Goal: Task Accomplishment & Management: Manage account settings

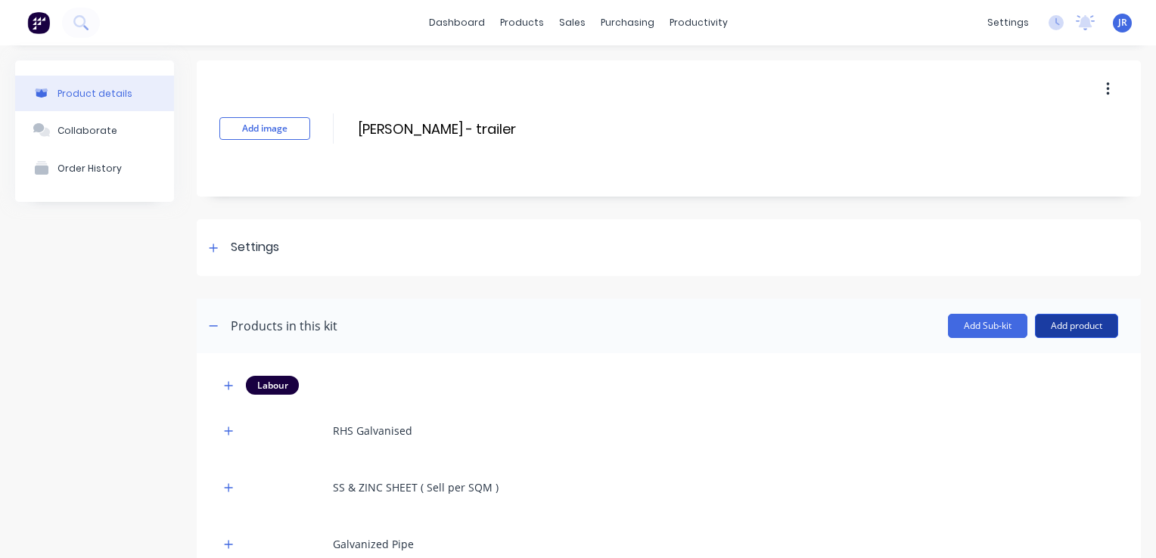
click at [1037, 316] on button "Add product" at bounding box center [1076, 326] width 83 height 24
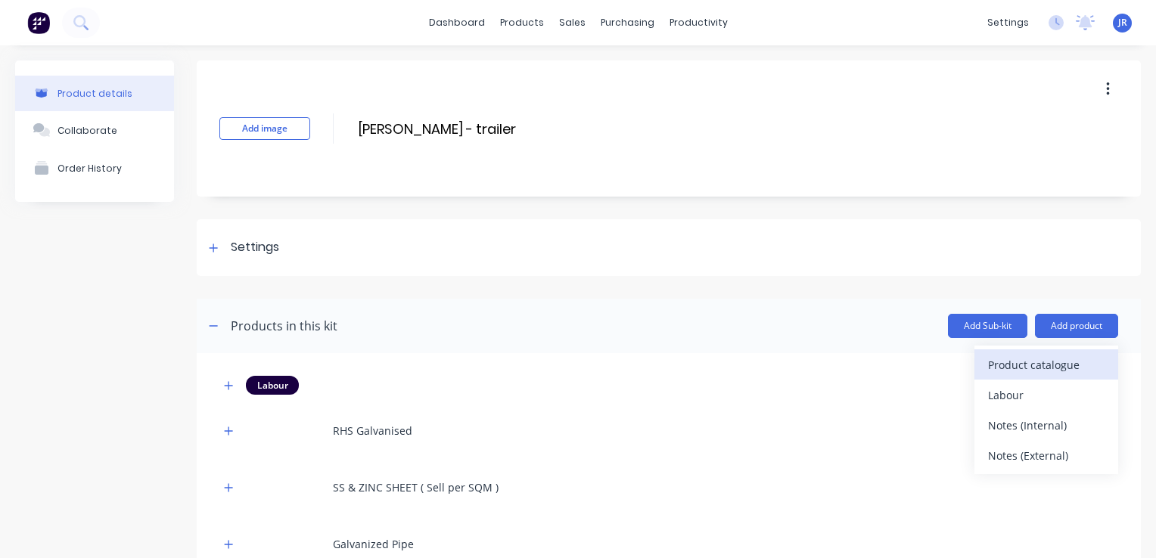
click at [1016, 364] on div "Product catalogue" at bounding box center [1046, 365] width 117 height 22
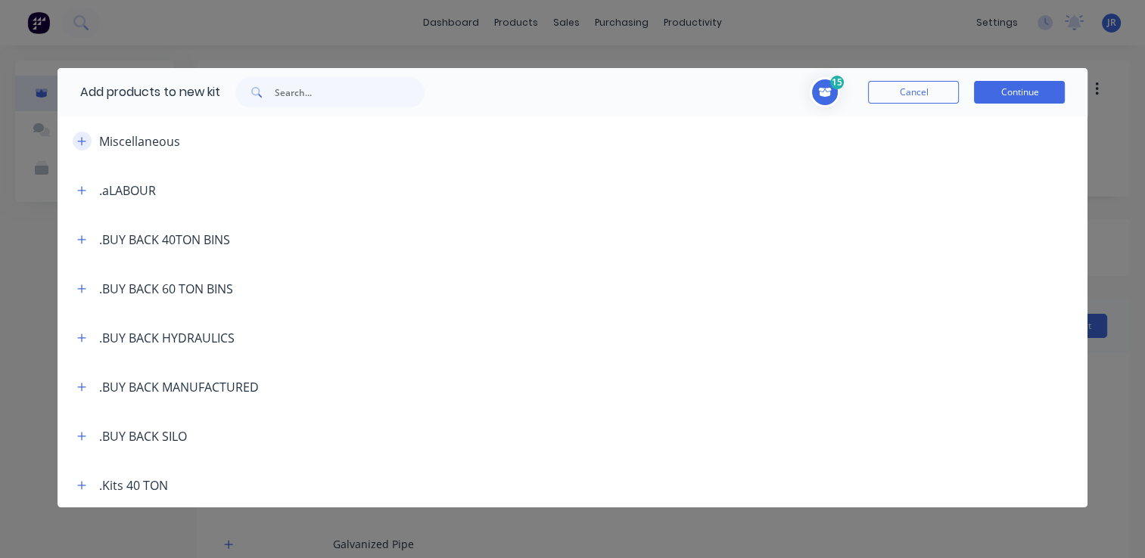
click at [81, 145] on icon "button" at bounding box center [81, 141] width 9 height 11
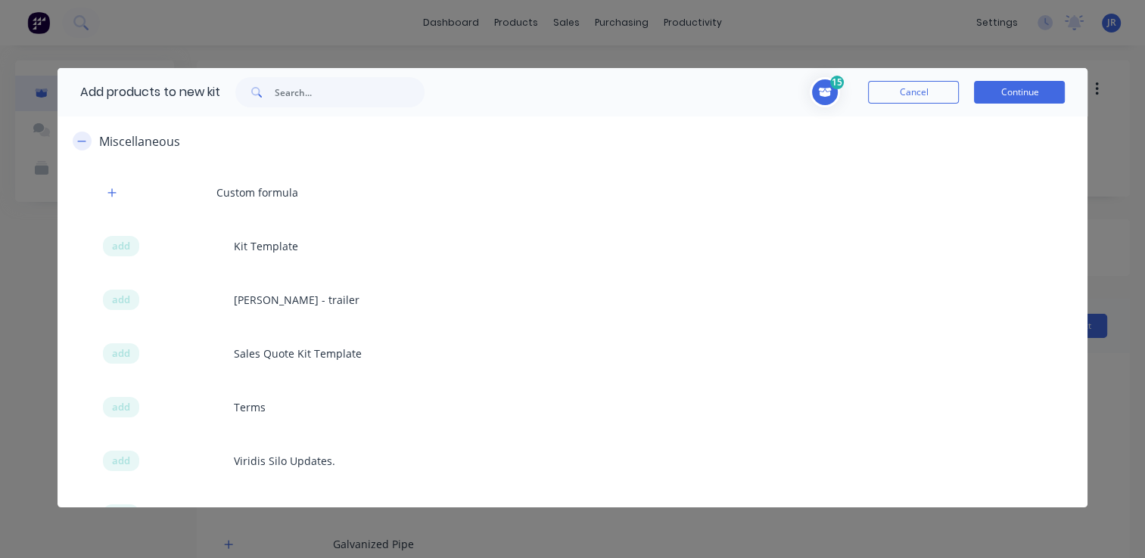
click at [81, 145] on icon "button" at bounding box center [81, 141] width 9 height 11
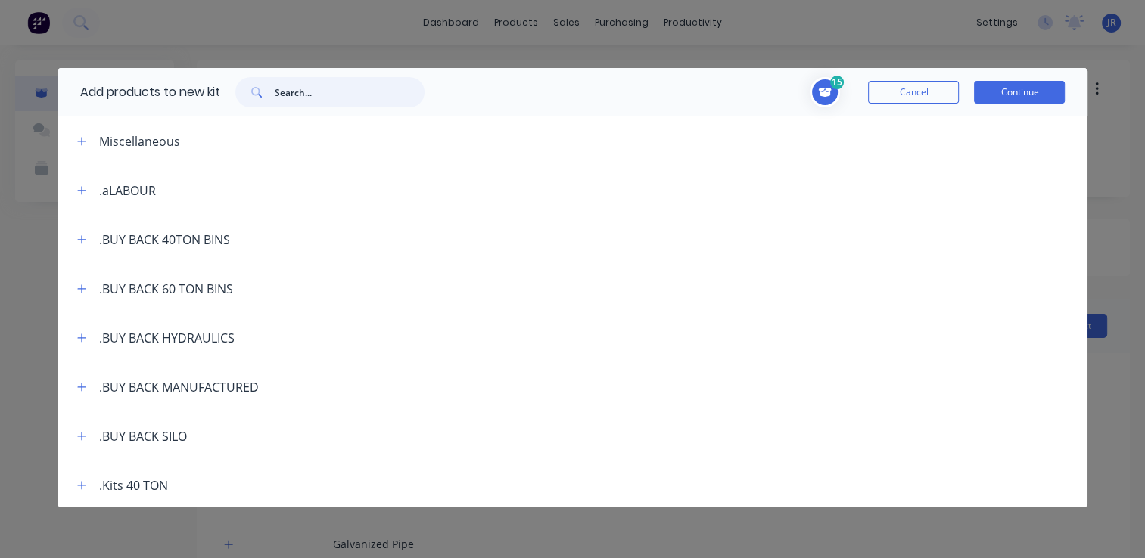
click at [289, 92] on input "text" at bounding box center [350, 92] width 150 height 30
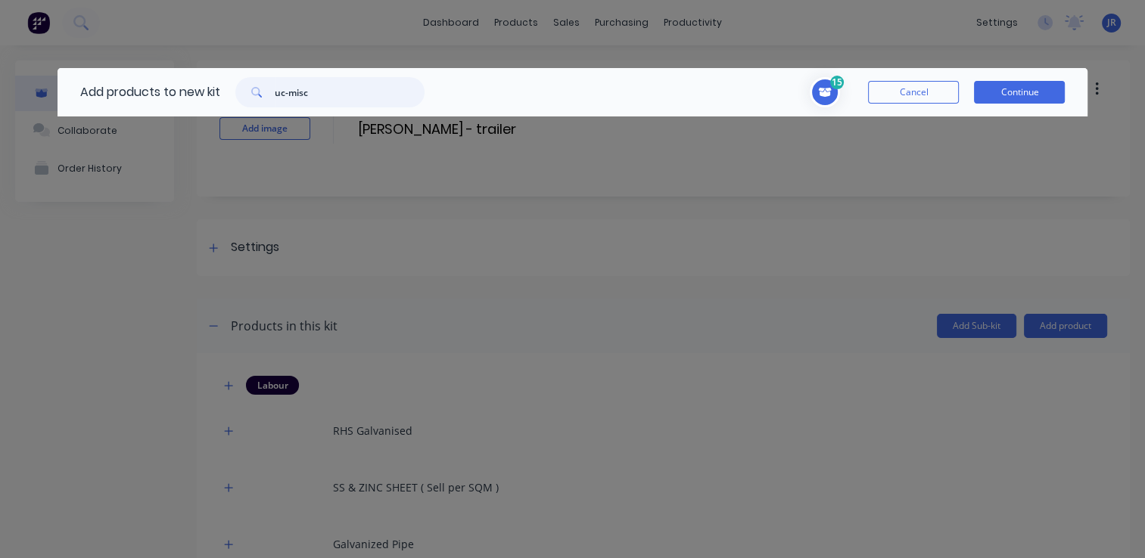
drag, startPoint x: 322, startPoint y: 96, endPoint x: 275, endPoint y: 97, distance: 47.7
click at [275, 97] on div "uc-misc" at bounding box center [329, 92] width 189 height 30
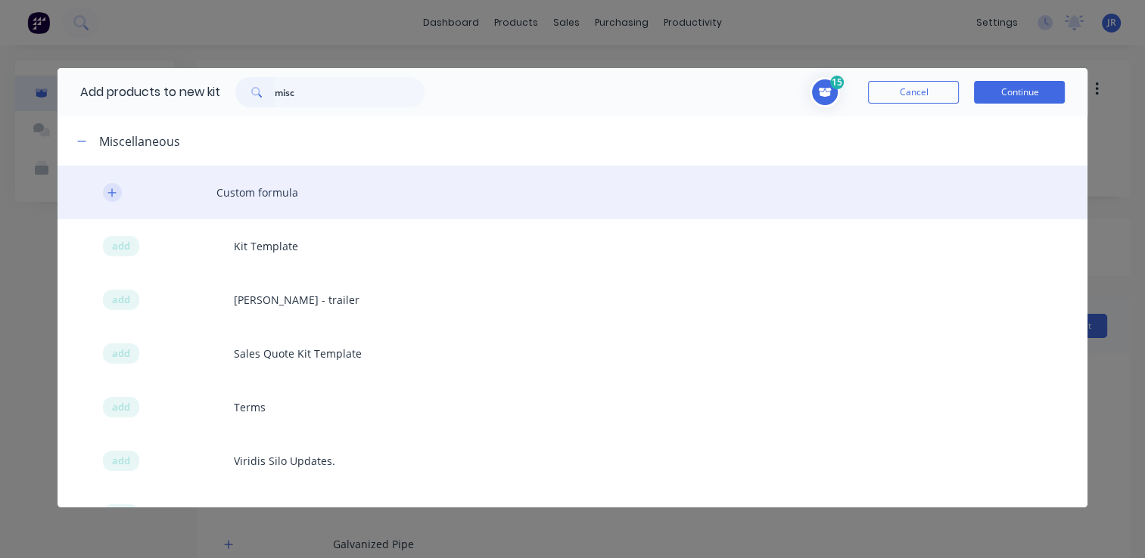
click at [112, 191] on icon "button" at bounding box center [111, 192] width 8 height 8
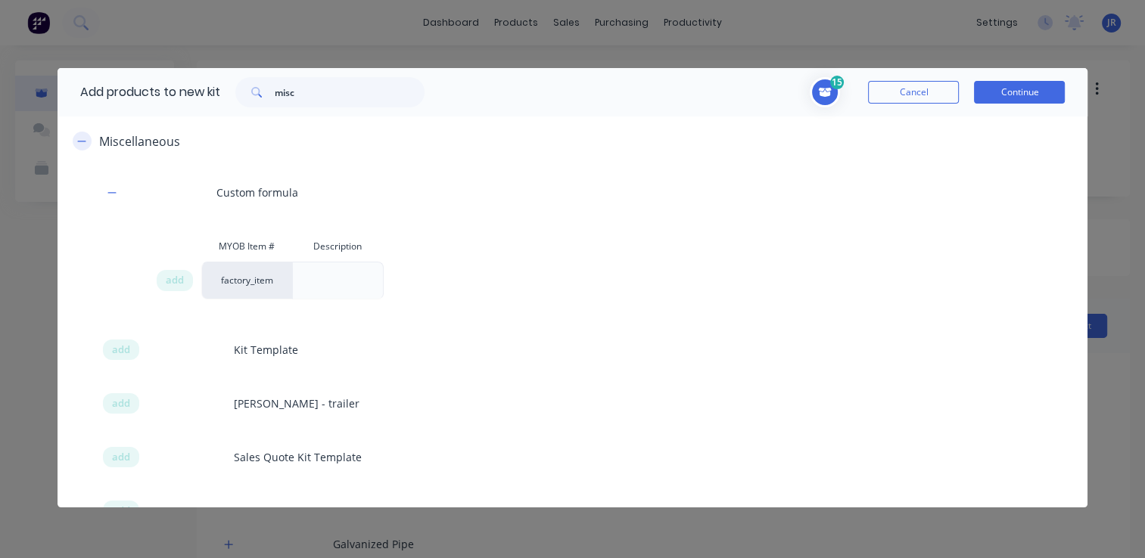
click at [86, 145] on button "button" at bounding box center [82, 141] width 19 height 19
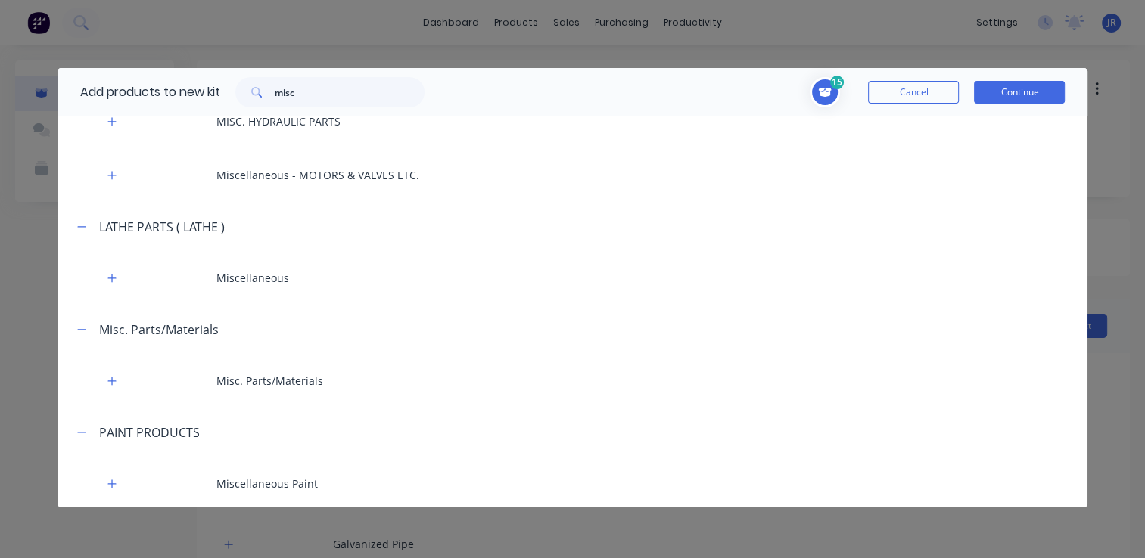
scroll to position [227, 0]
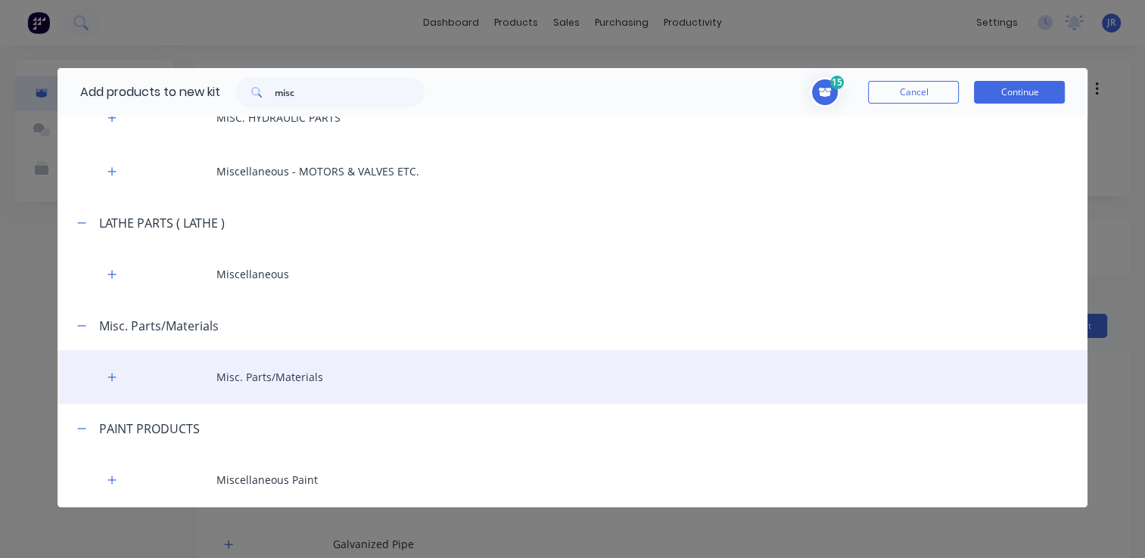
click at [280, 381] on div "Misc. Parts/Materials" at bounding box center [573, 377] width 1031 height 54
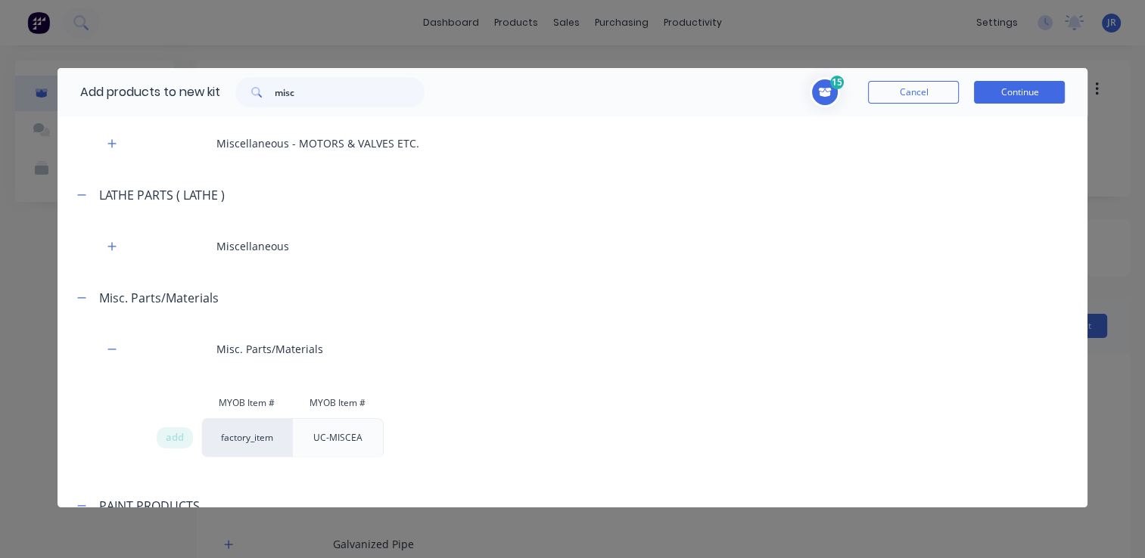
scroll to position [303, 0]
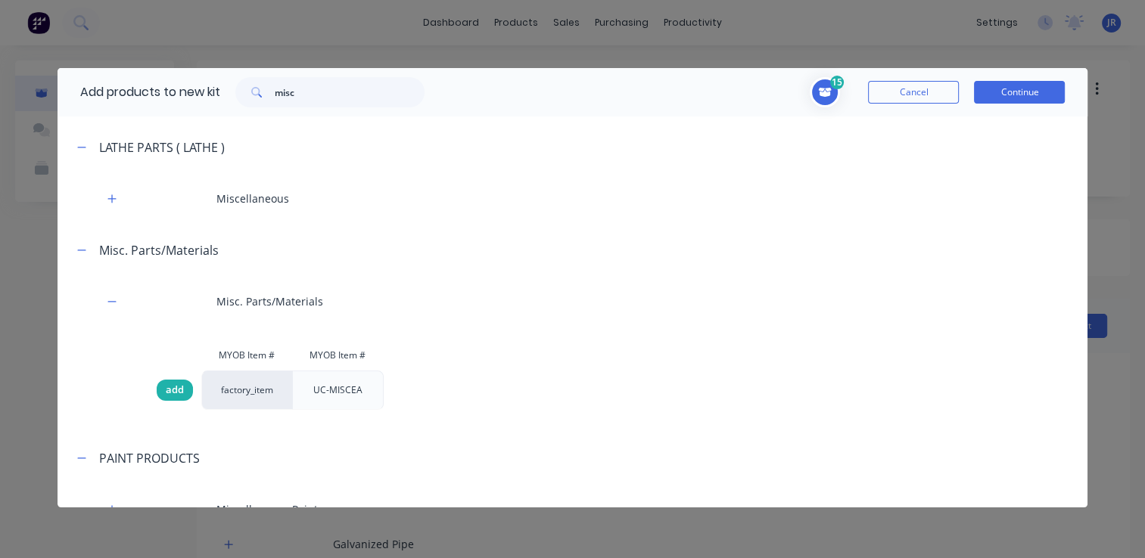
click at [182, 395] on span "add" at bounding box center [175, 390] width 18 height 15
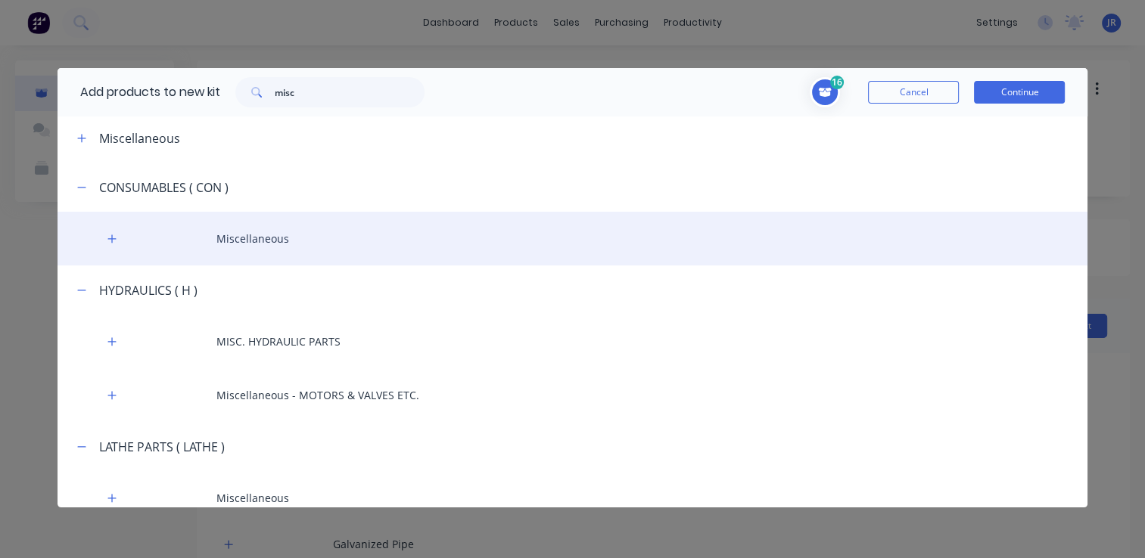
scroll to position [0, 0]
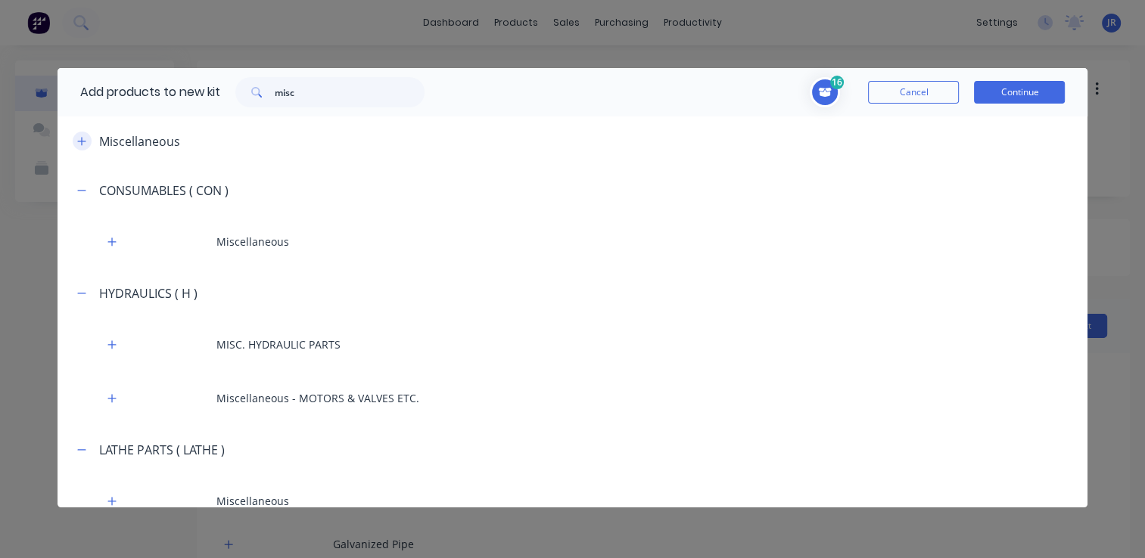
click at [82, 138] on icon "button" at bounding box center [81, 141] width 8 height 8
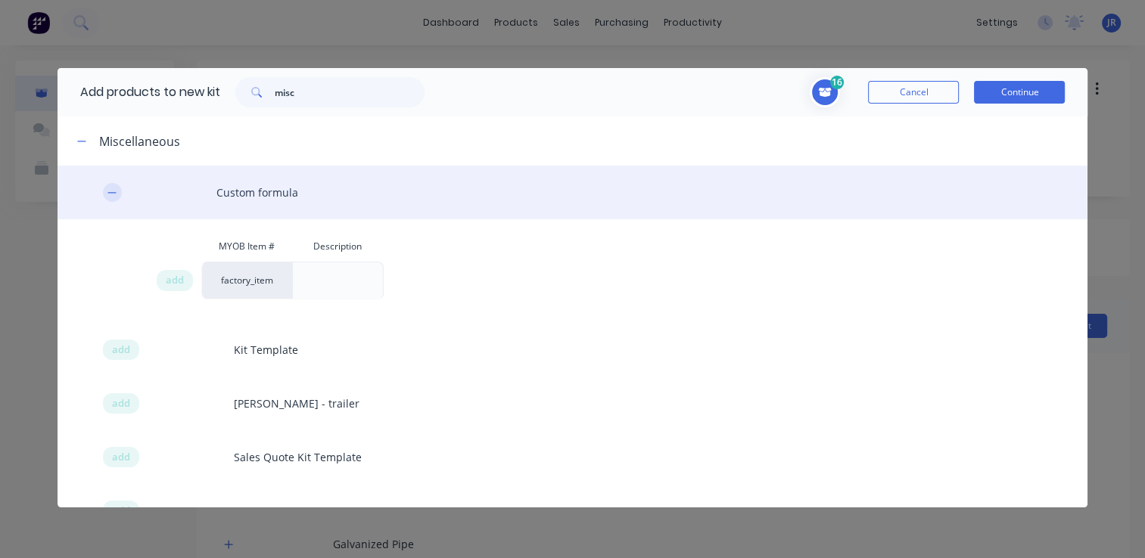
click at [113, 189] on icon "button" at bounding box center [111, 193] width 9 height 11
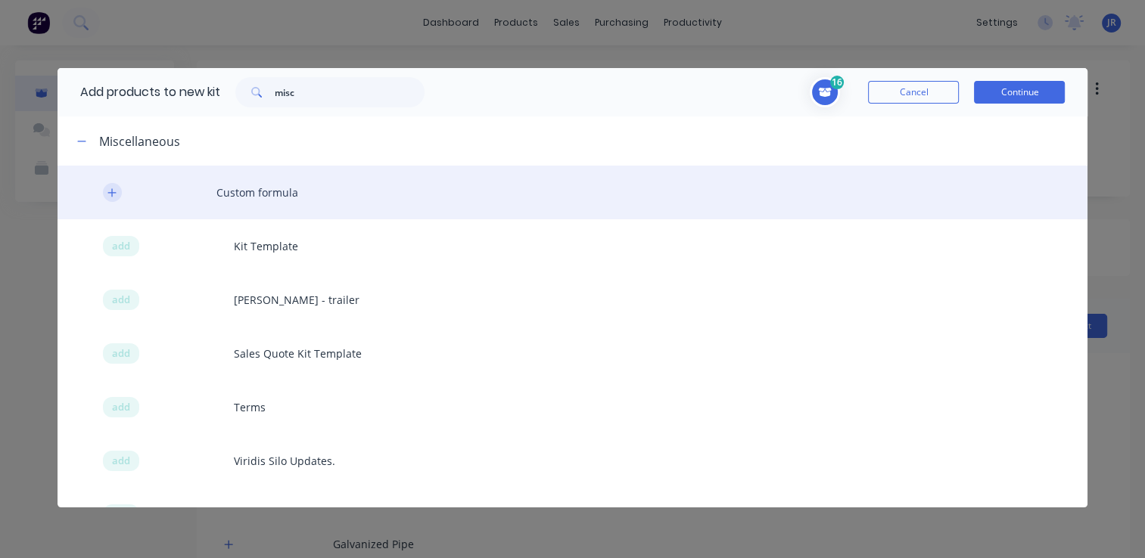
click at [112, 189] on icon "button" at bounding box center [111, 193] width 9 height 11
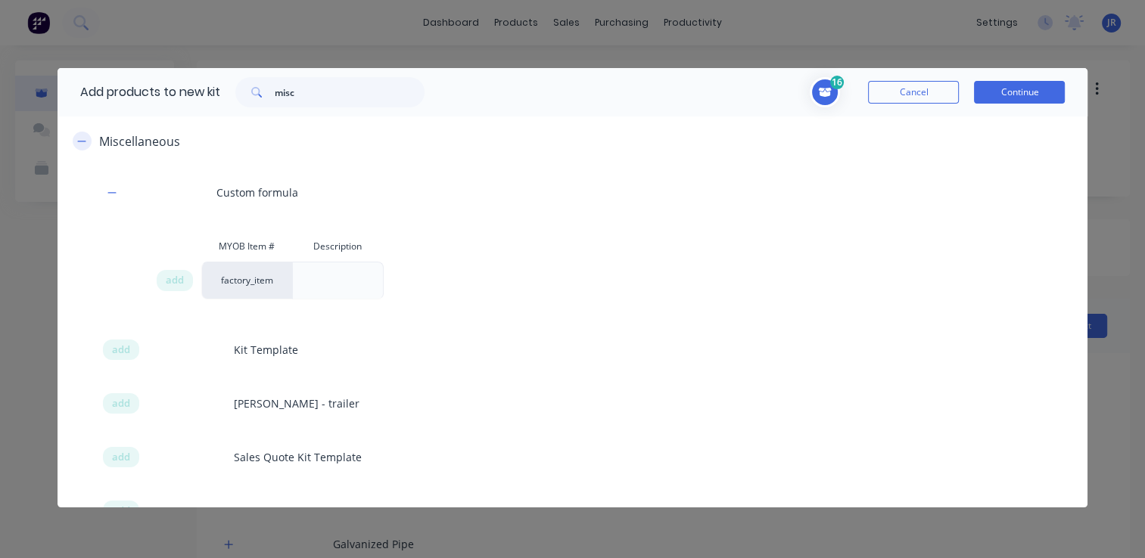
click at [82, 141] on icon "button" at bounding box center [81, 141] width 8 height 1
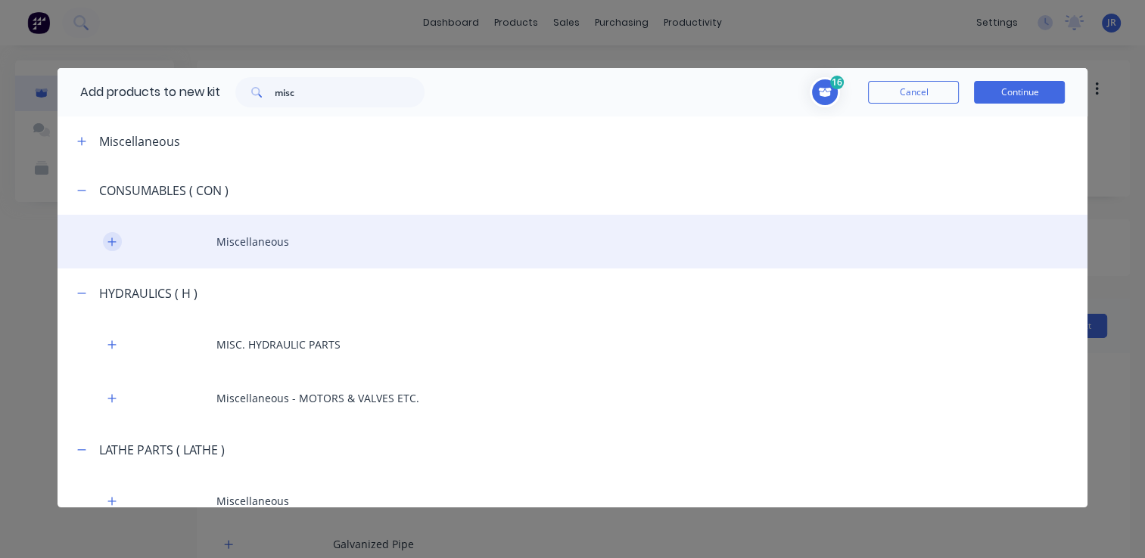
click at [111, 242] on icon "button" at bounding box center [111, 242] width 8 height 8
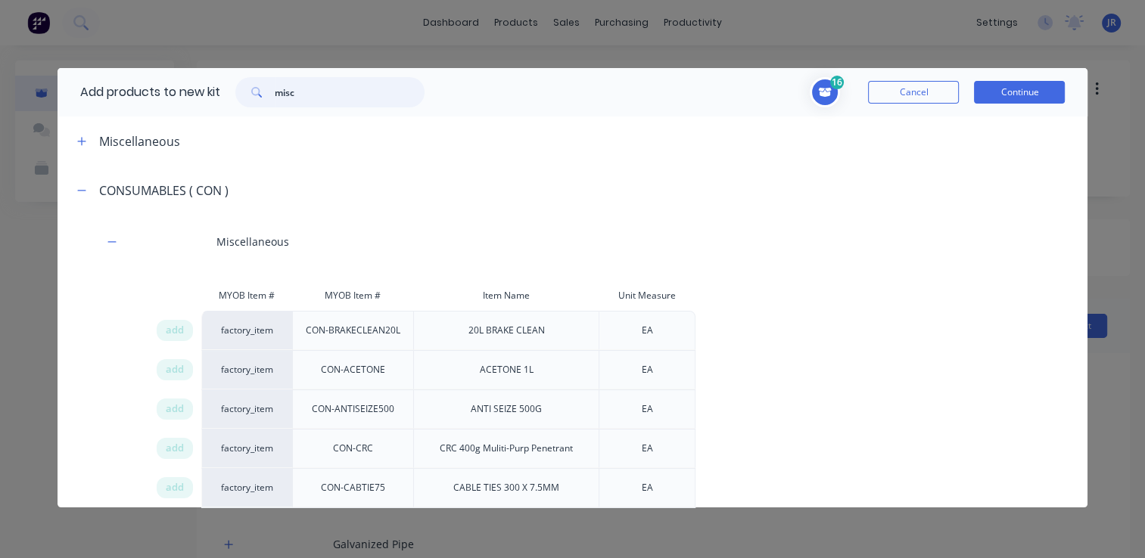
drag, startPoint x: 306, startPoint y: 94, endPoint x: 271, endPoint y: 95, distance: 35.6
click at [271, 95] on div "misc" at bounding box center [329, 92] width 189 height 30
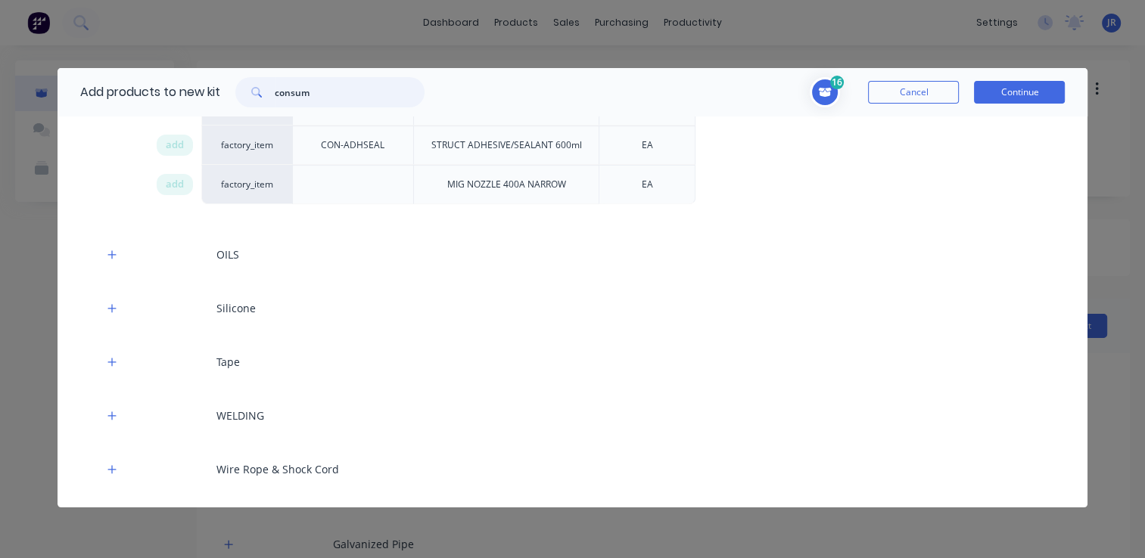
scroll to position [675, 0]
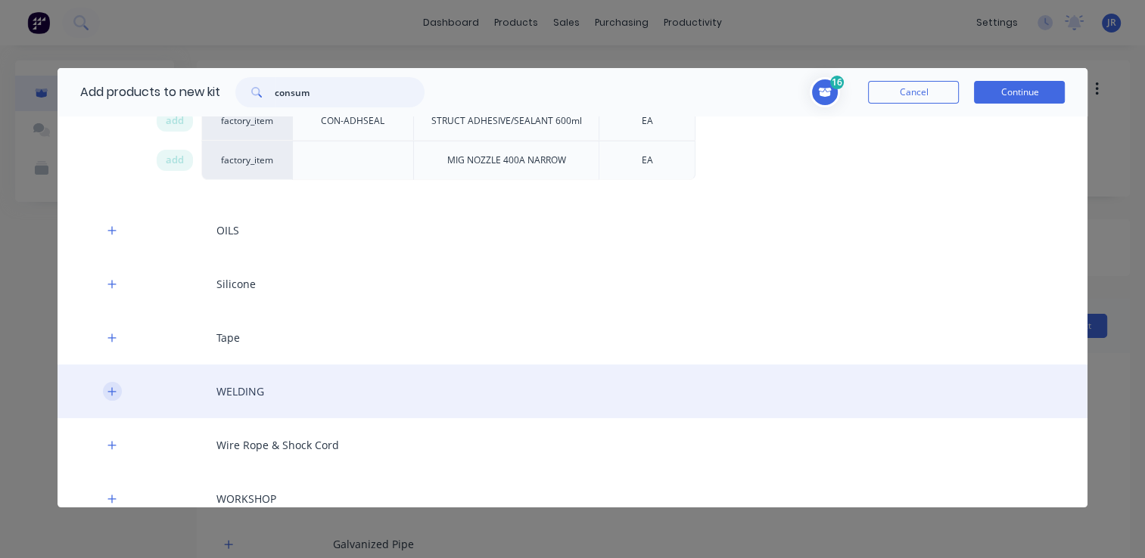
type input "consum"
click at [115, 387] on icon "button" at bounding box center [111, 392] width 9 height 11
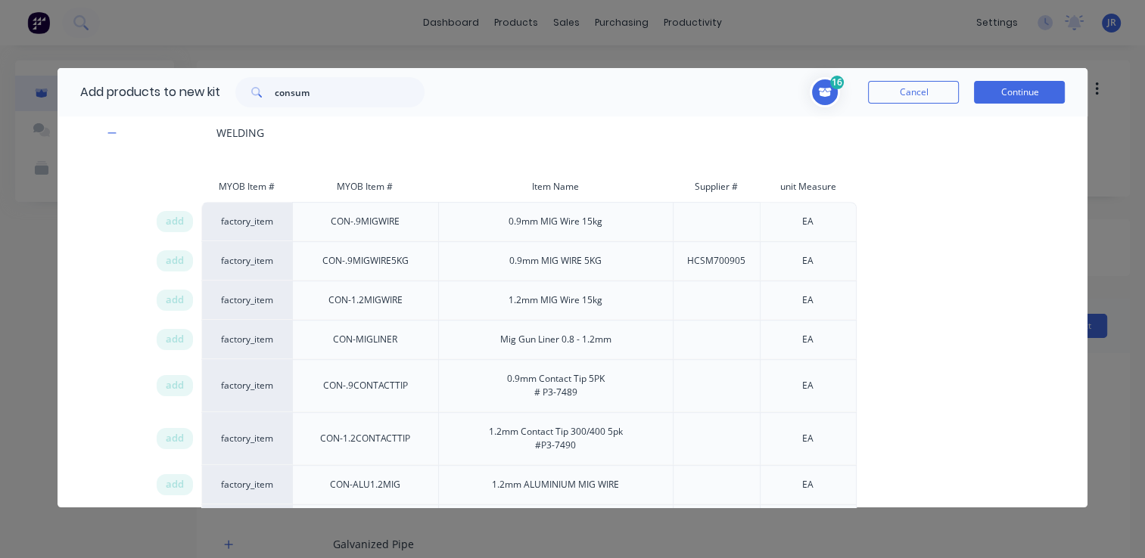
scroll to position [826, 0]
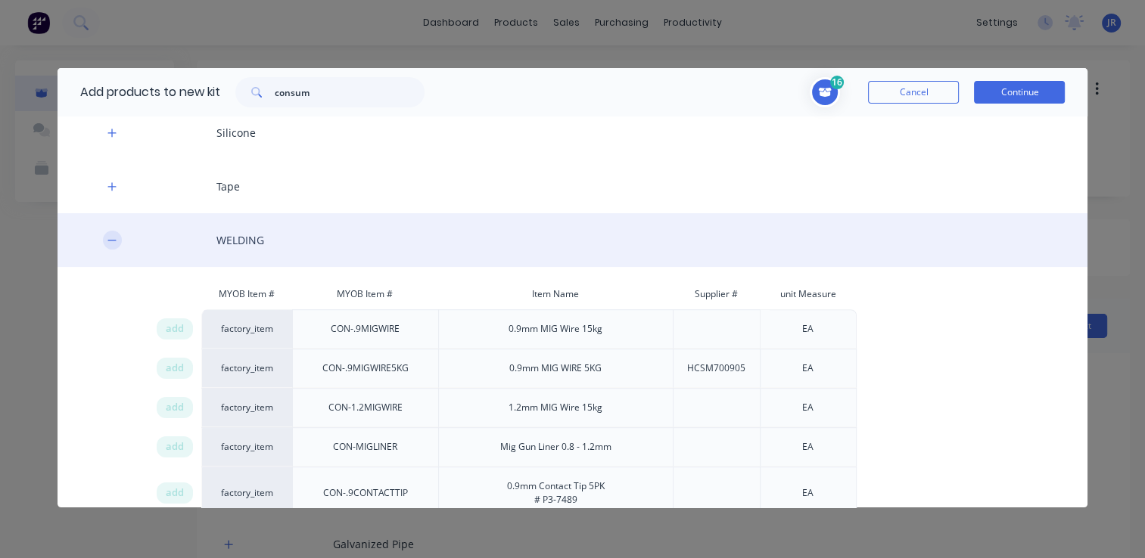
click at [107, 235] on icon "button" at bounding box center [111, 240] width 9 height 11
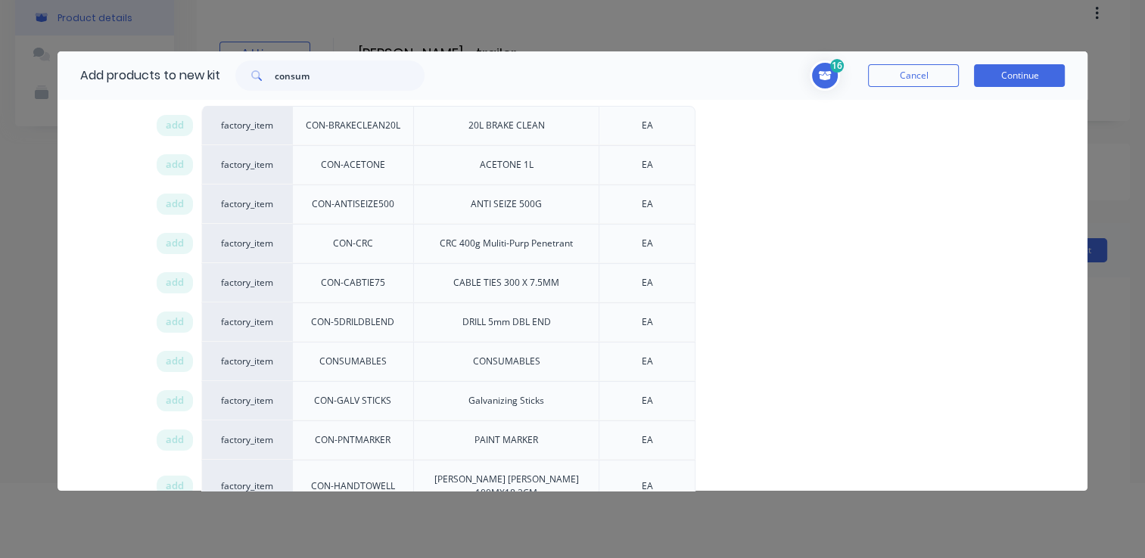
scroll to position [221, 0]
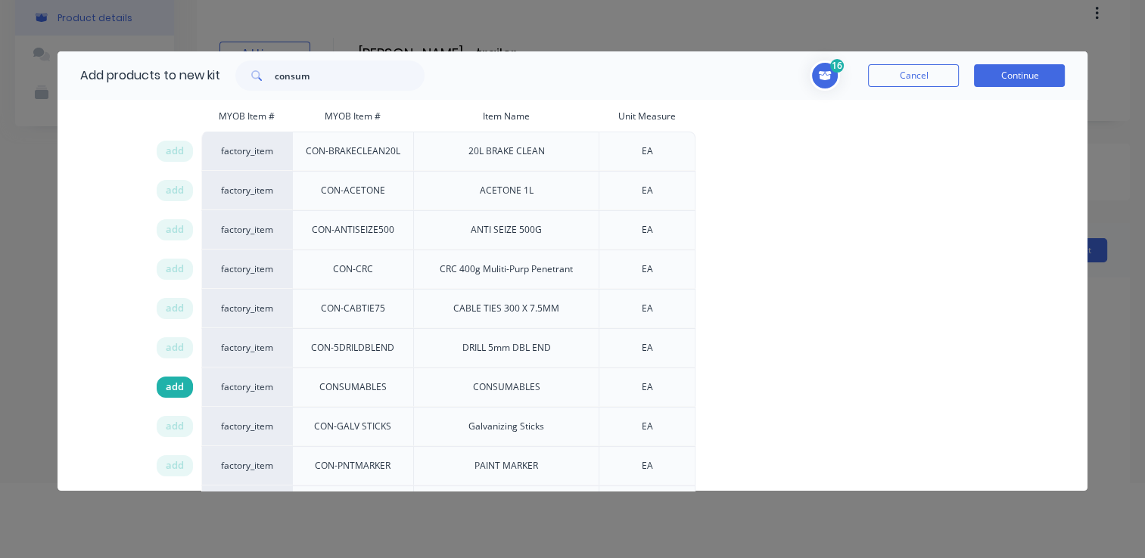
click at [173, 377] on div "add" at bounding box center [175, 387] width 36 height 21
click at [1015, 74] on button "Continue" at bounding box center [1019, 75] width 91 height 23
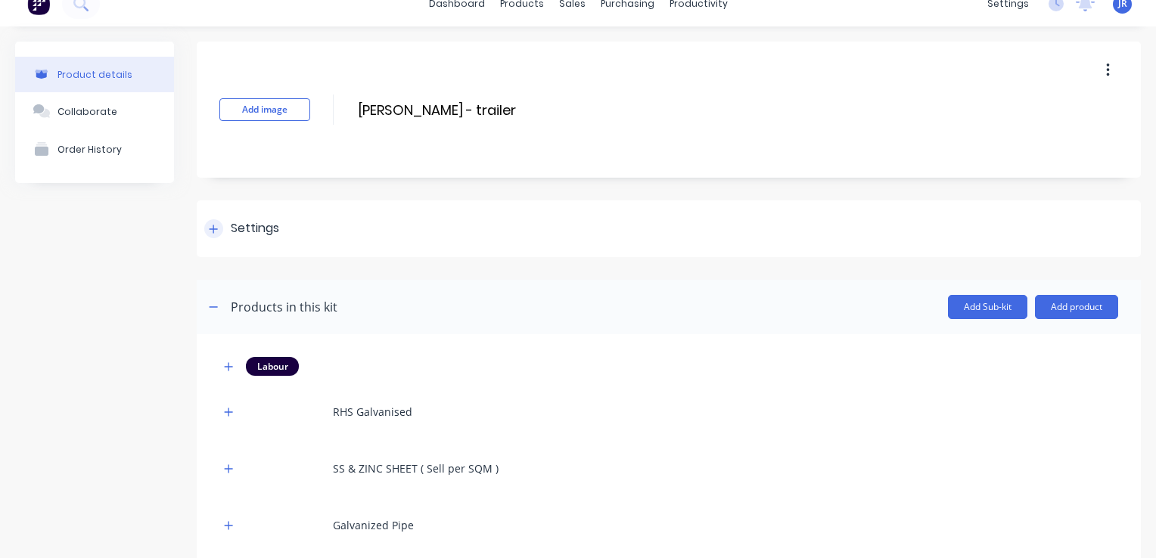
scroll to position [0, 0]
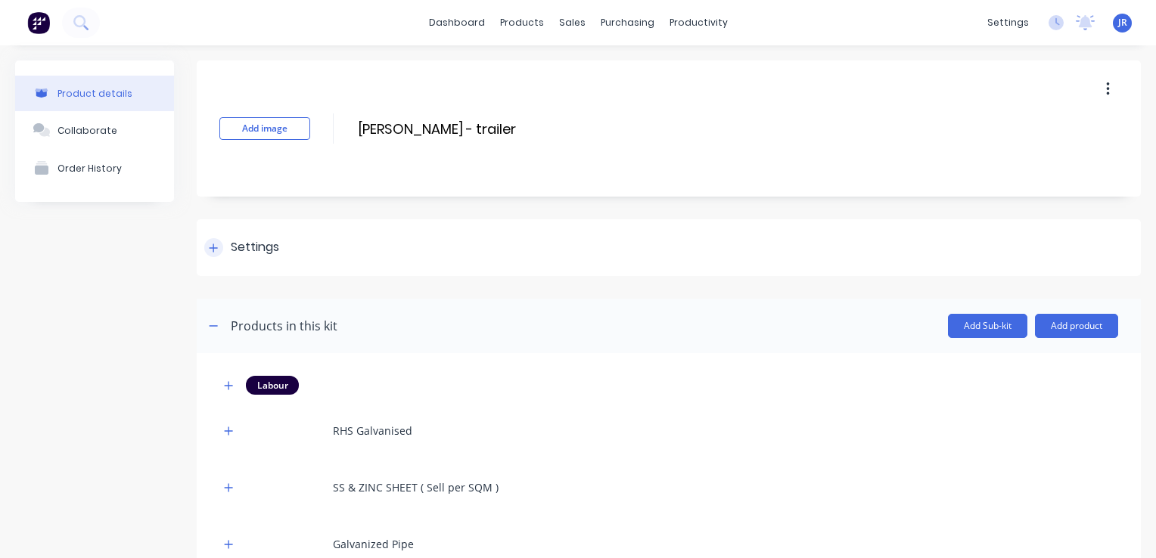
click at [216, 246] on icon at bounding box center [213, 248] width 9 height 11
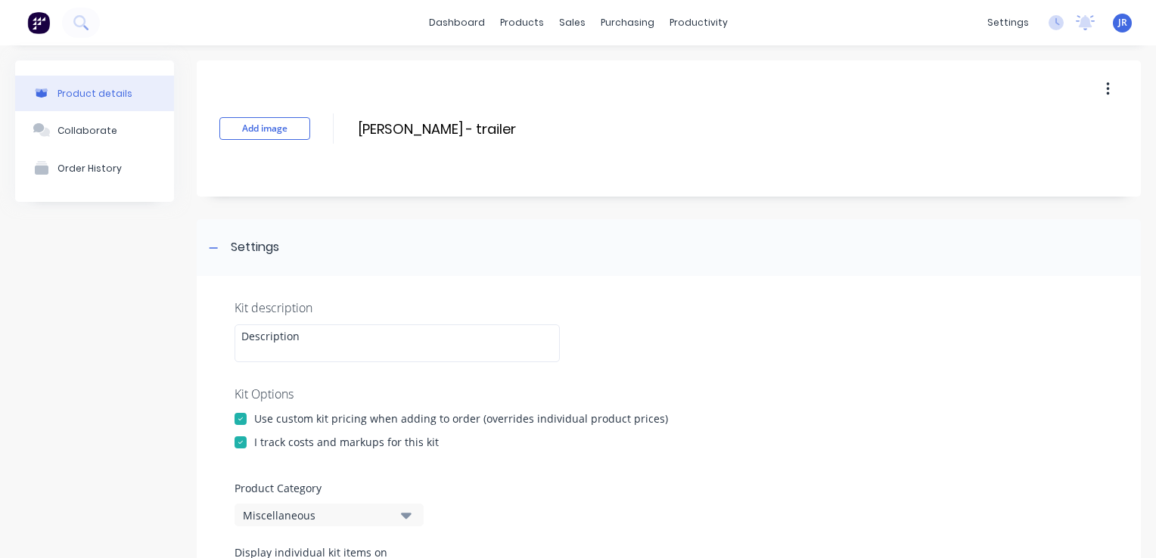
click at [234, 418] on div at bounding box center [240, 419] width 30 height 30
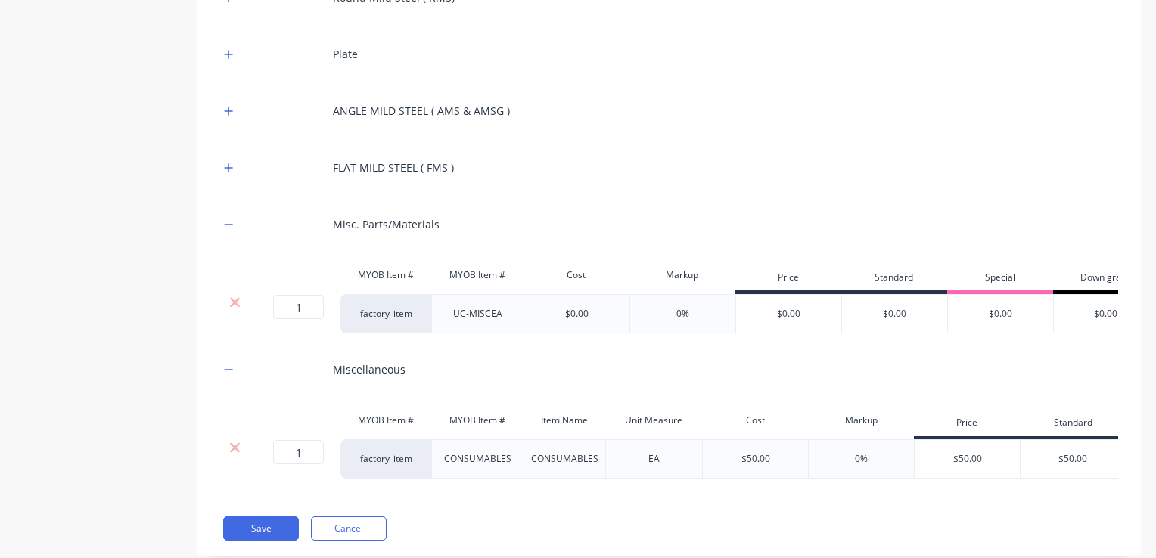
scroll to position [1137, 0]
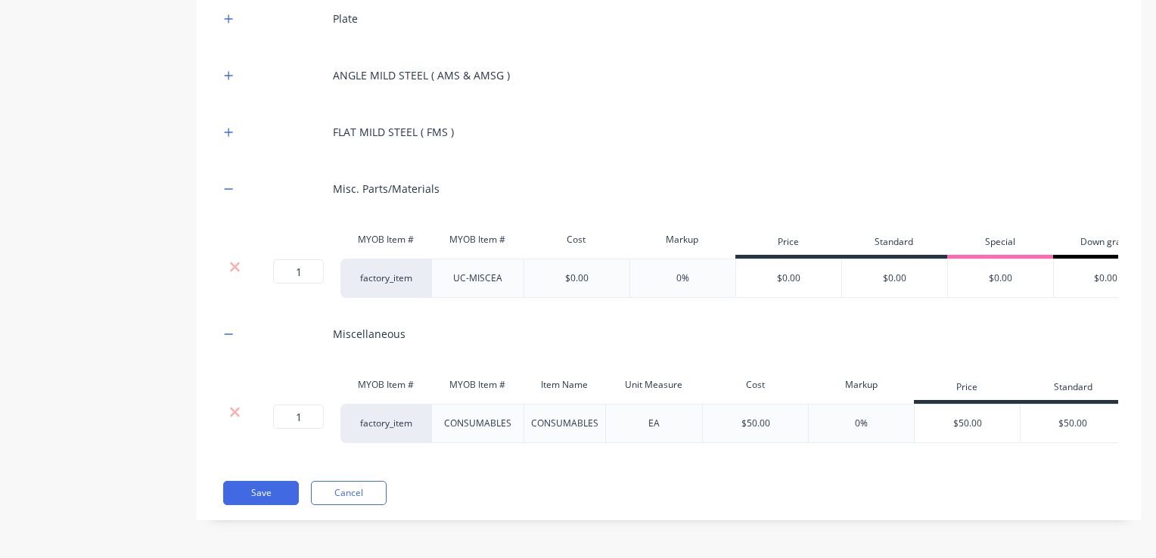
click at [308, 358] on div "Labour RHS Galvanised SS & ZINC SHEET ( Sell per SQM ) Galvanized Pipe Round Mi…" at bounding box center [668, 90] width 899 height 707
click at [238, 179] on div at bounding box center [228, 188] width 19 height 19
click at [232, 184] on icon "button" at bounding box center [228, 189] width 9 height 11
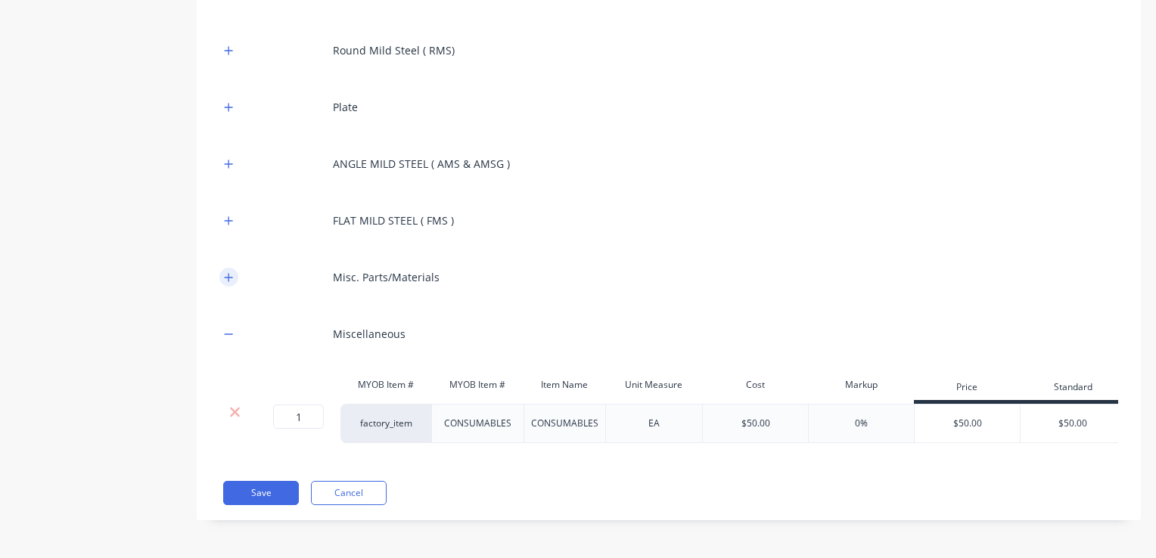
click at [230, 272] on icon "button" at bounding box center [228, 277] width 9 height 11
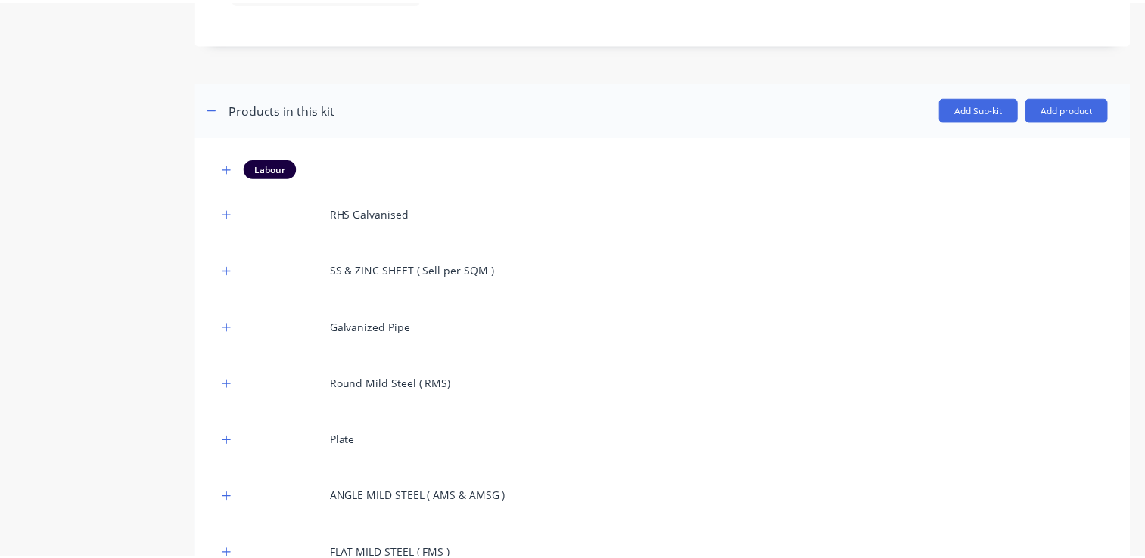
scroll to position [683, 0]
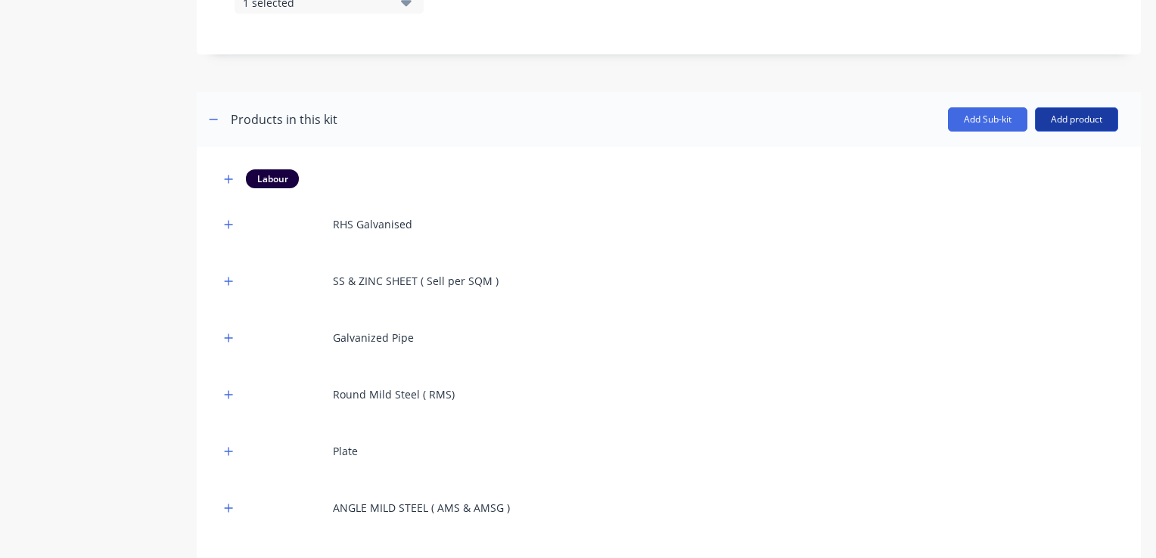
click at [1071, 126] on button "Add product" at bounding box center [1076, 119] width 83 height 24
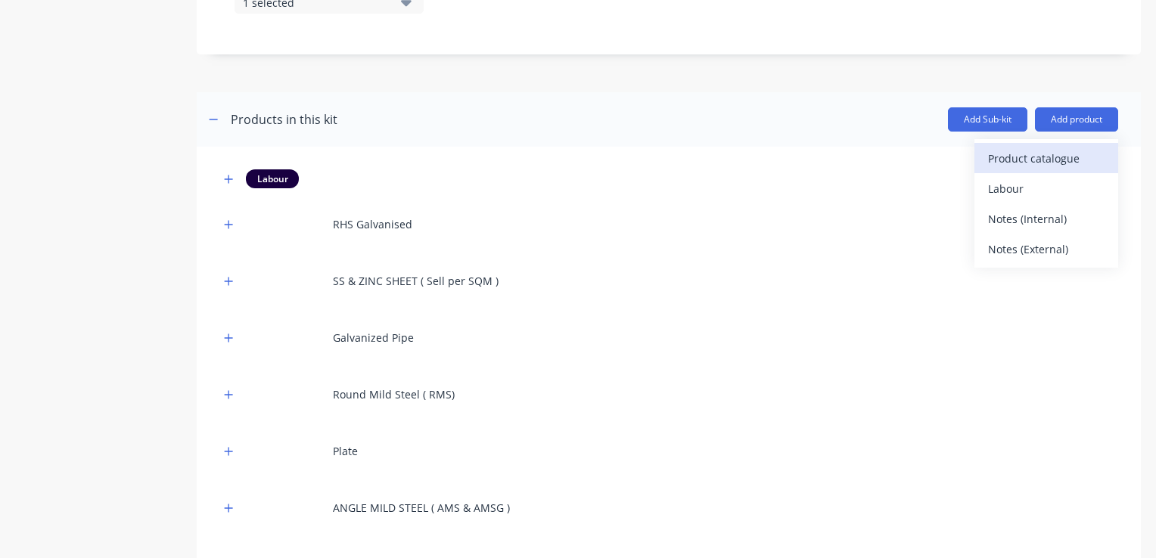
click at [1034, 159] on div "Product catalogue" at bounding box center [1046, 159] width 117 height 22
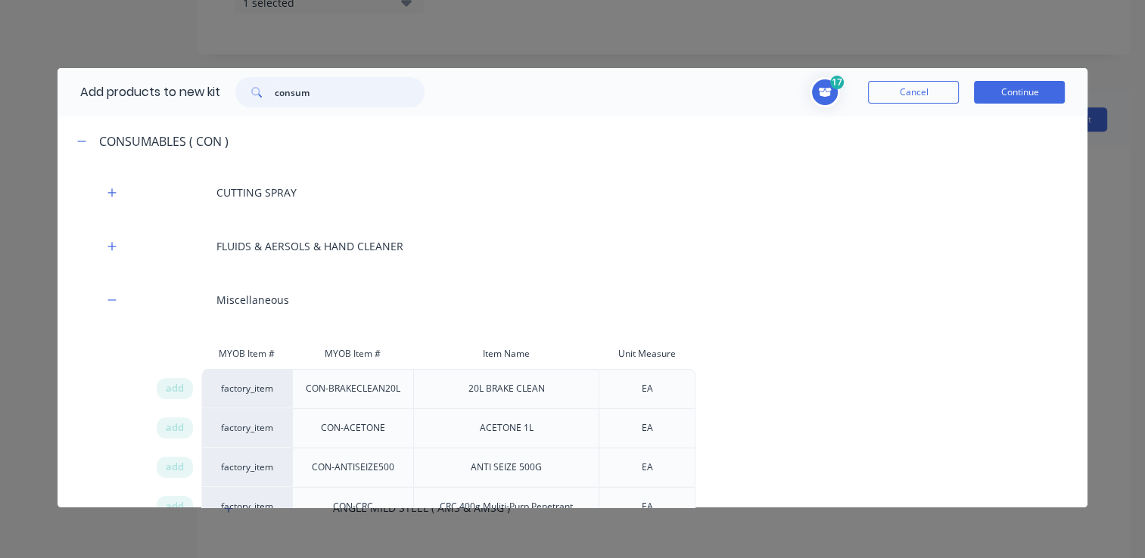
drag, startPoint x: 319, startPoint y: 93, endPoint x: 227, endPoint y: 95, distance: 92.3
click at [227, 95] on div "consum" at bounding box center [329, 92] width 219 height 30
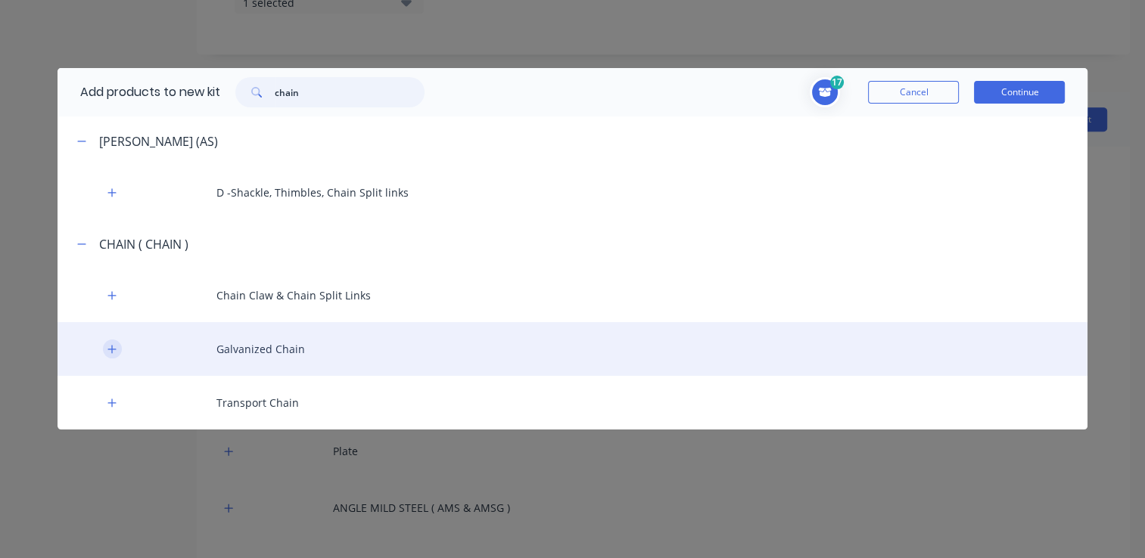
type input "chain"
click at [116, 350] on icon "button" at bounding box center [111, 349] width 9 height 11
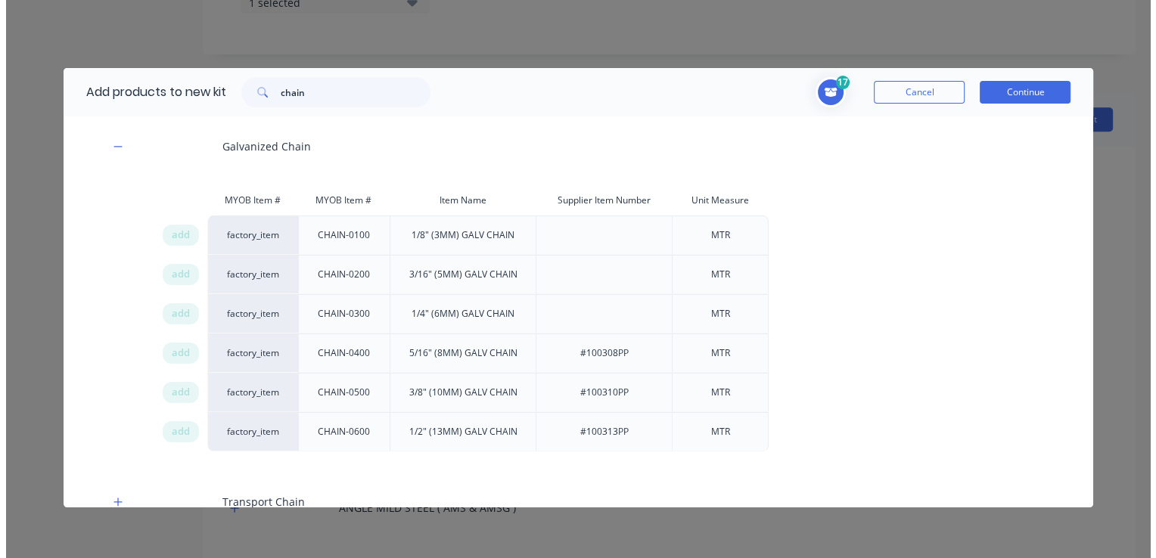
scroll to position [222, 0]
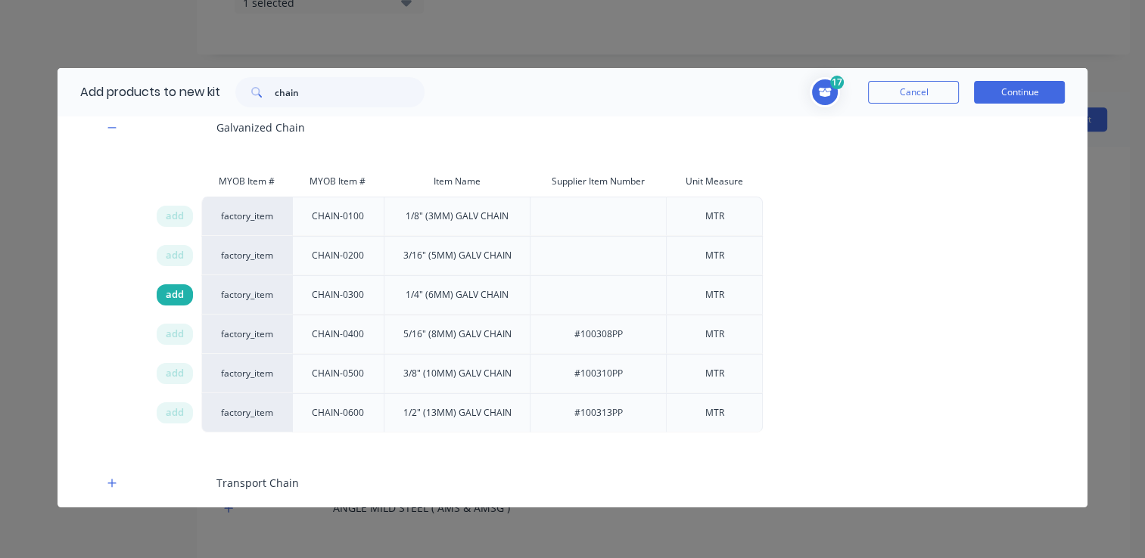
click at [177, 294] on span "add" at bounding box center [175, 295] width 18 height 15
click at [1001, 92] on button "Continue" at bounding box center [1019, 92] width 91 height 23
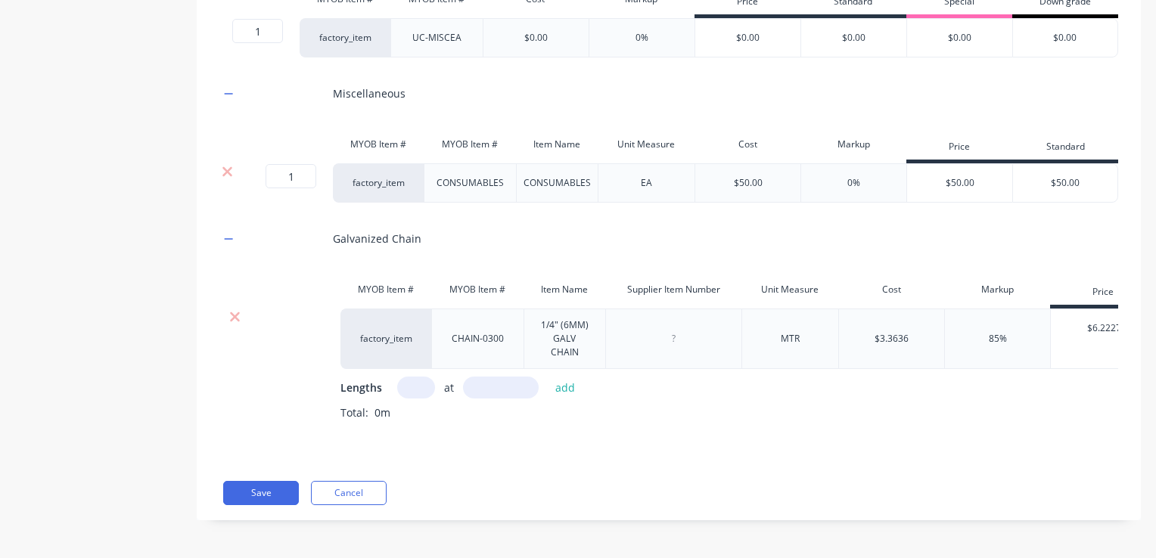
scroll to position [1364, 0]
click at [406, 399] on input "text" at bounding box center [416, 388] width 38 height 22
type input "2"
type input "6"
type input ".63"
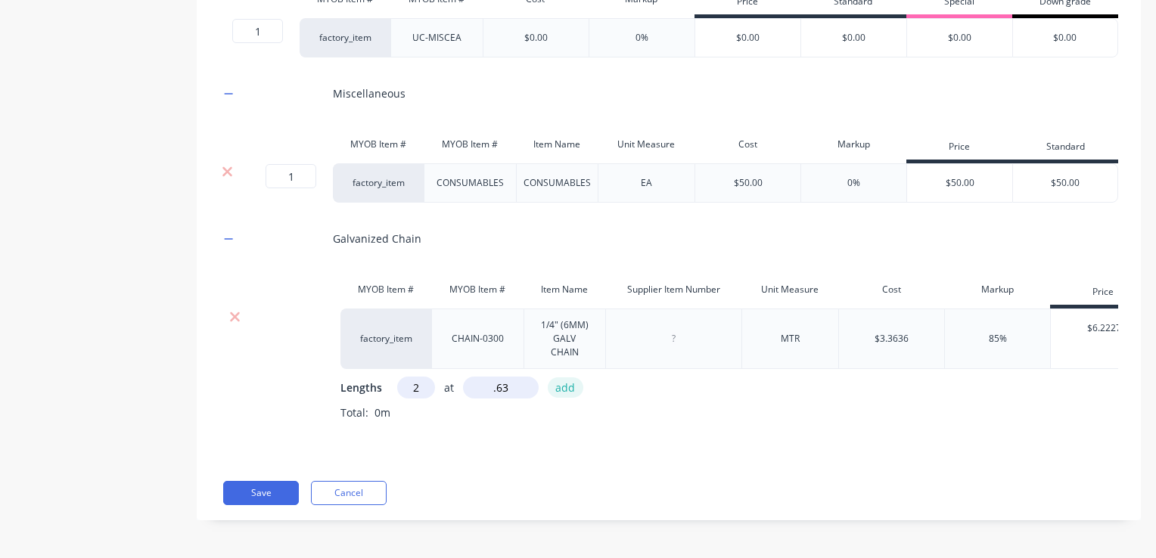
click at [571, 398] on button "add" at bounding box center [566, 388] width 36 height 20
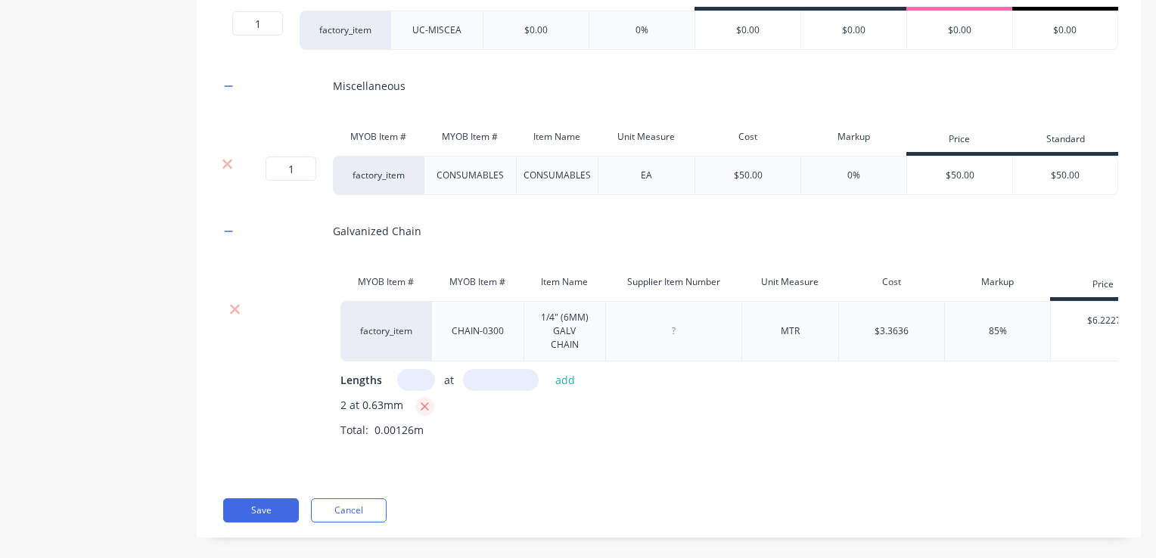
click at [427, 414] on icon "button" at bounding box center [425, 407] width 10 height 14
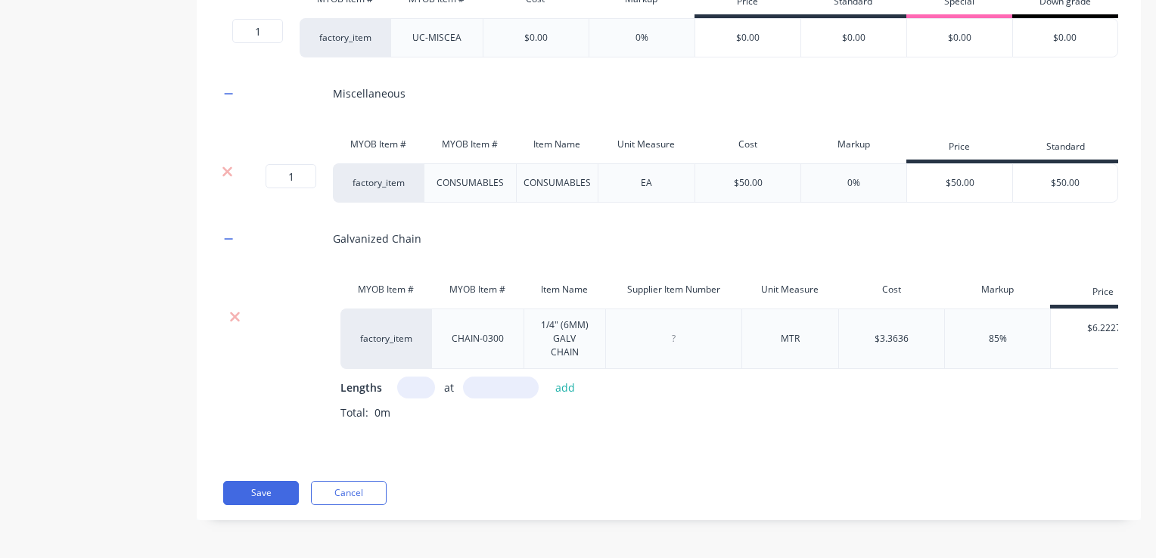
click at [423, 399] on input "text" at bounding box center [416, 388] width 38 height 22
type input "2"
type input "630"
click at [565, 398] on button "add" at bounding box center [566, 388] width 36 height 20
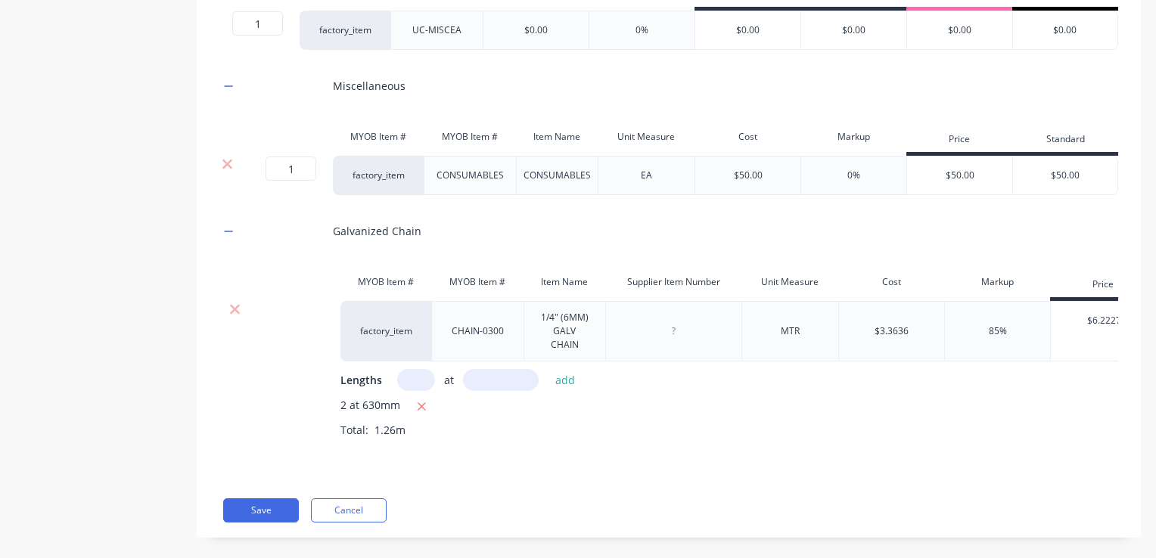
click at [280, 428] on div "factory_item CHAIN-0300 1/4" (6MM) GALV CHAIN MTR $3.3636 85% $6.2227 $6.50 Len…" at bounding box center [668, 381] width 899 height 160
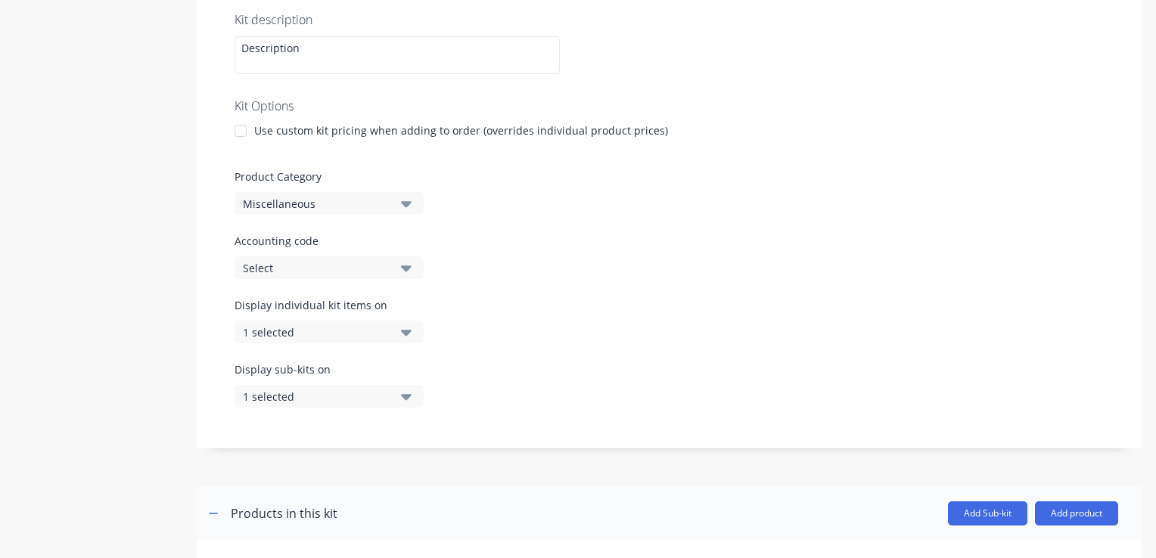
scroll to position [278, 0]
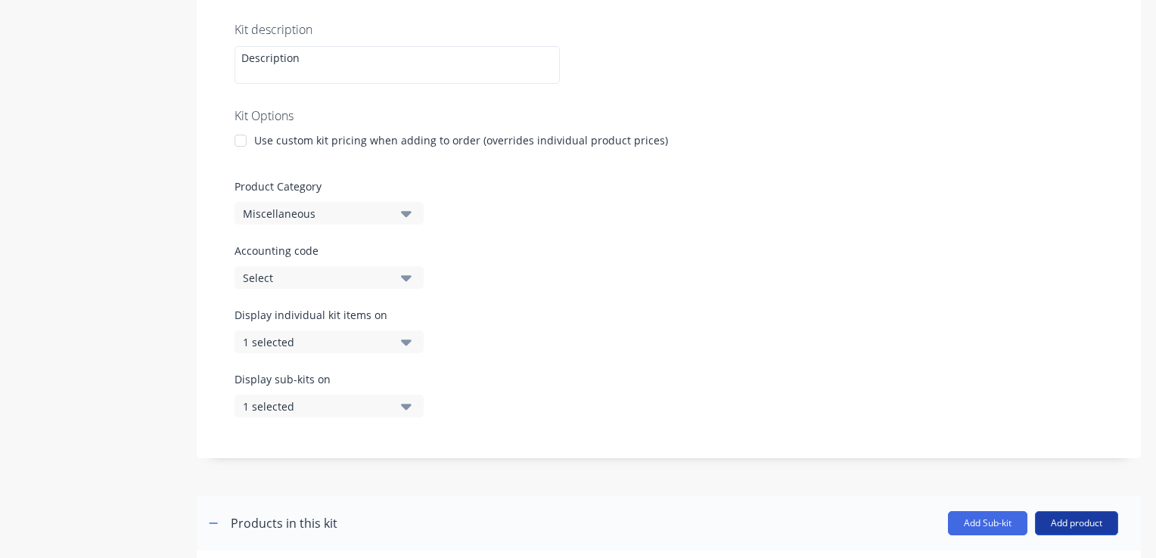
click at [1074, 526] on button "Add product" at bounding box center [1076, 524] width 83 height 24
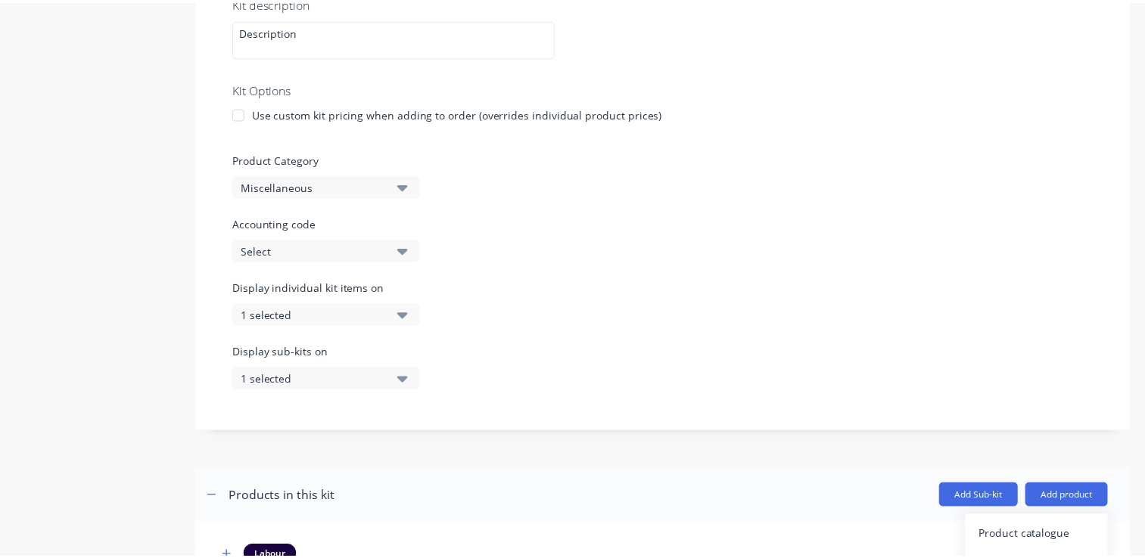
scroll to position [430, 0]
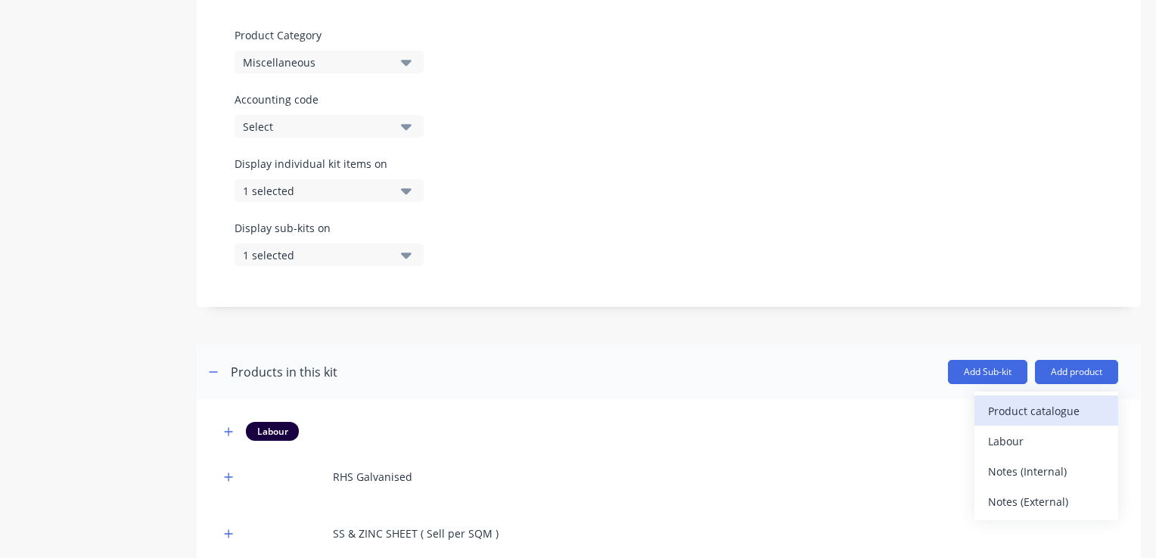
click at [991, 405] on div "Product catalogue" at bounding box center [1046, 411] width 117 height 22
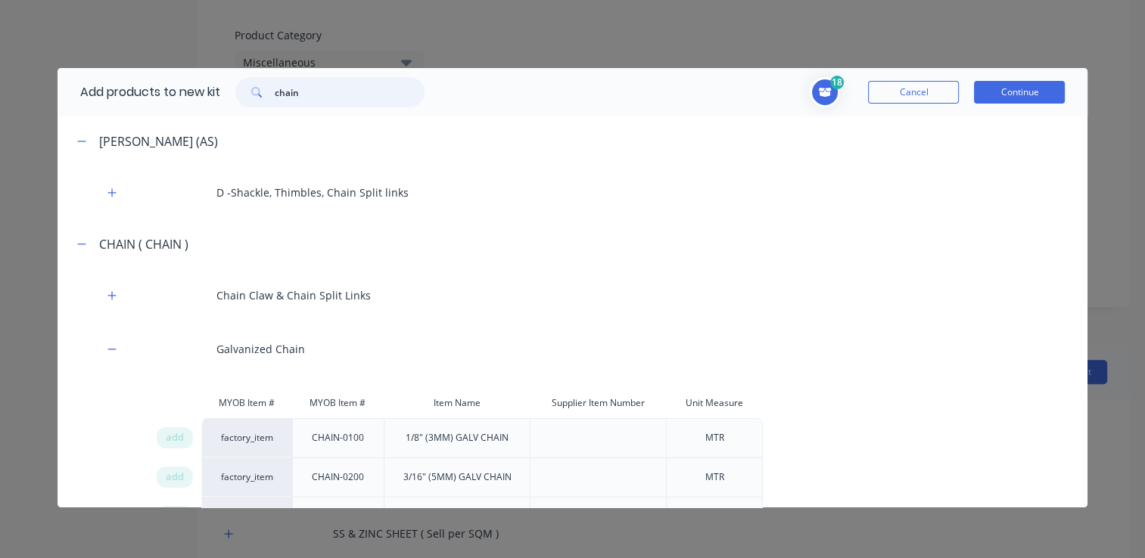
drag, startPoint x: 304, startPoint y: 95, endPoint x: 254, endPoint y: 101, distance: 50.3
click at [254, 101] on div "chain" at bounding box center [329, 92] width 189 height 30
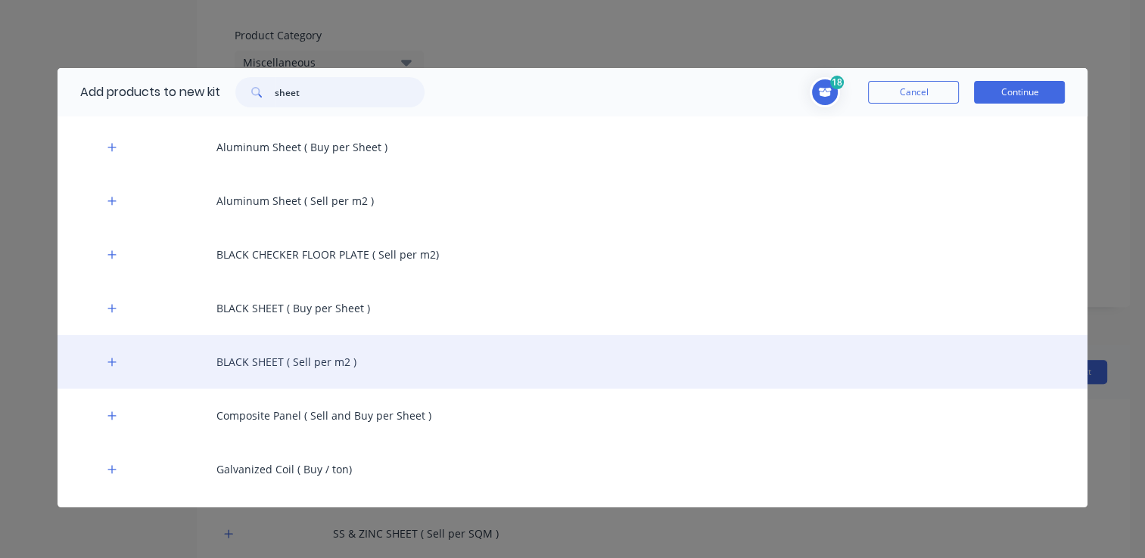
scroll to position [303, 0]
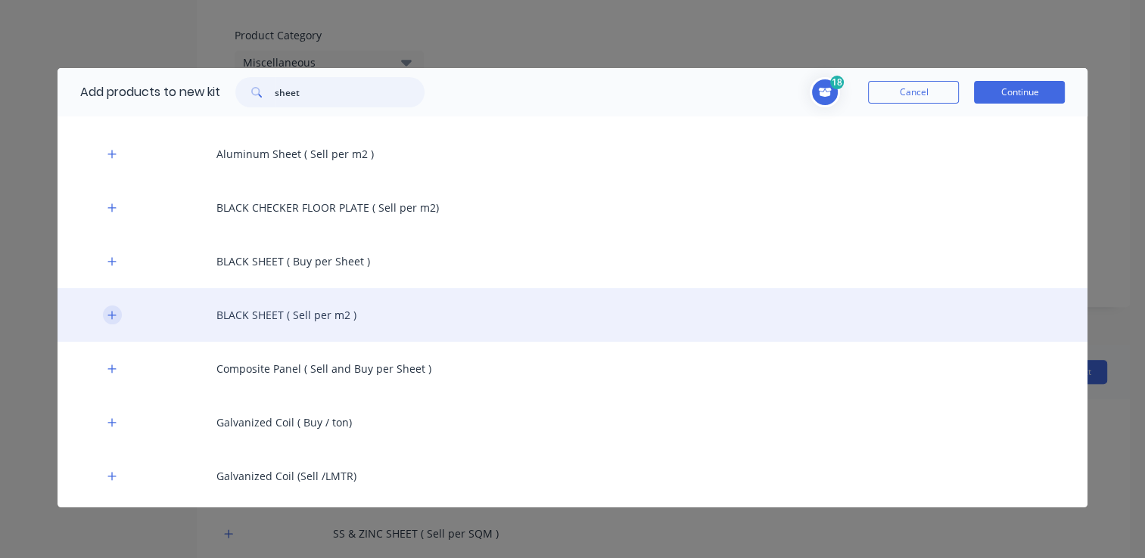
type input "sheet"
click at [110, 319] on icon "button" at bounding box center [111, 315] width 9 height 11
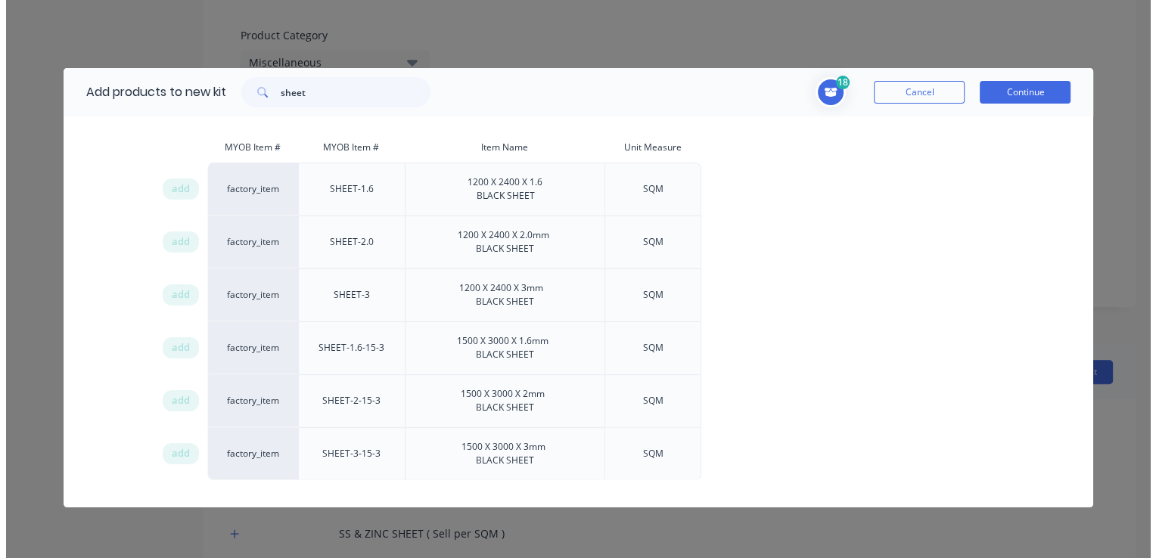
scroll to position [530, 0]
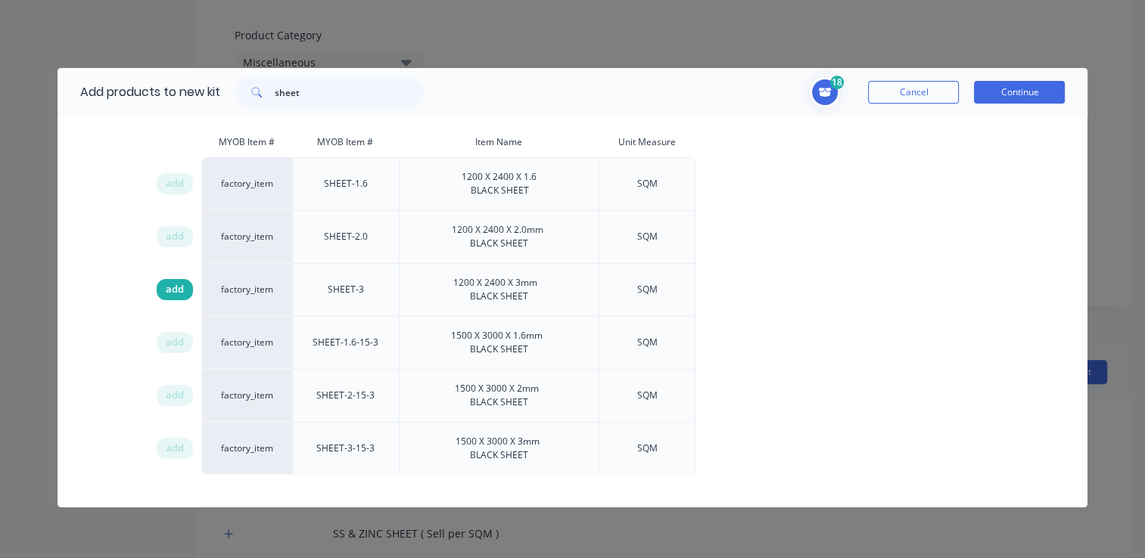
click at [170, 283] on span "add" at bounding box center [175, 289] width 18 height 15
click at [996, 94] on button "Continue" at bounding box center [1019, 92] width 91 height 23
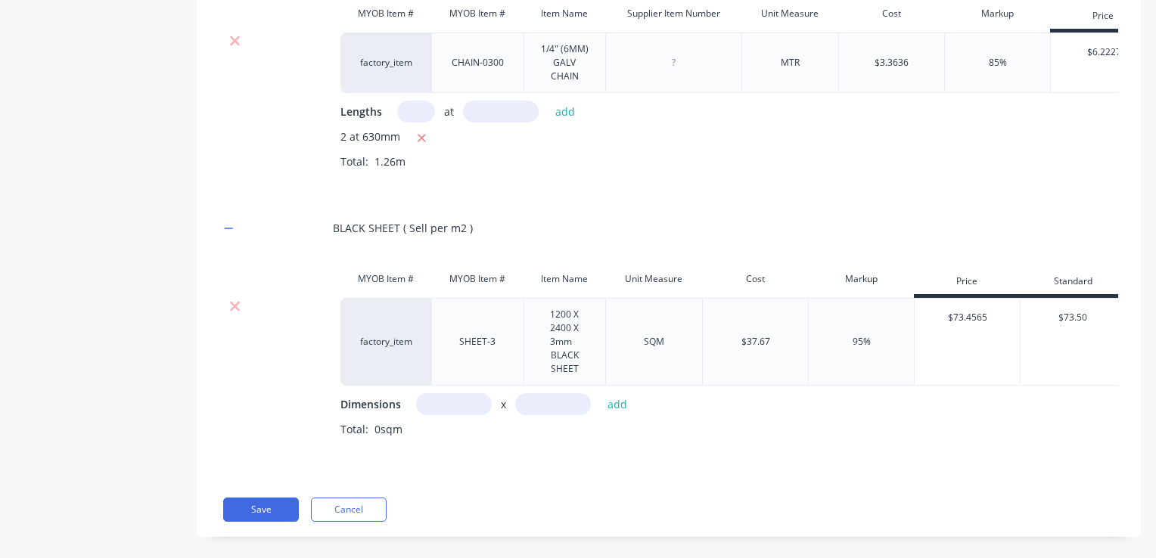
scroll to position [1692, 0]
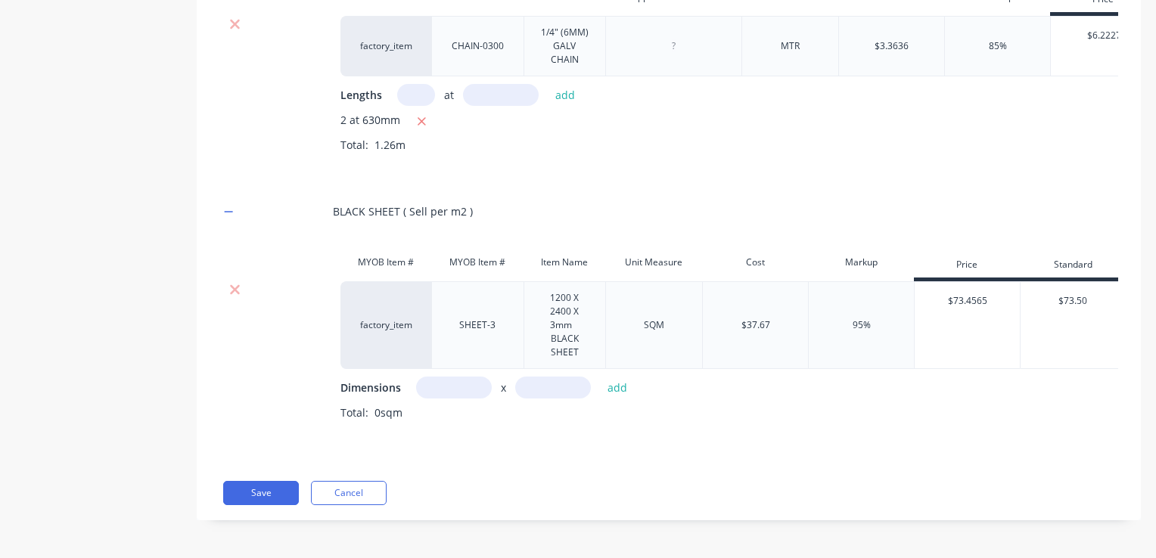
click at [454, 377] on input "text" at bounding box center [454, 388] width 76 height 22
type input "0.6m"
type input "1.2m"
click at [636, 380] on div "Dimensions 0.6m x 1.2m add" at bounding box center [729, 388] width 778 height 22
click at [615, 378] on button "add" at bounding box center [618, 388] width 36 height 20
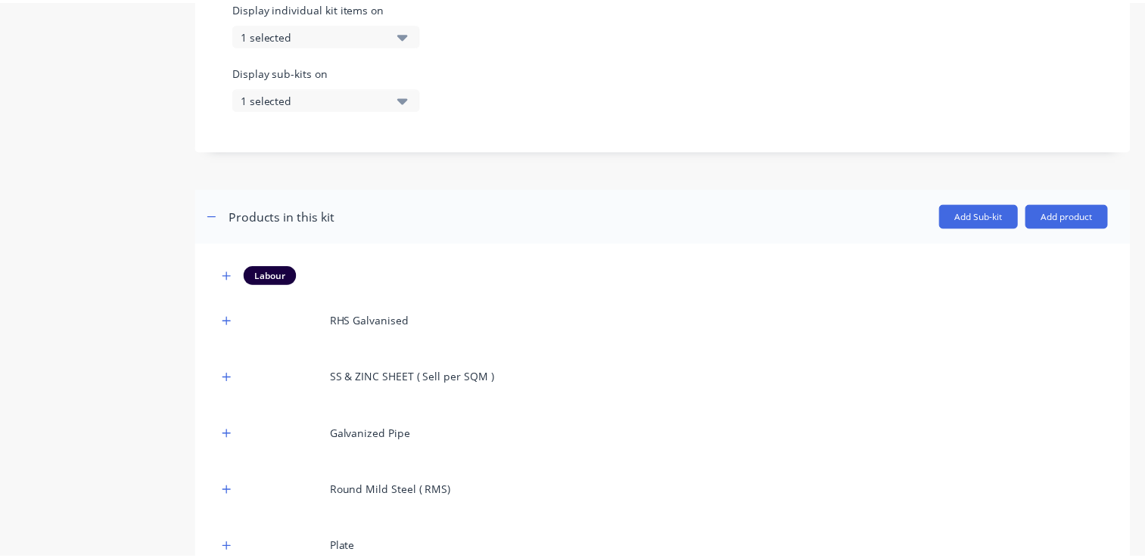
scroll to position [583, 0]
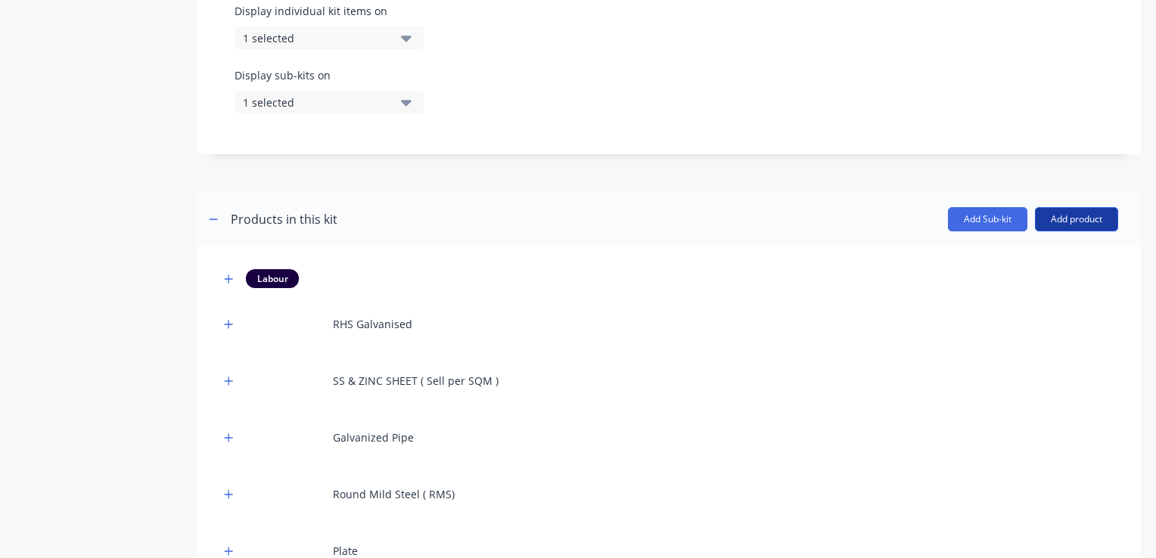
click at [1058, 219] on button "Add product" at bounding box center [1076, 219] width 83 height 24
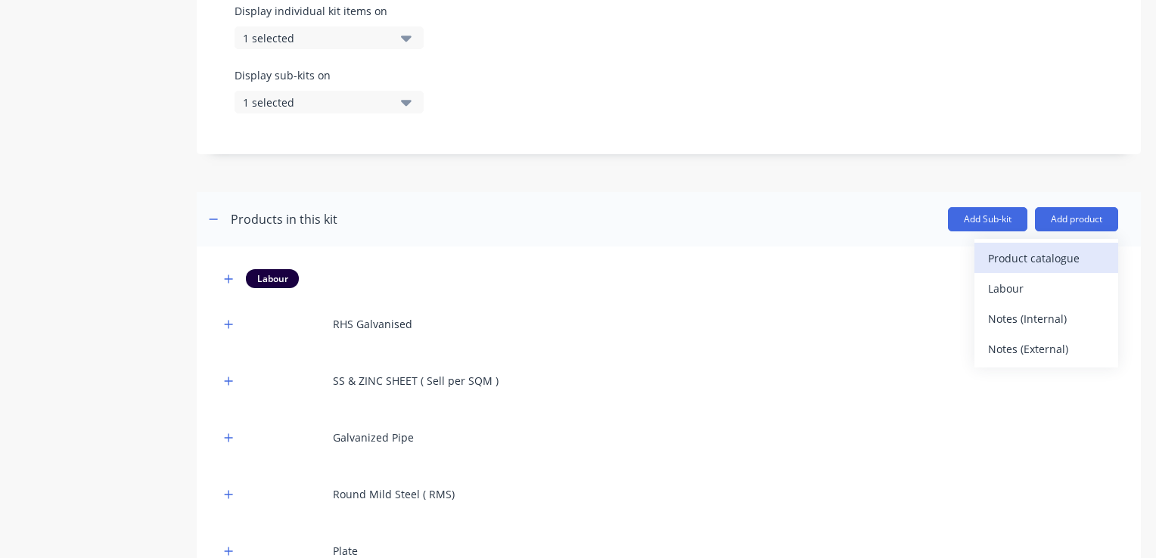
click at [1043, 257] on div "Product catalogue" at bounding box center [1046, 258] width 117 height 22
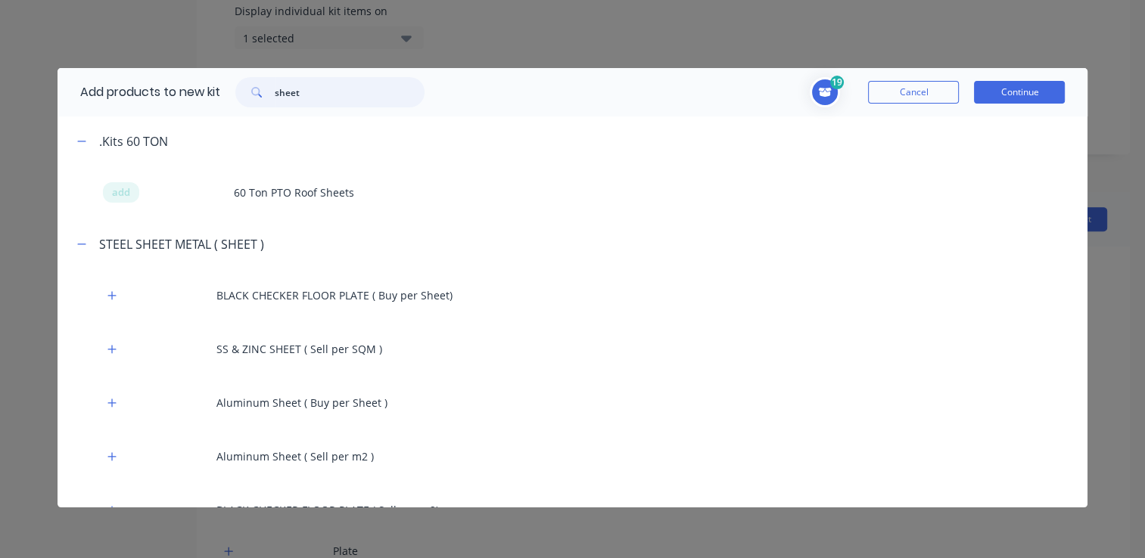
drag, startPoint x: 316, startPoint y: 98, endPoint x: 241, endPoint y: 113, distance: 76.4
click at [241, 113] on div "Add products to new kit sheet" at bounding box center [249, 92] width 382 height 48
type input "paint"
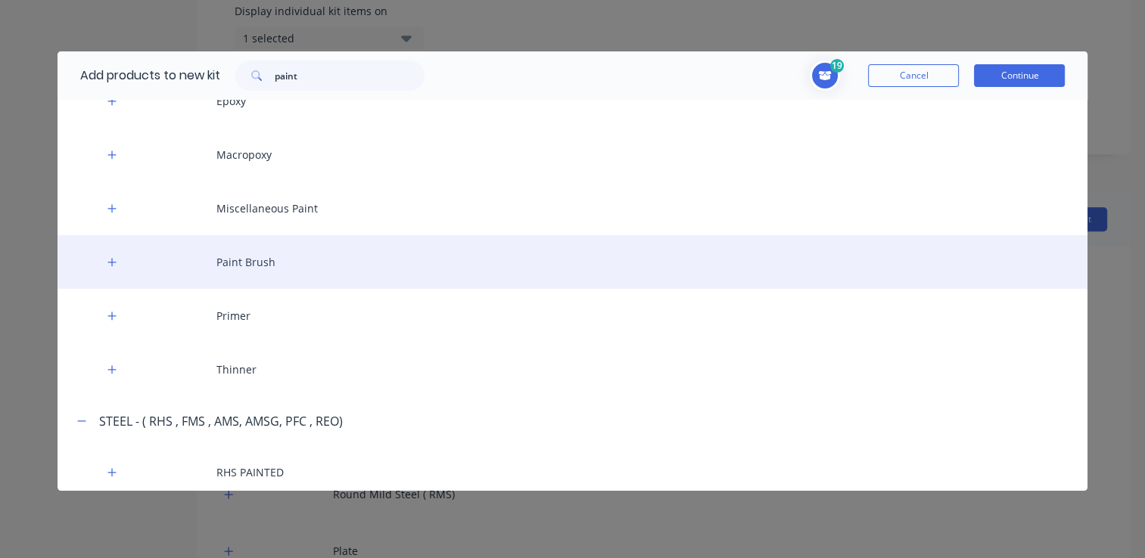
scroll to position [347, 0]
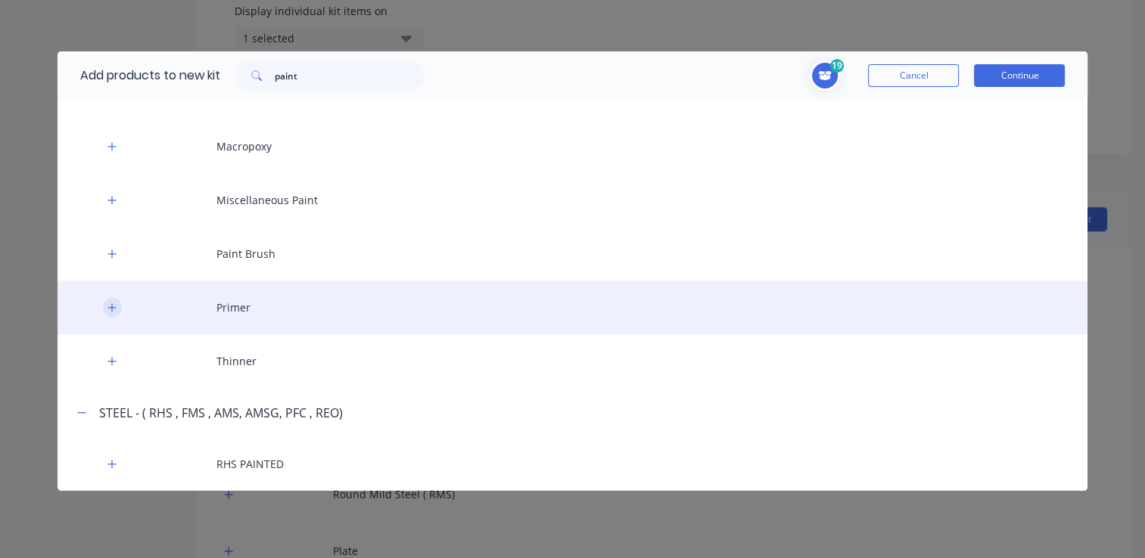
click at [117, 309] on button "button" at bounding box center [112, 307] width 19 height 19
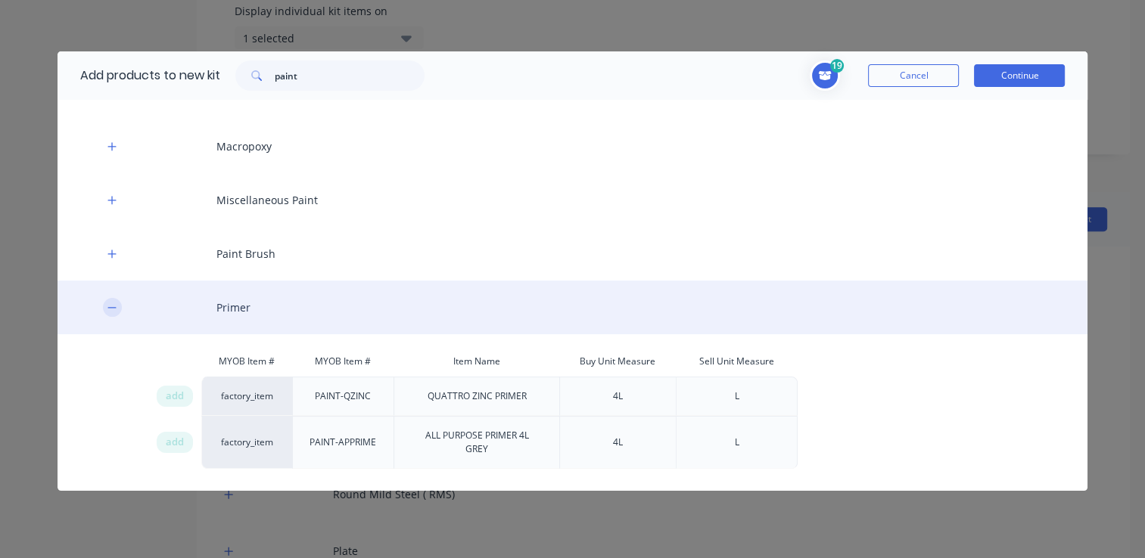
click at [113, 304] on icon "button" at bounding box center [111, 308] width 9 height 11
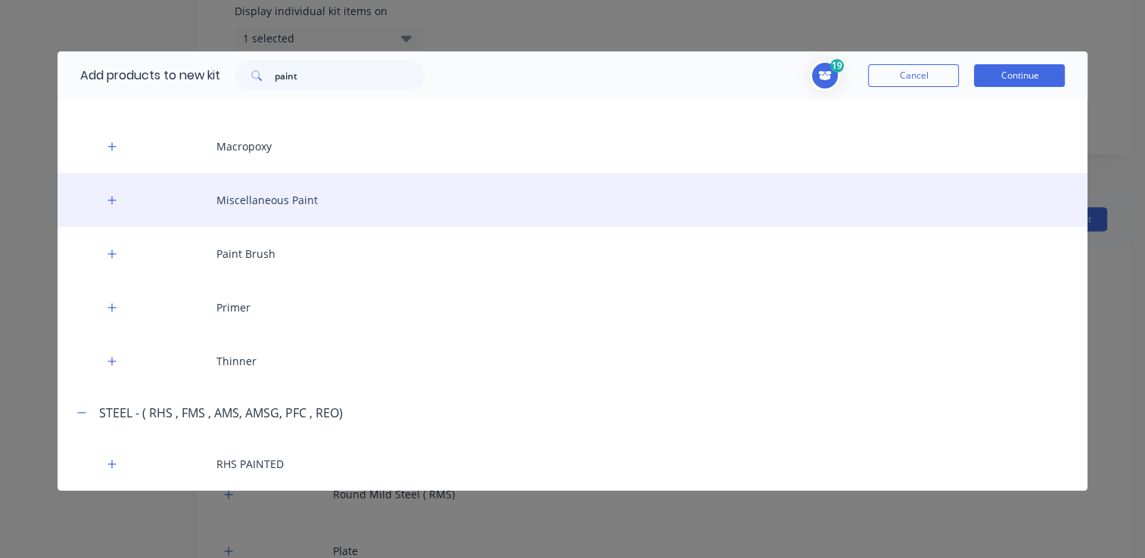
click at [123, 210] on div "Miscellaneous Paint" at bounding box center [573, 200] width 1031 height 54
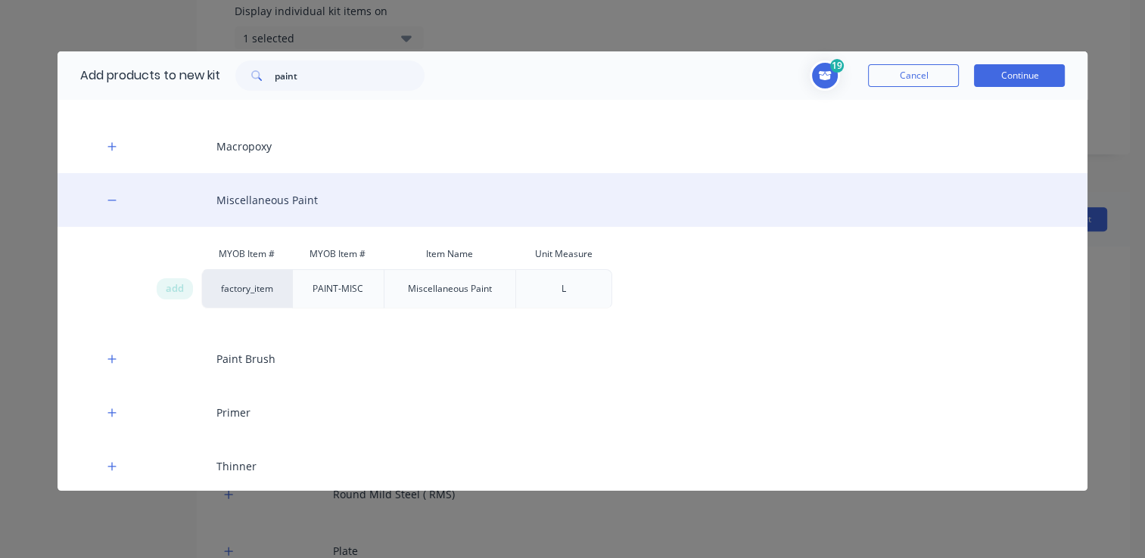
click at [123, 210] on div "Miscellaneous Paint" at bounding box center [573, 200] width 1031 height 54
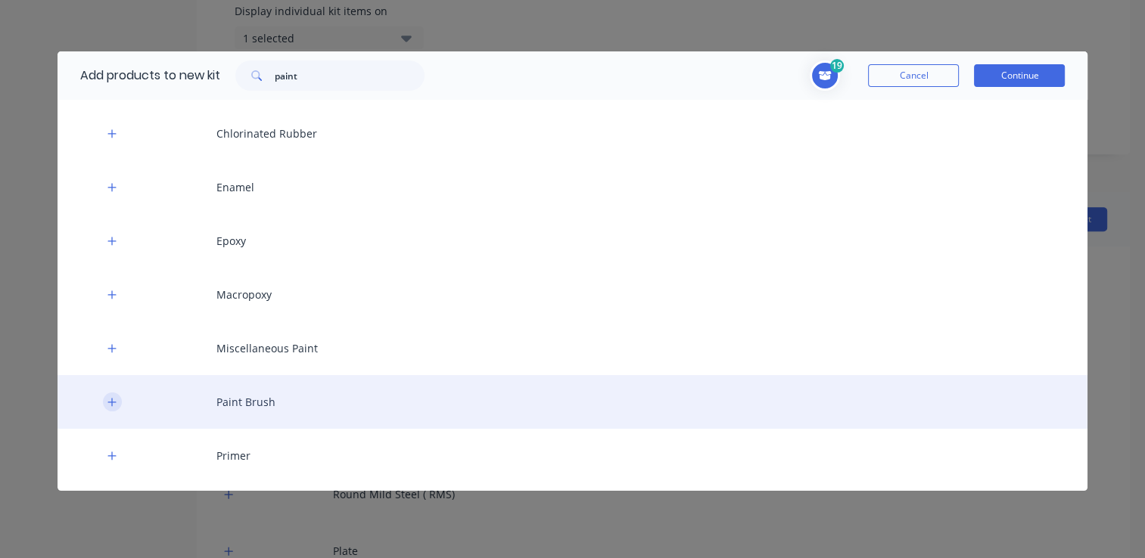
scroll to position [196, 0]
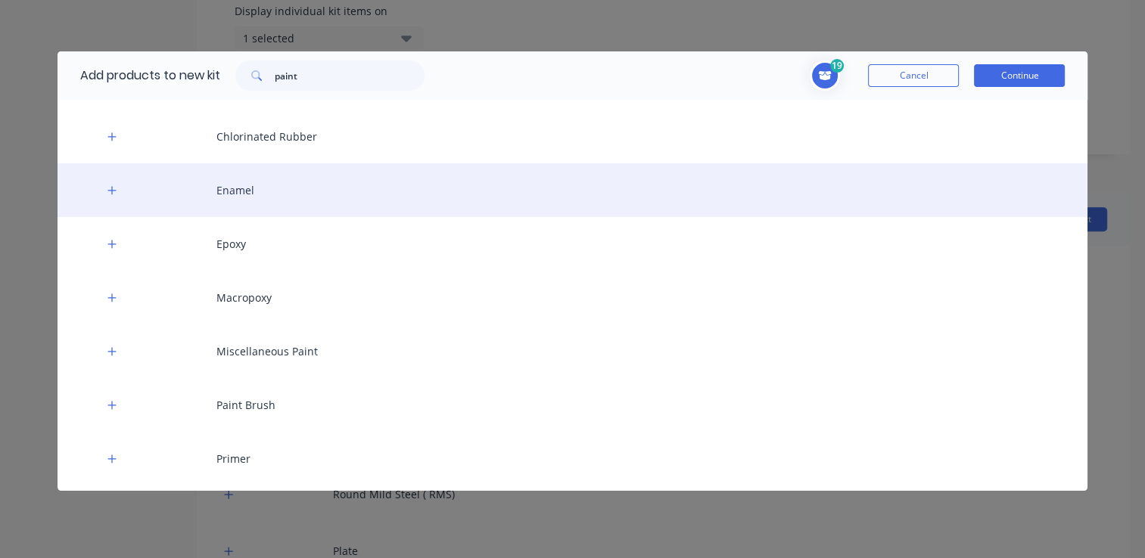
click at [113, 202] on div "Enamel" at bounding box center [573, 190] width 1031 height 54
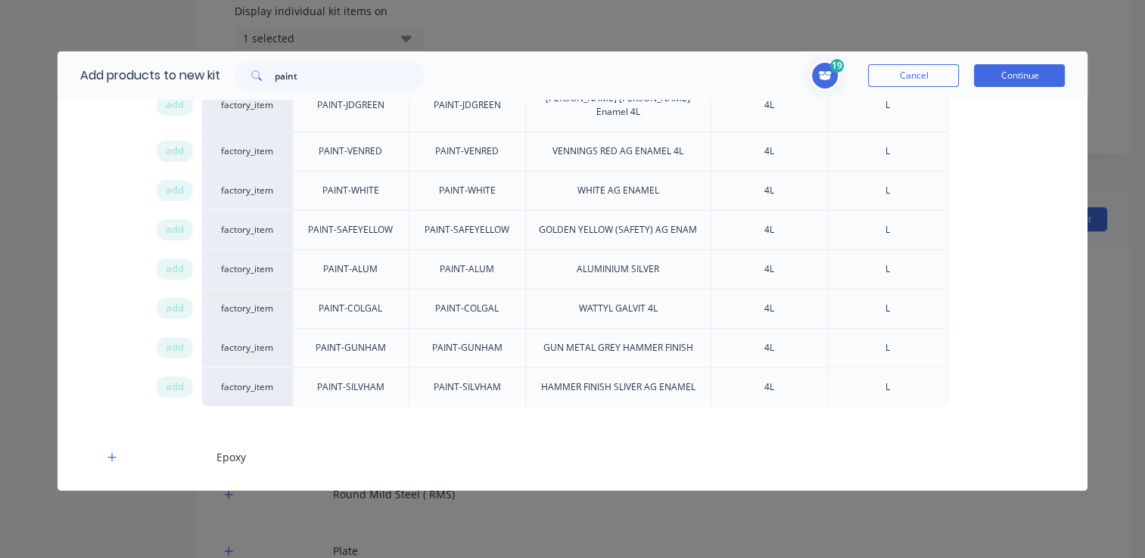
scroll to position [499, 0]
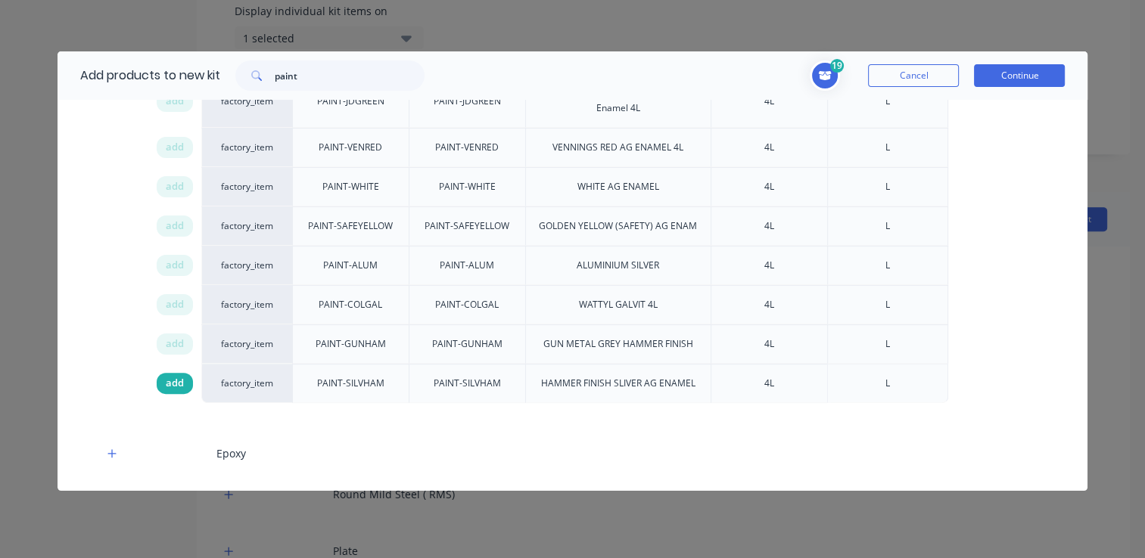
click at [166, 376] on span "add" at bounding box center [175, 383] width 18 height 15
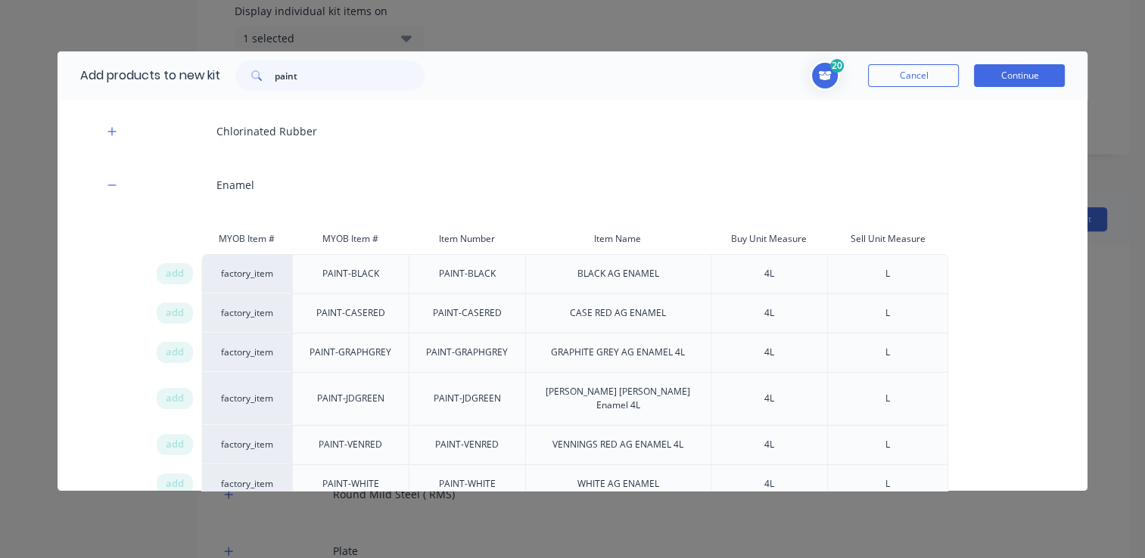
scroll to position [196, 0]
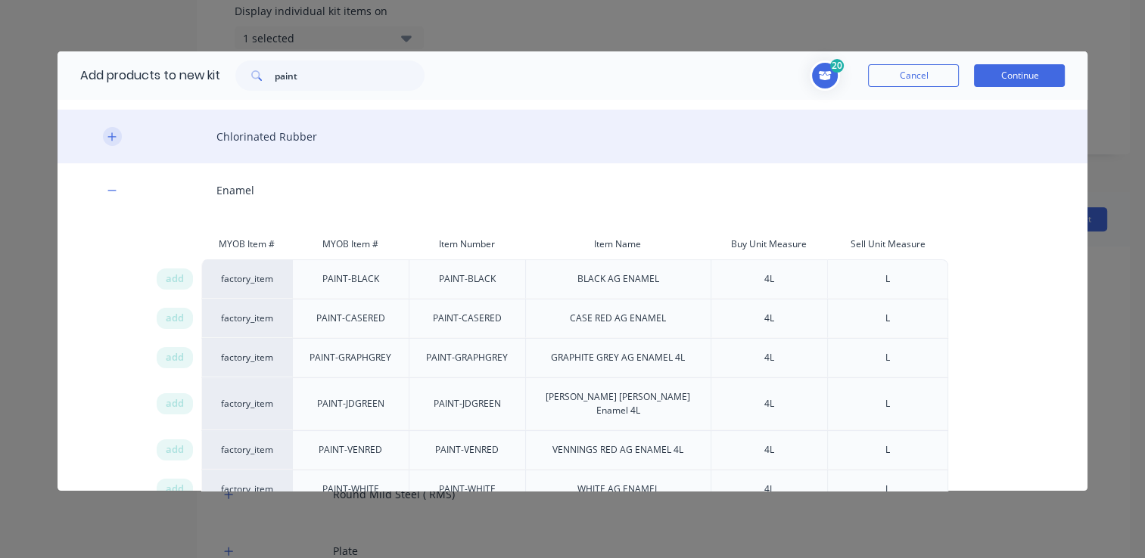
click at [105, 138] on button "button" at bounding box center [112, 136] width 19 height 19
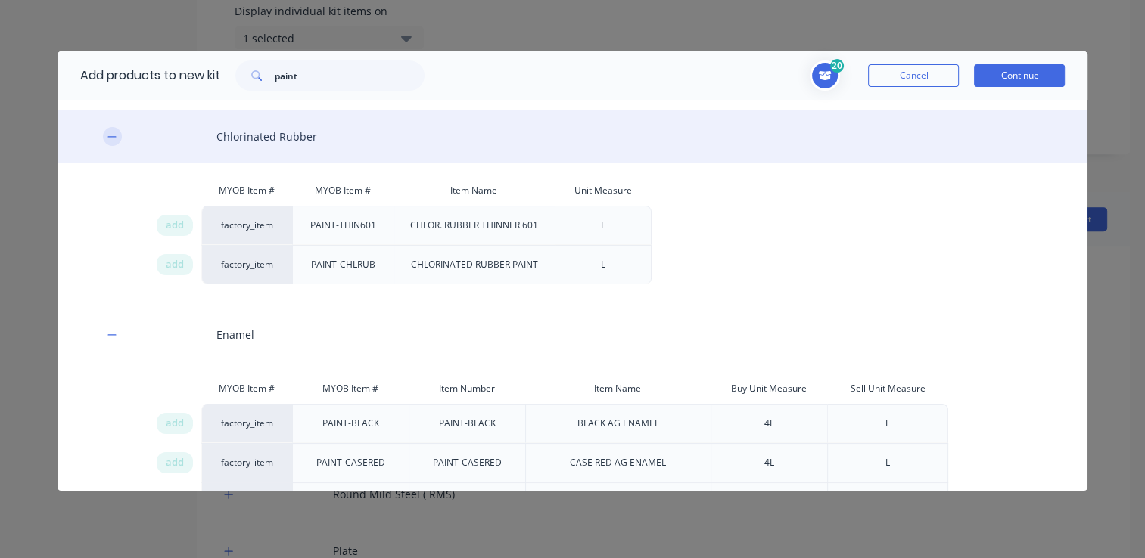
click at [105, 138] on button "button" at bounding box center [112, 136] width 19 height 19
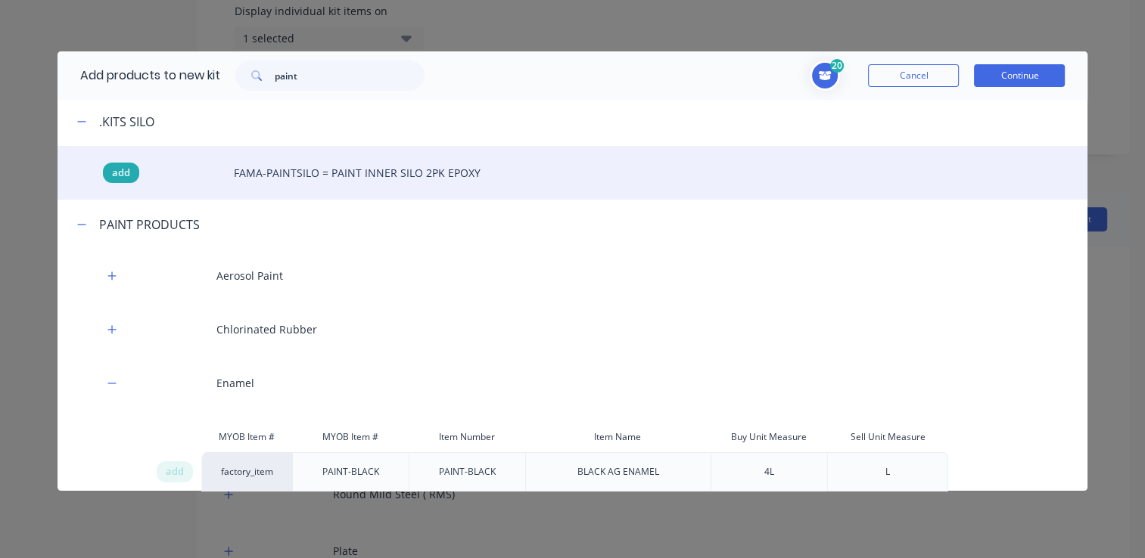
scroll to position [0, 0]
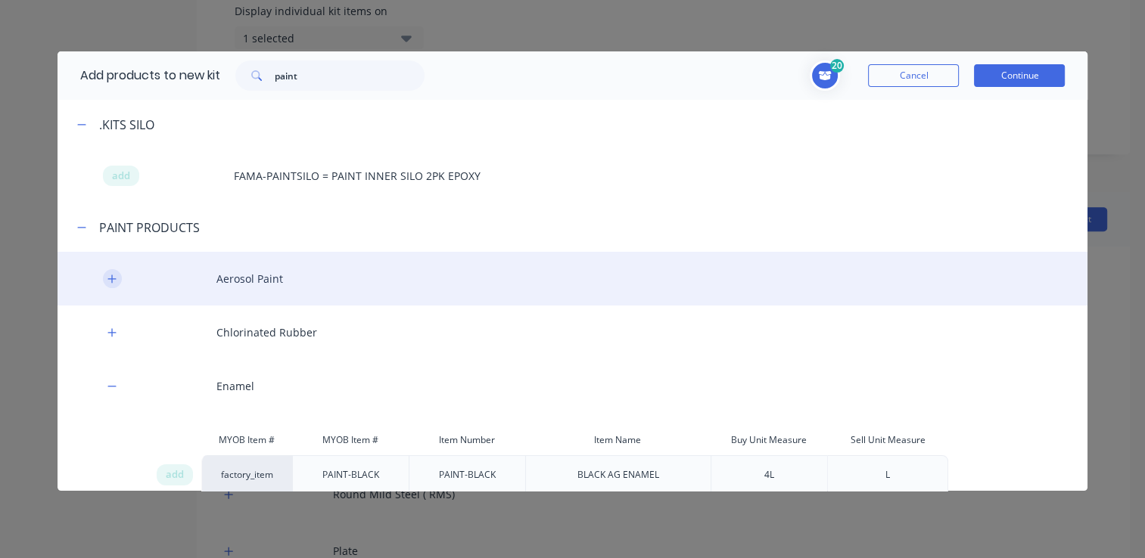
click at [115, 285] on button "button" at bounding box center [112, 278] width 19 height 19
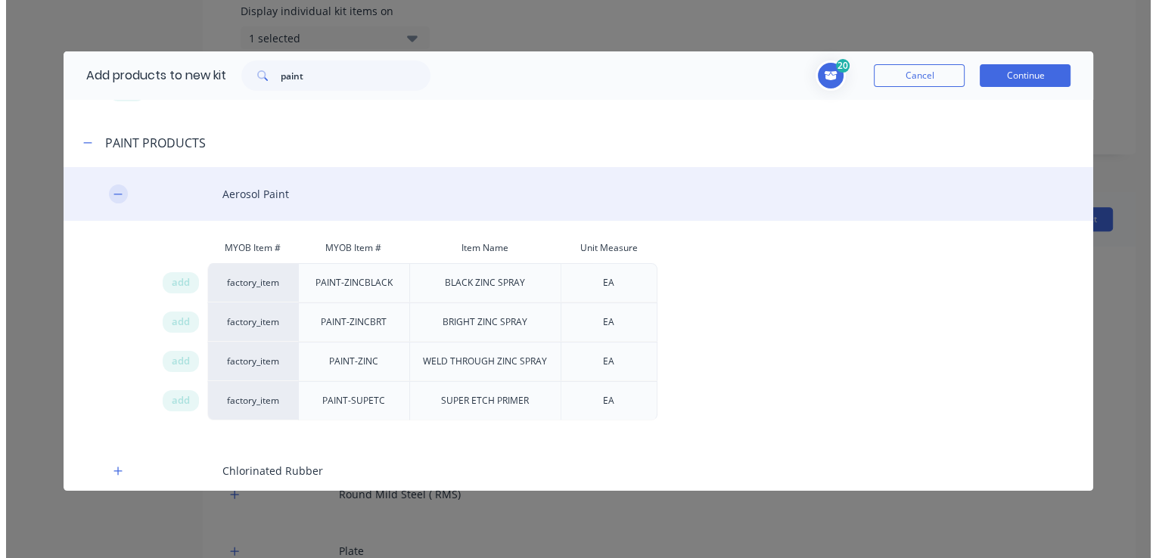
scroll to position [151, 0]
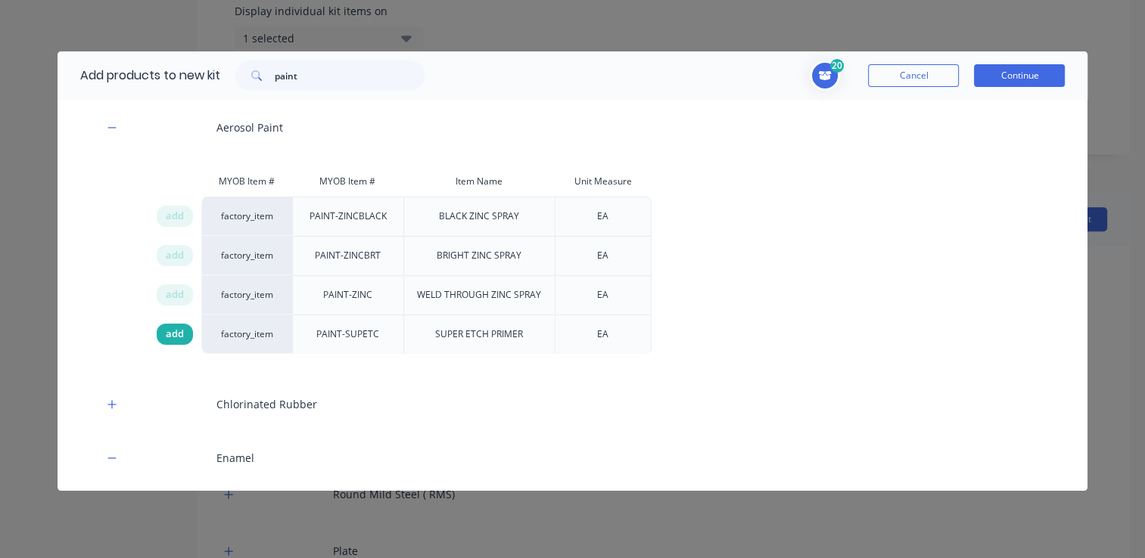
click at [177, 331] on span "add" at bounding box center [175, 334] width 18 height 15
click at [991, 68] on button "Continue" at bounding box center [1019, 75] width 91 height 23
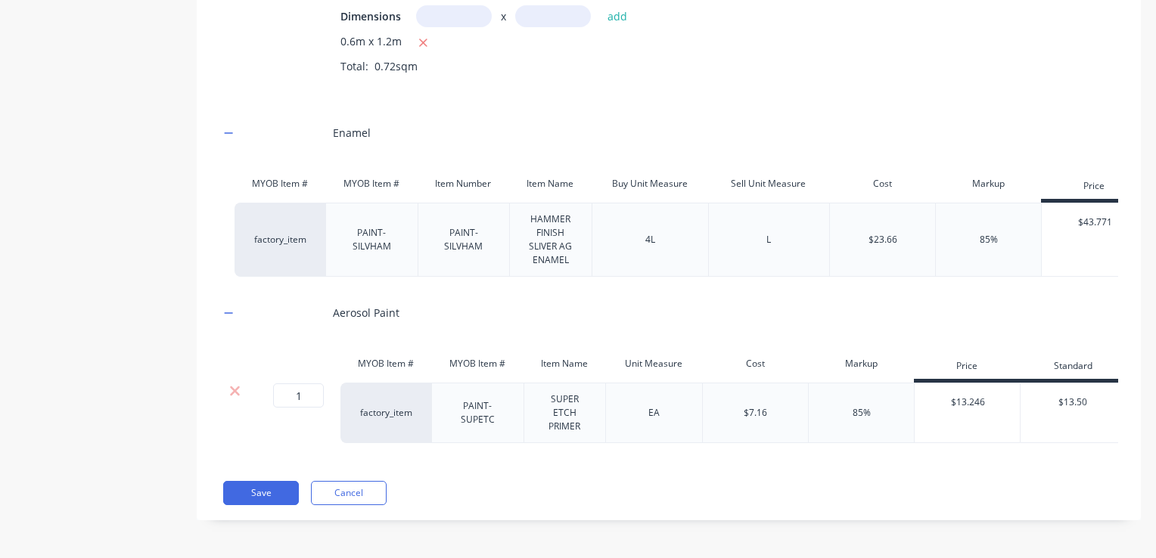
scroll to position [0, 0]
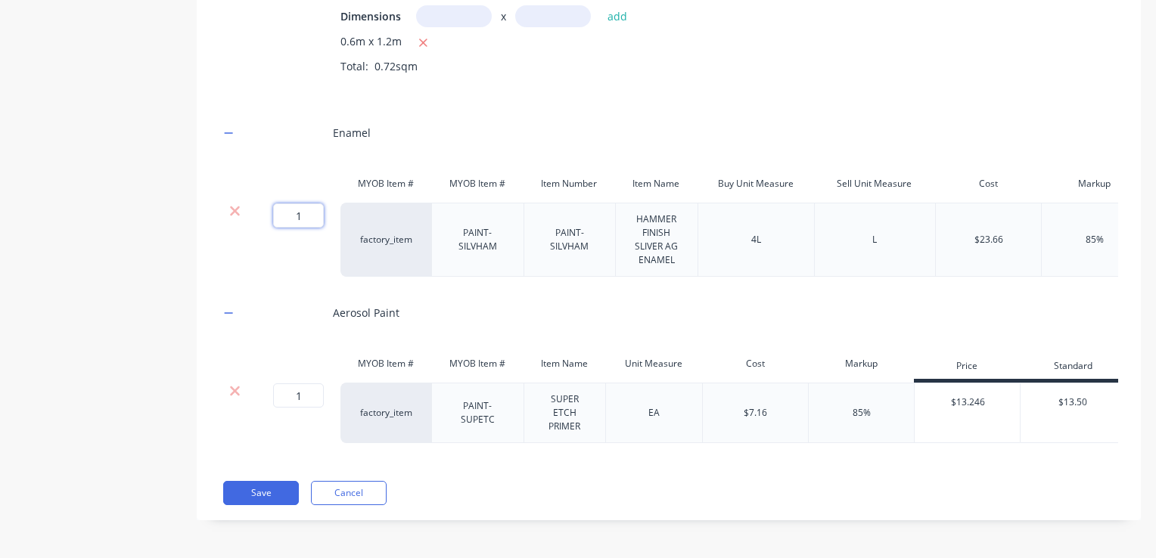
drag, startPoint x: 306, startPoint y: 197, endPoint x: 293, endPoint y: 200, distance: 13.2
click at [293, 204] on input "1" at bounding box center [298, 216] width 51 height 24
type input "8"
drag, startPoint x: 304, startPoint y: 387, endPoint x: 287, endPoint y: 387, distance: 17.4
type input "6"
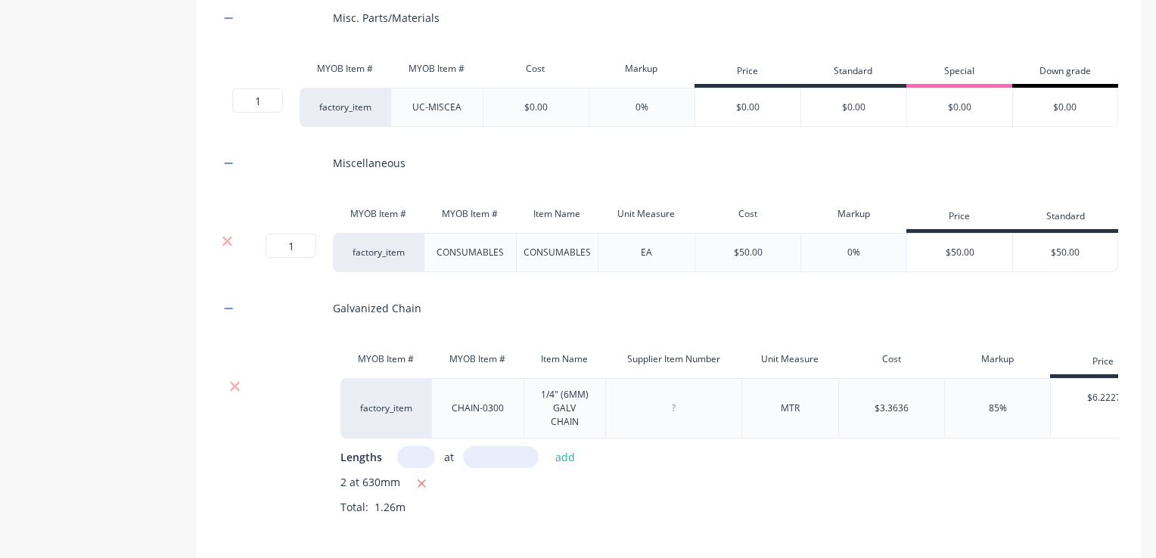
scroll to position [1254, 0]
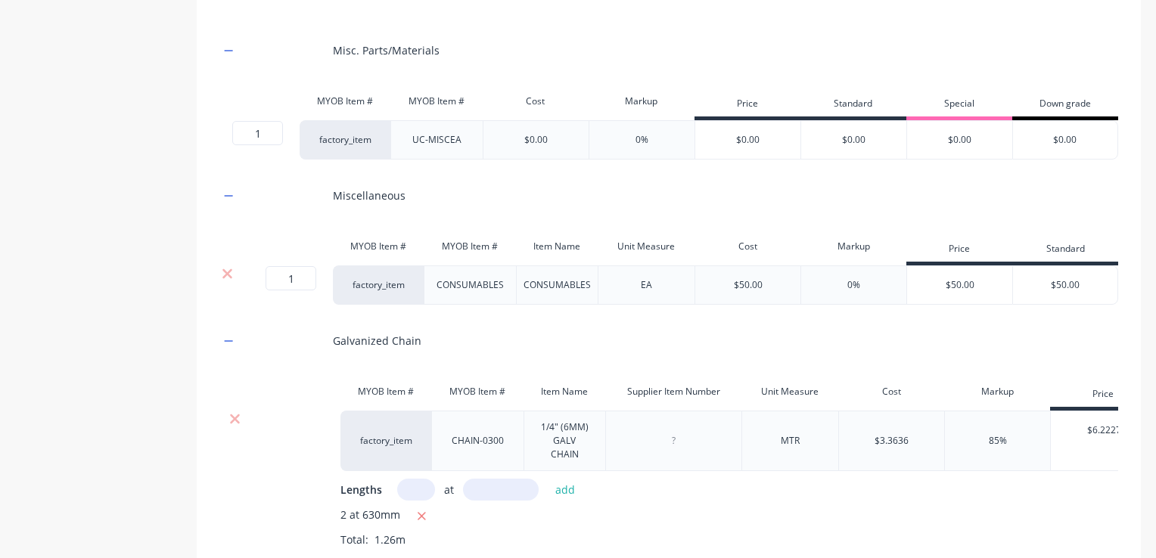
drag, startPoint x: 1056, startPoint y: 297, endPoint x: 1044, endPoint y: 297, distance: 11.3
click at [1044, 292] on input "$50.00" at bounding box center [1065, 285] width 104 height 14
type input "$150.00"
click at [1010, 238] on div "Labour RHS Galvanised SS & ZINC SHEET ( Sell per SQM ) Galvanized Pipe Round Mi…" at bounding box center [668, 404] width 899 height 1612
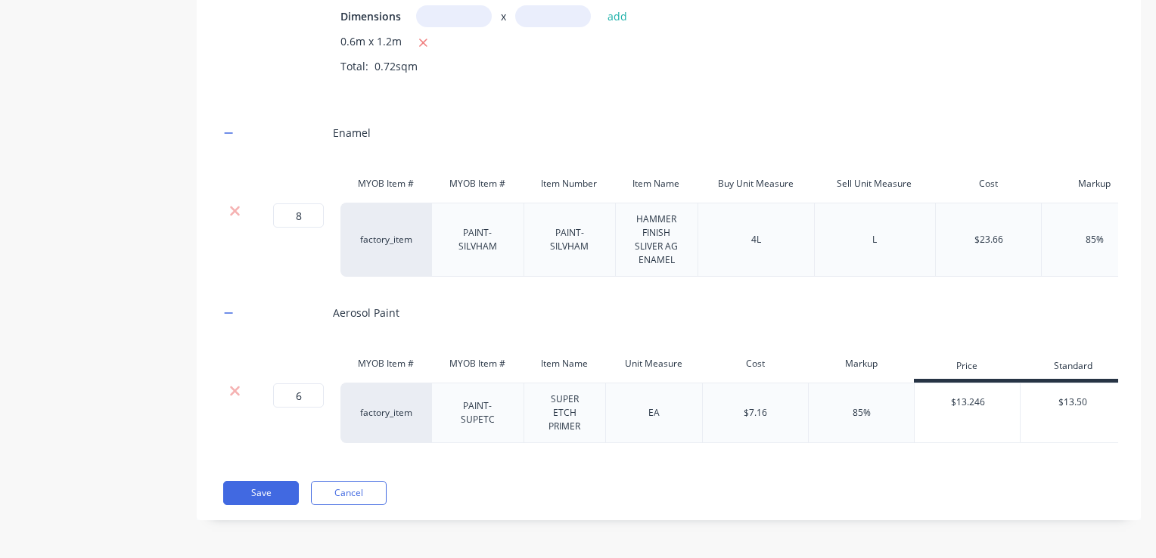
scroll to position [2086, 0]
click at [260, 485] on button "Save" at bounding box center [261, 493] width 76 height 24
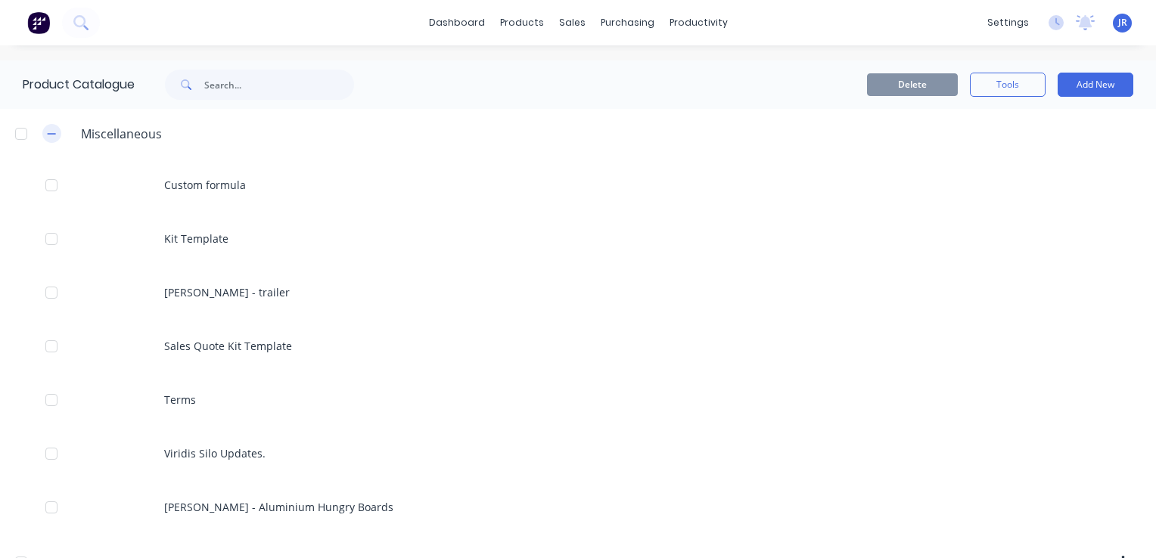
click at [48, 129] on icon "button" at bounding box center [51, 134] width 9 height 11
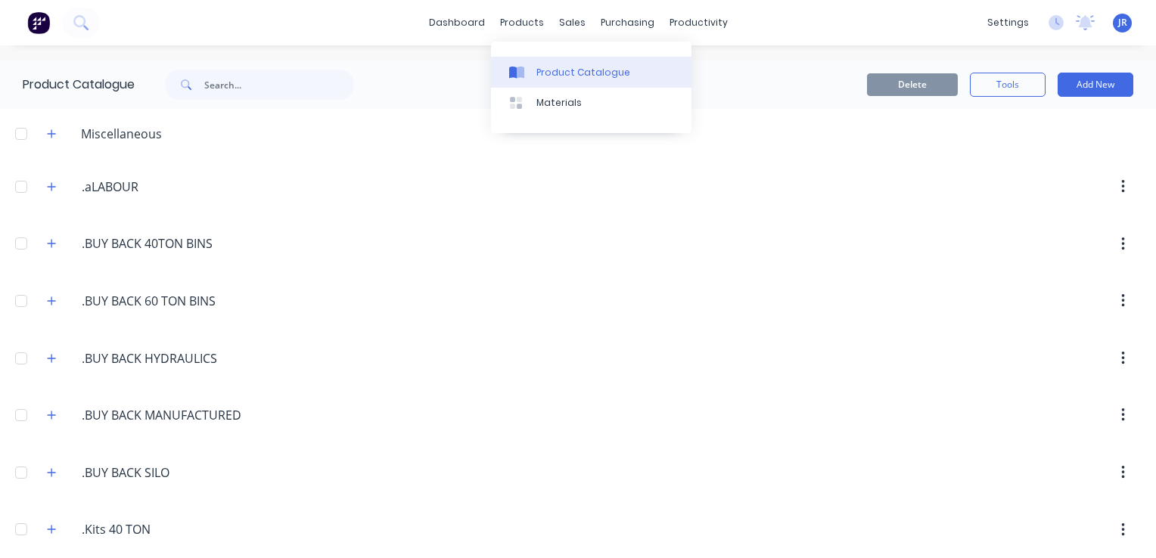
click at [536, 73] on div "Product Catalogue" at bounding box center [583, 73] width 94 height 14
click at [567, 75] on div "Product Catalogue" at bounding box center [583, 73] width 94 height 14
drag, startPoint x: 248, startPoint y: 92, endPoint x: 216, endPoint y: 88, distance: 32.8
click at [216, 88] on input "text" at bounding box center [279, 85] width 150 height 30
type input "paint"
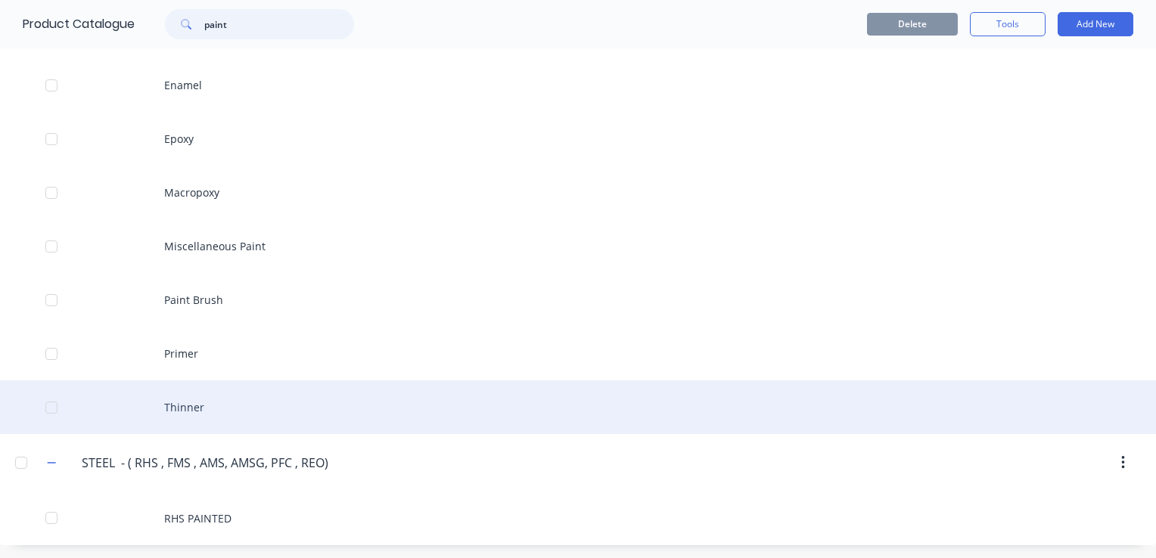
scroll to position [327, 0]
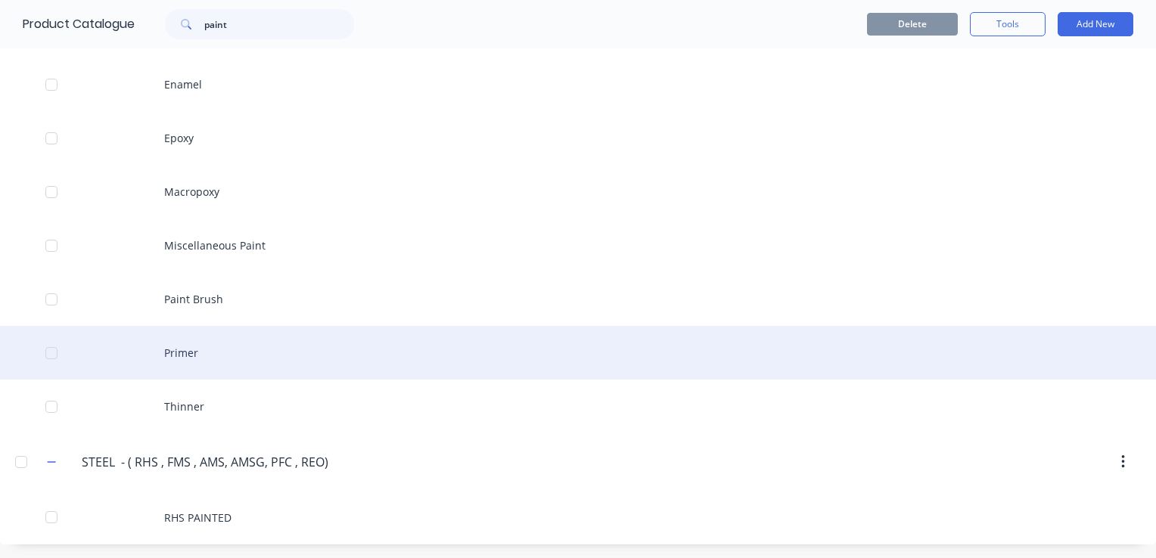
click at [133, 356] on div "Primer" at bounding box center [578, 353] width 1156 height 54
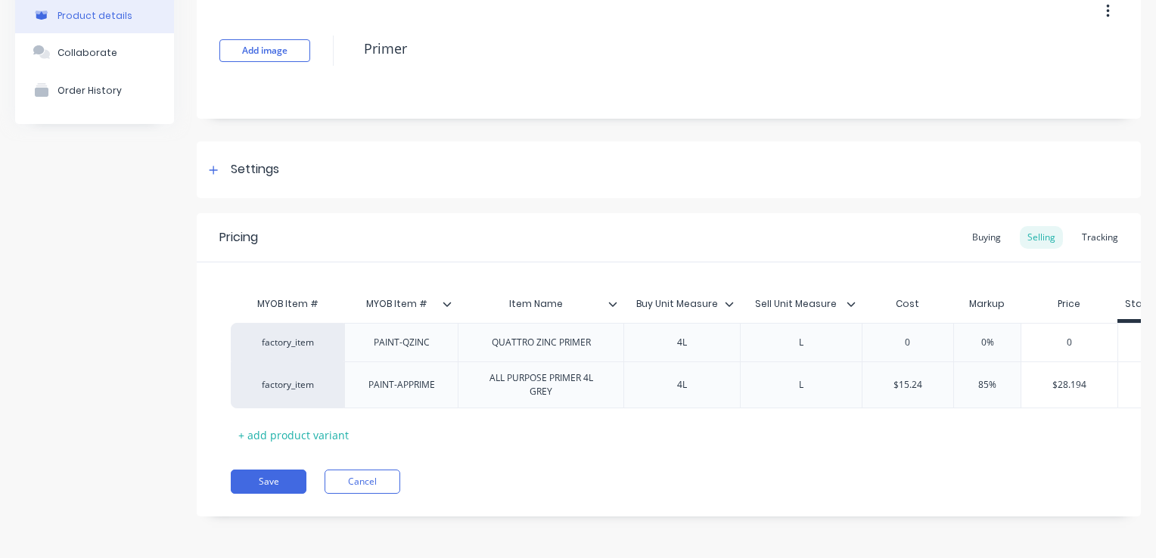
scroll to position [92, 0]
click at [256, 425] on div "+ add product variant" at bounding box center [294, 435] width 126 height 23
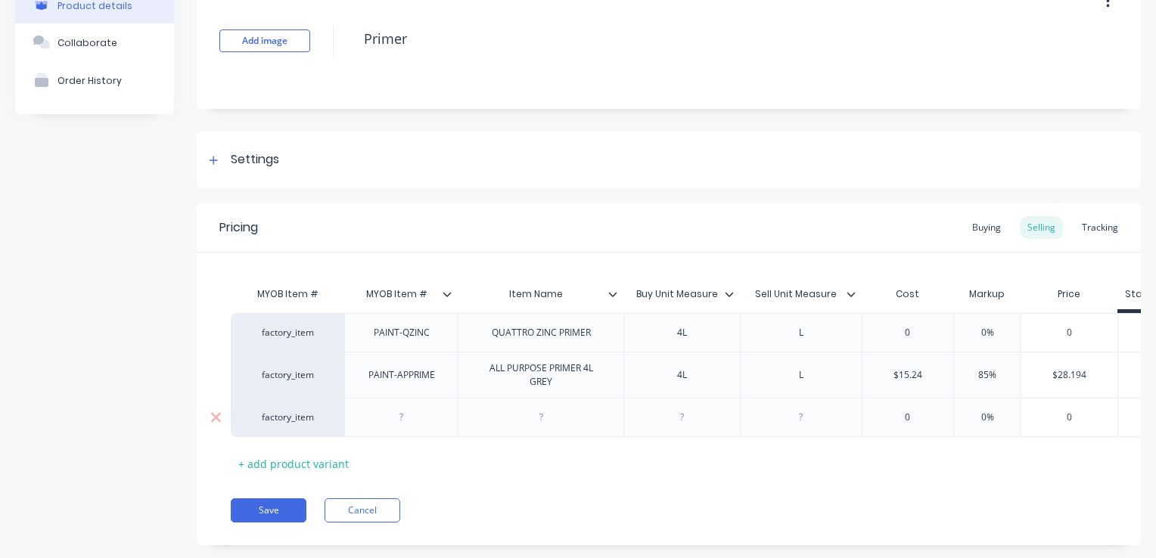
click at [428, 422] on div at bounding box center [402, 418] width 76 height 20
click at [518, 421] on div at bounding box center [541, 418] width 76 height 20
click at [686, 419] on div at bounding box center [683, 418] width 76 height 20
click at [803, 422] on div at bounding box center [801, 418] width 76 height 20
type input "0"
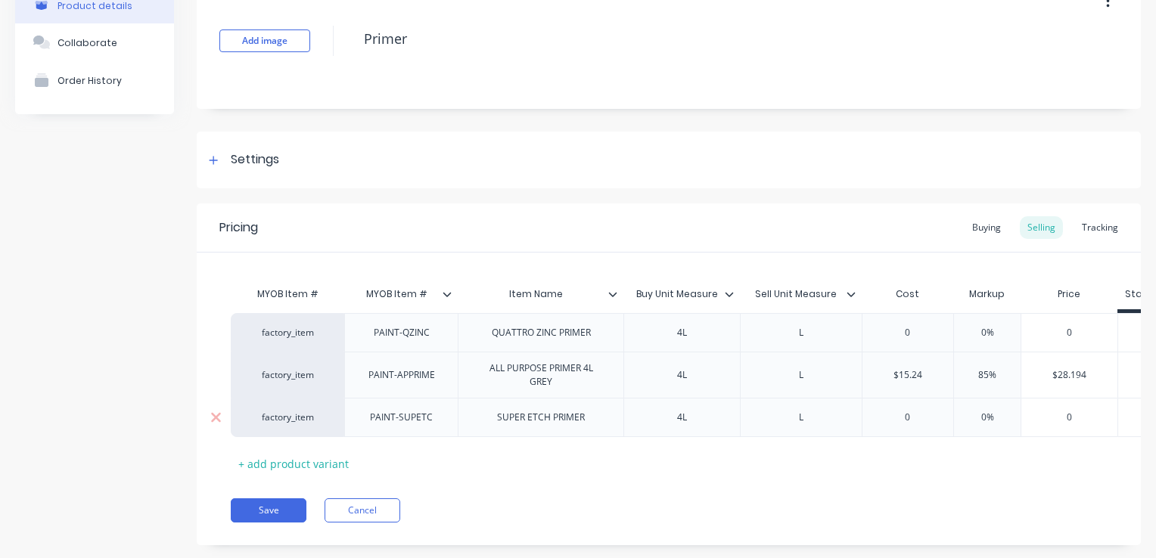
click at [1068, 417] on input "0" at bounding box center [1069, 418] width 96 height 14
click at [922, 431] on div "0" at bounding box center [909, 418] width 92 height 38
type input "07.16"
type input "$7.16"
click at [1053, 421] on input "$7.16" at bounding box center [1069, 418] width 96 height 14
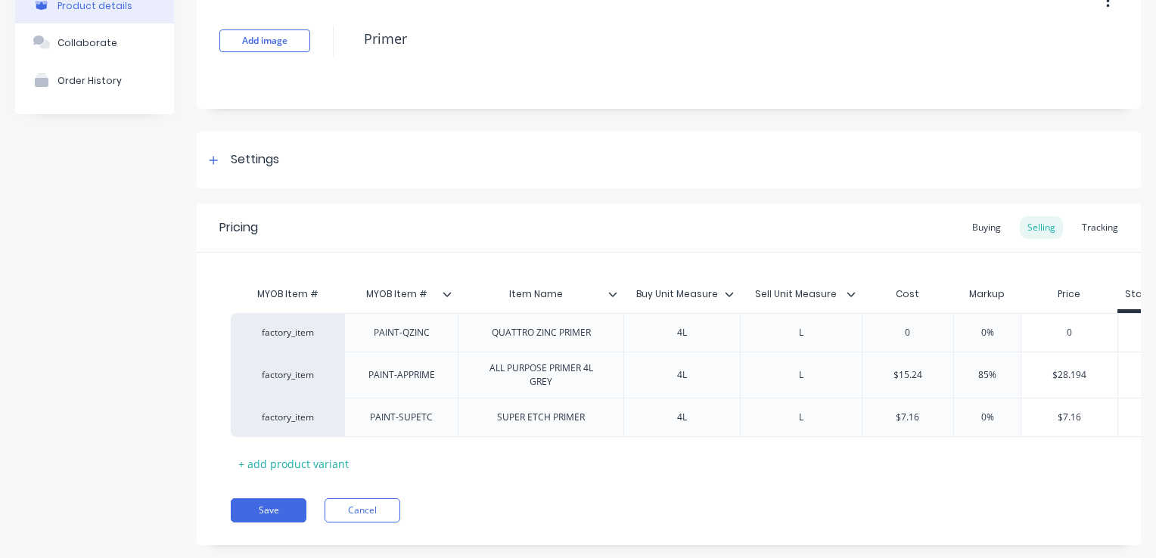
scroll to position [0, 65]
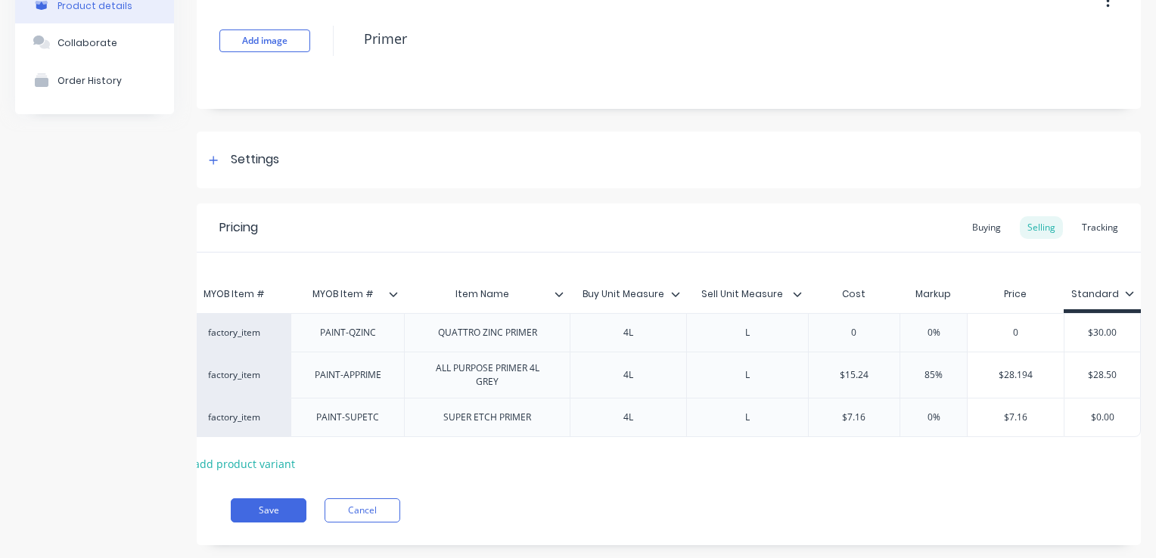
click at [938, 417] on input "0%" at bounding box center [934, 418] width 76 height 14
drag, startPoint x: 938, startPoint y: 417, endPoint x: 894, endPoint y: 422, distance: 44.2
click at [896, 422] on input "0%" at bounding box center [934, 418] width 76 height 14
type input "85"
type input "$13.246"
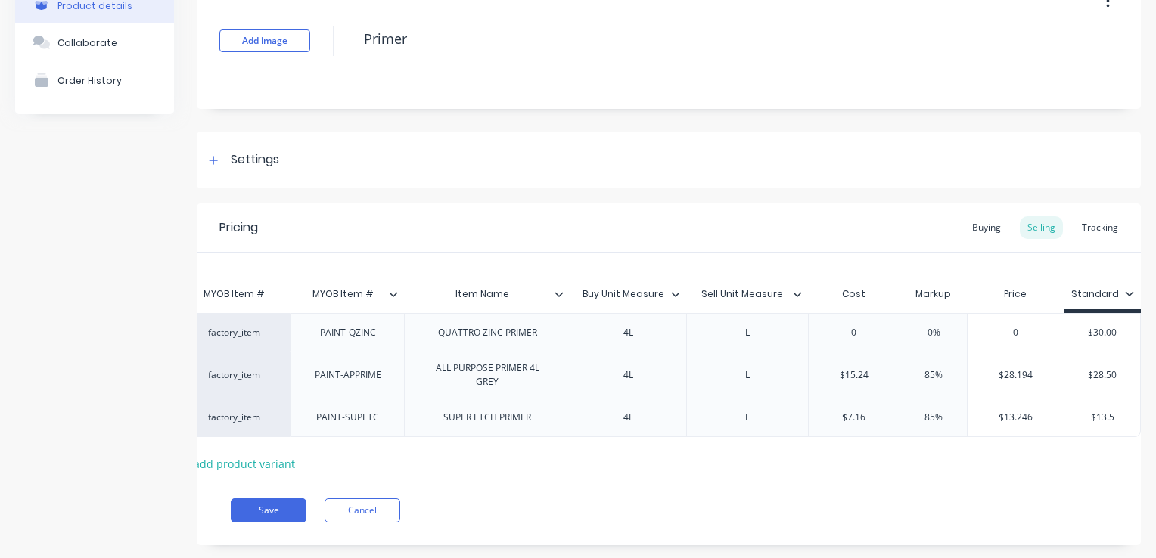
type input "$13.5"
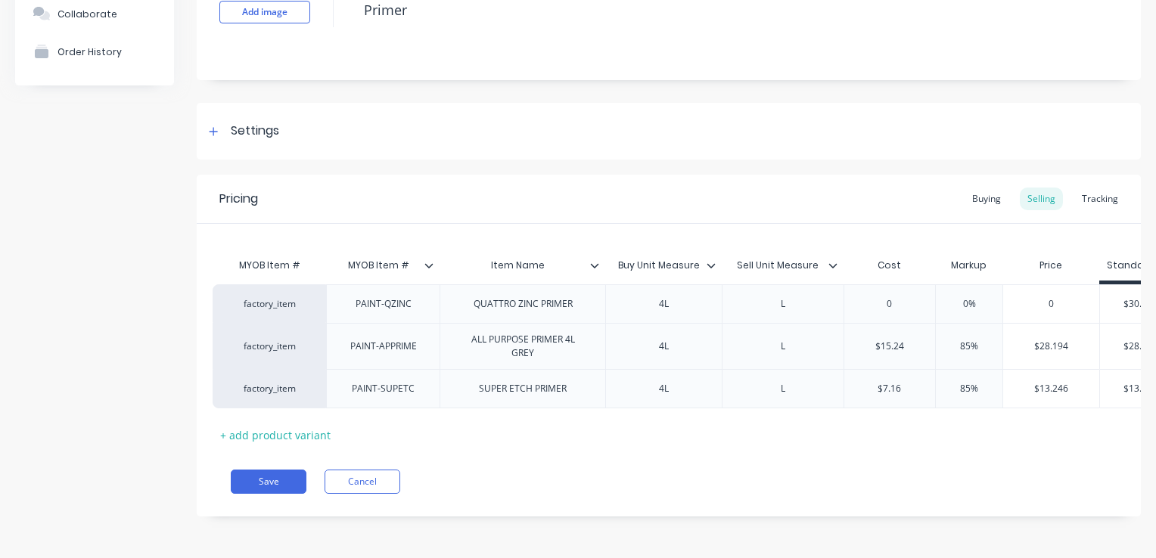
scroll to position [0, 0]
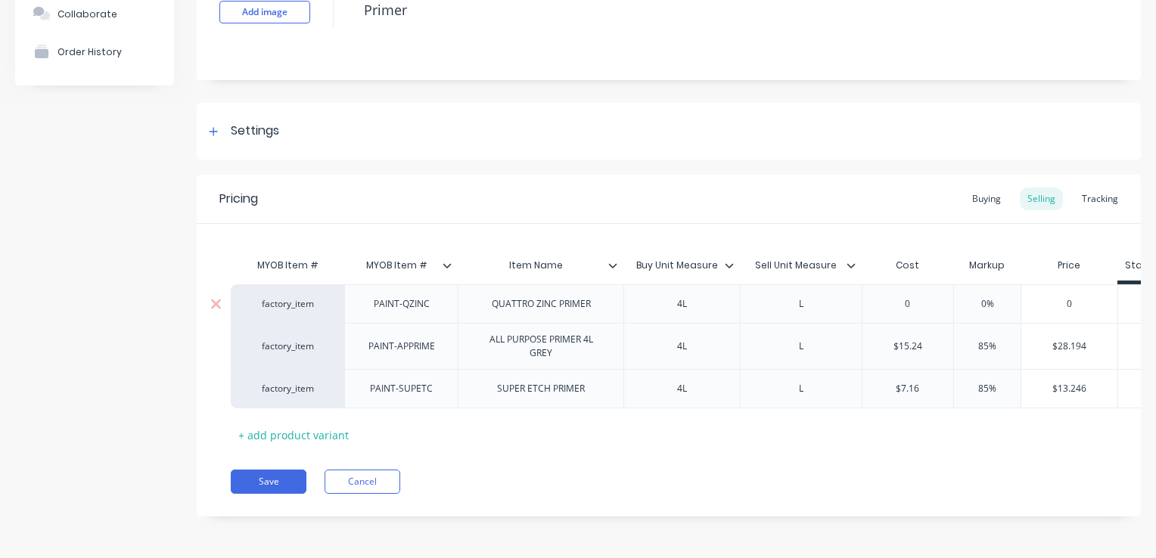
click at [436, 302] on div "PAINT-QZINC" at bounding box center [402, 304] width 80 height 20
drag, startPoint x: 435, startPoint y: 301, endPoint x: 378, endPoint y: 300, distance: 56.8
click at [369, 306] on div "PAINT-QZINC" at bounding box center [400, 304] width 113 height 39
copy div "PAINT-QZINC"
click at [602, 292] on div "QUATTRO ZINC PRIMER" at bounding box center [541, 304] width 166 height 39
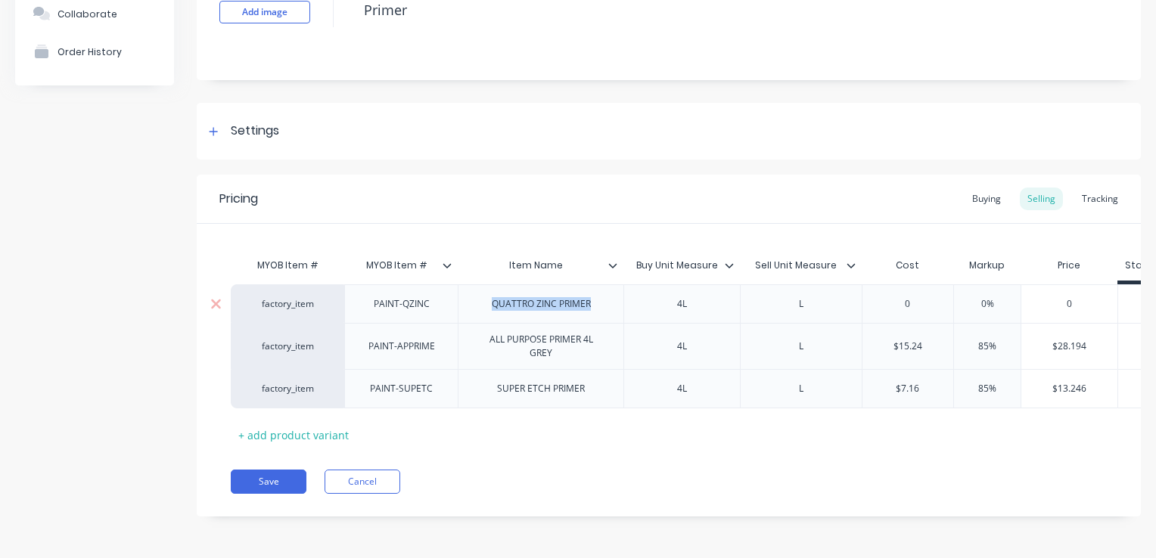
drag, startPoint x: 595, startPoint y: 297, endPoint x: 500, endPoint y: 297, distance: 95.3
click at [486, 297] on div "QUATTRO ZINC PRIMER" at bounding box center [541, 304] width 123 height 20
copy div "QUATTRO ZINC PRIMER"
click at [213, 299] on icon at bounding box center [216, 304] width 10 height 10
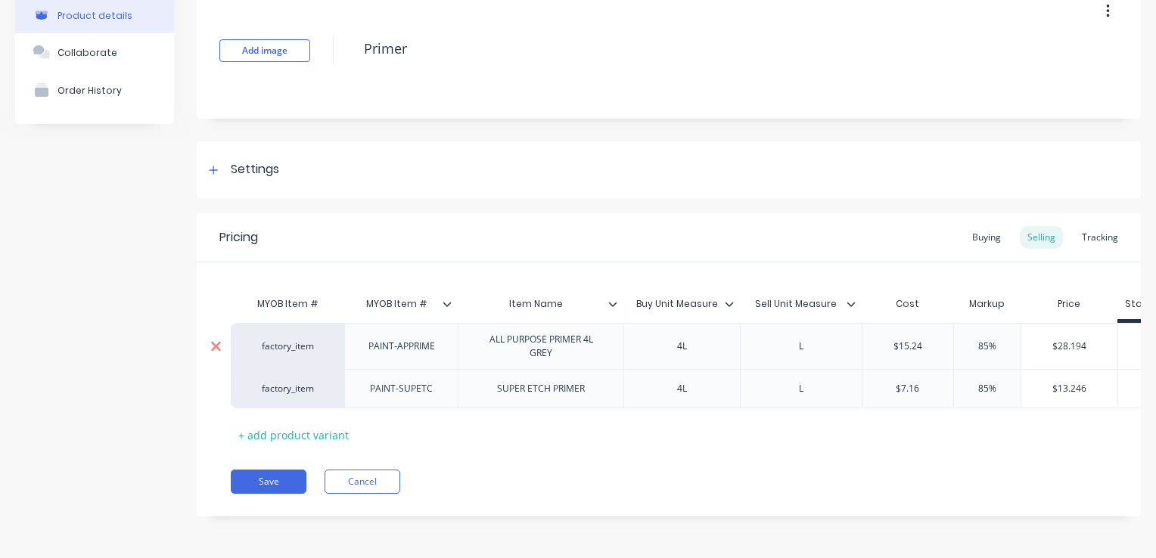
scroll to position [92, 0]
click at [274, 484] on button "Save" at bounding box center [269, 482] width 76 height 24
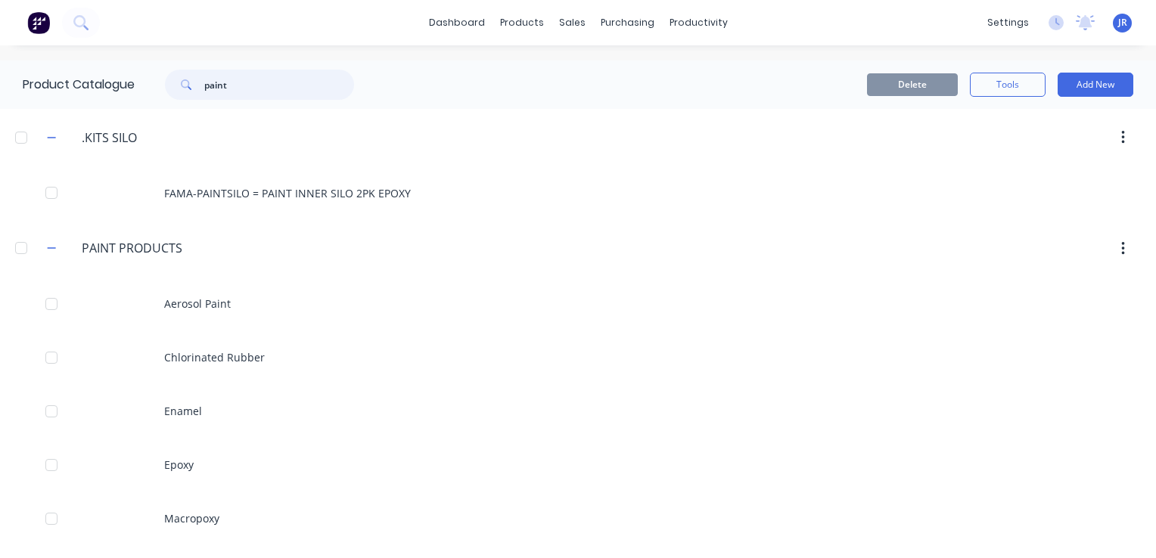
click at [279, 90] on input "paint" at bounding box center [279, 85] width 150 height 30
drag, startPoint x: 276, startPoint y: 90, endPoint x: 129, endPoint y: 104, distance: 148.2
click at [129, 104] on div "Product Catalogue paint" at bounding box center [196, 85] width 392 height 48
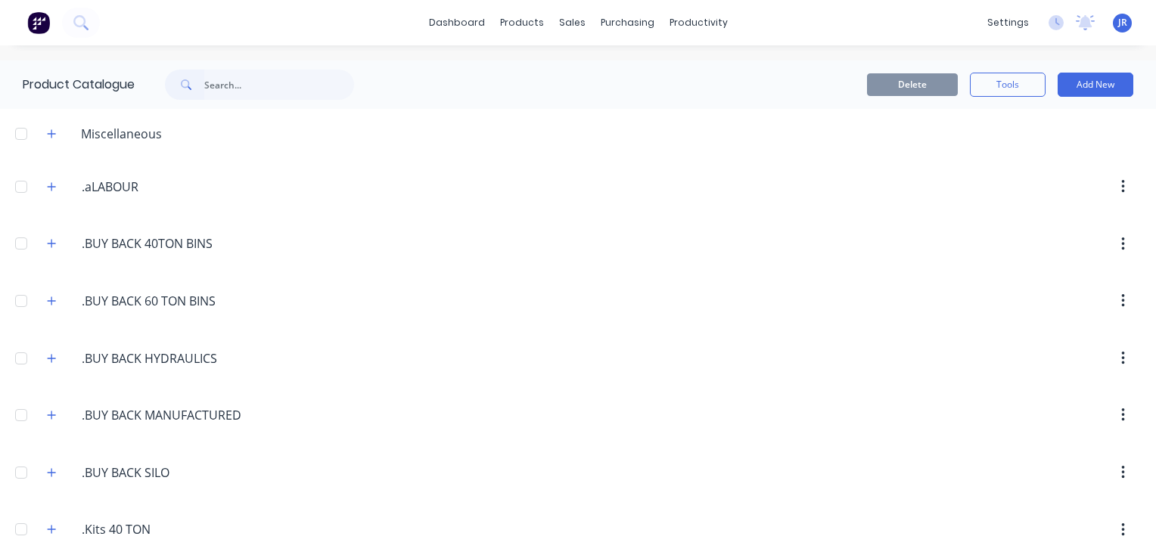
click at [384, 79] on div "Product Catalogue" at bounding box center [196, 85] width 392 height 48
click at [539, 76] on div "Product Catalogue" at bounding box center [583, 73] width 94 height 14
click at [42, 135] on div "Miscellaneous" at bounding box center [104, 133] width 139 height 19
click at [51, 134] on icon "button" at bounding box center [52, 133] width 8 height 8
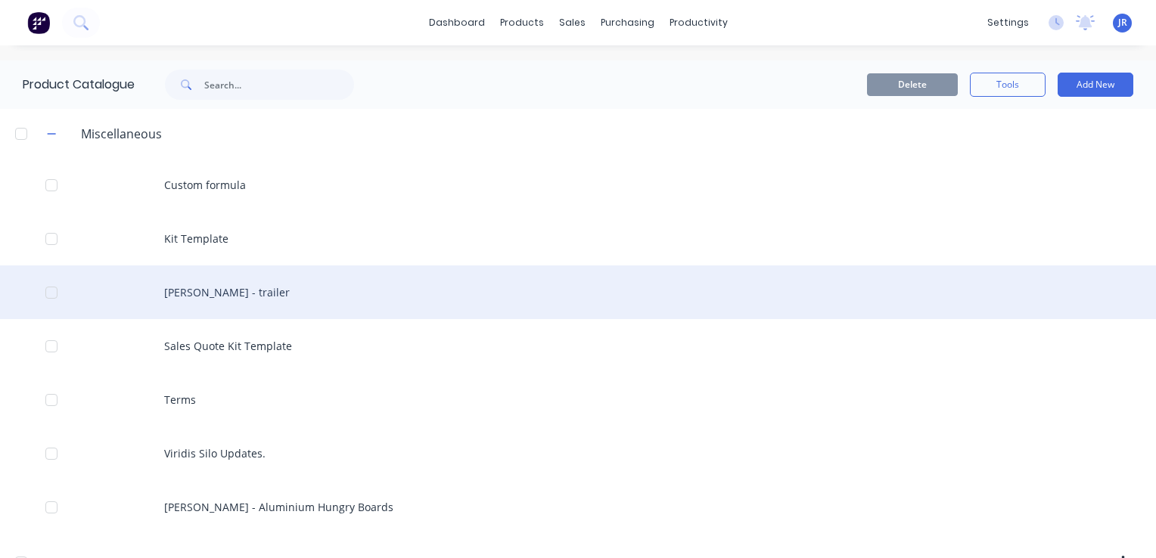
click at [201, 290] on div "Maurice Lovegrove - trailer" at bounding box center [578, 293] width 1156 height 54
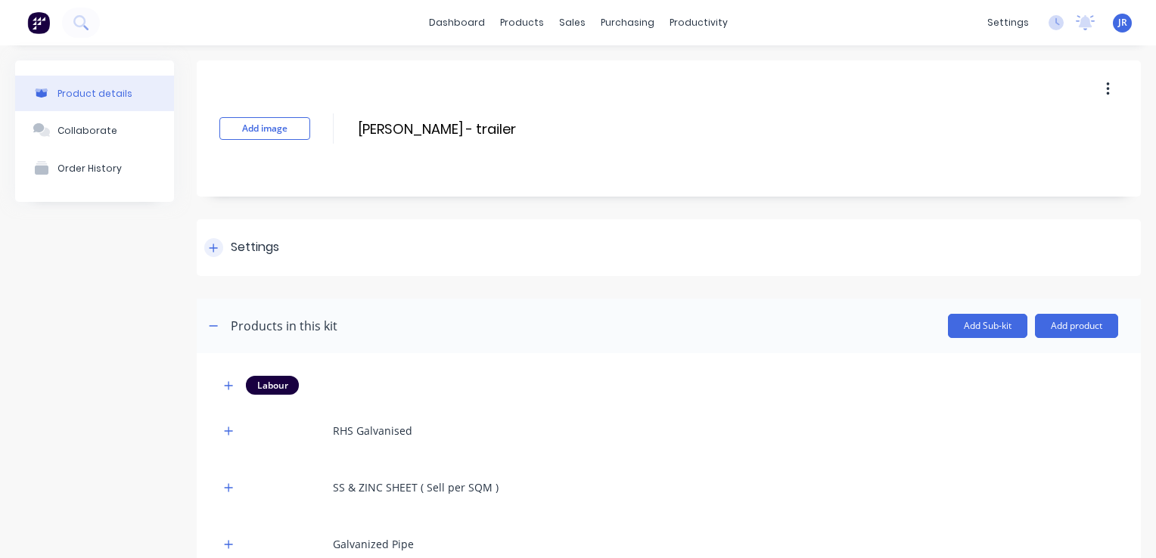
click at [212, 245] on icon at bounding box center [213, 248] width 9 height 11
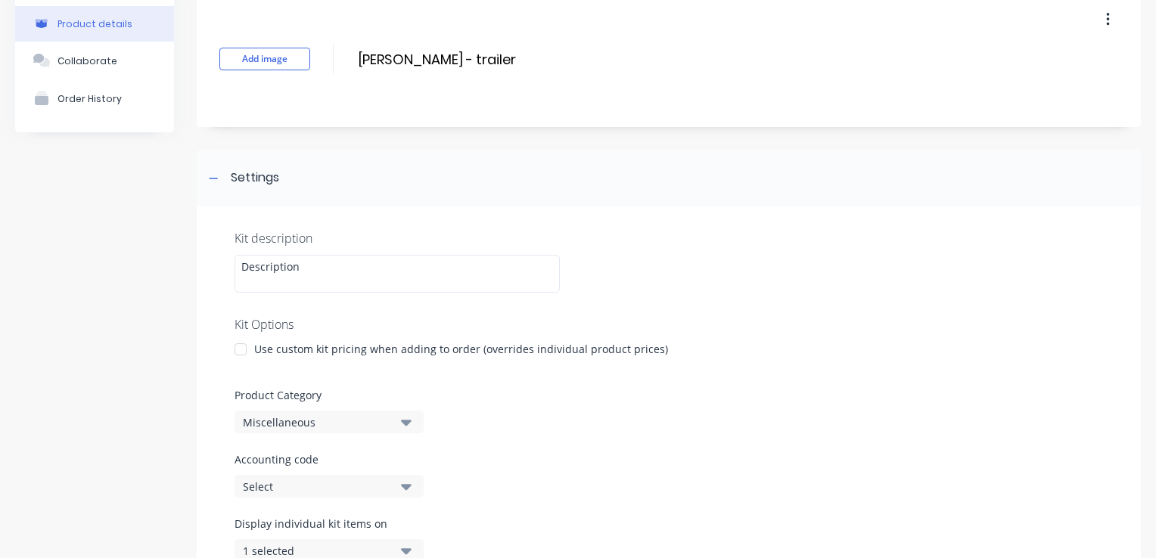
scroll to position [76, 0]
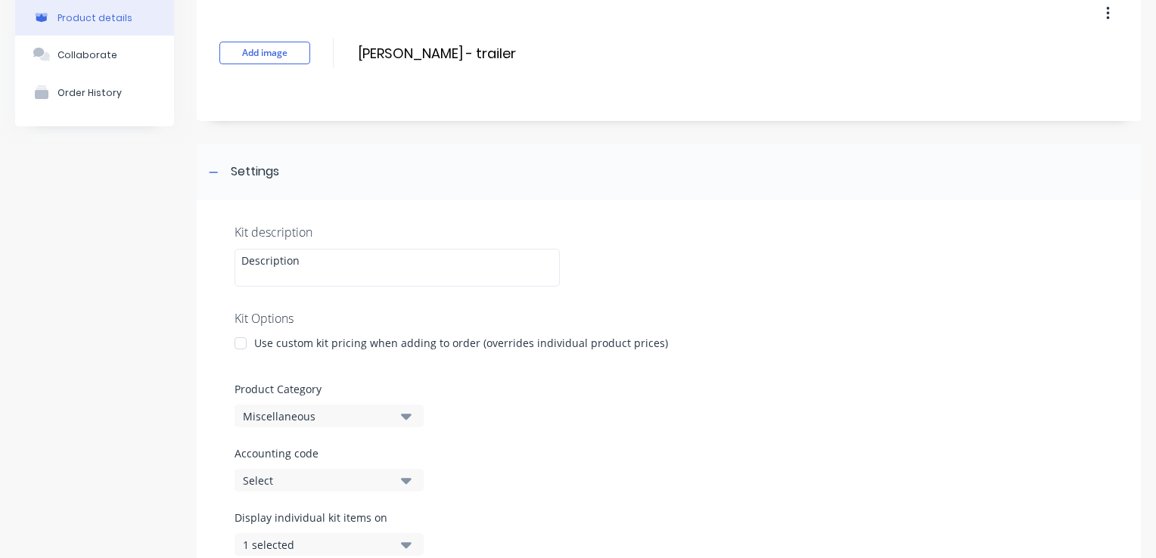
click at [244, 344] on div at bounding box center [240, 343] width 30 height 30
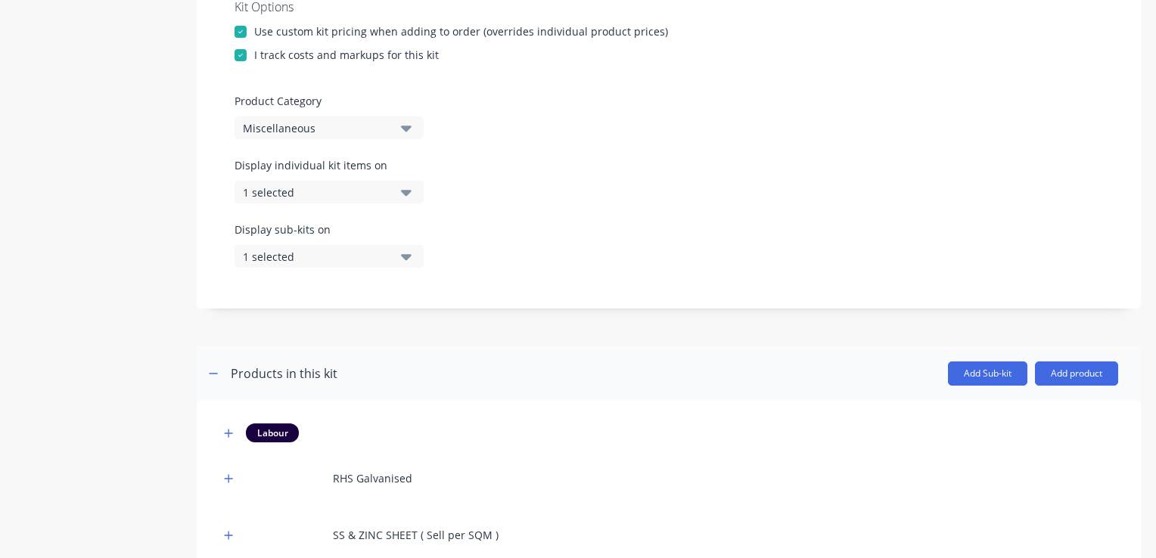
scroll to position [376, 0]
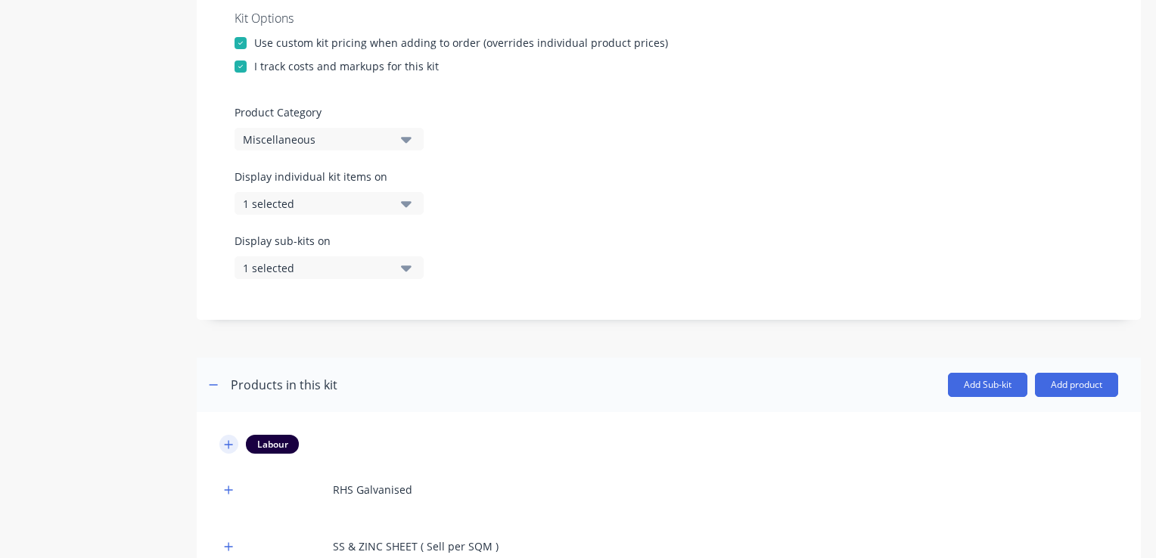
click at [227, 448] on icon "button" at bounding box center [228, 445] width 9 height 11
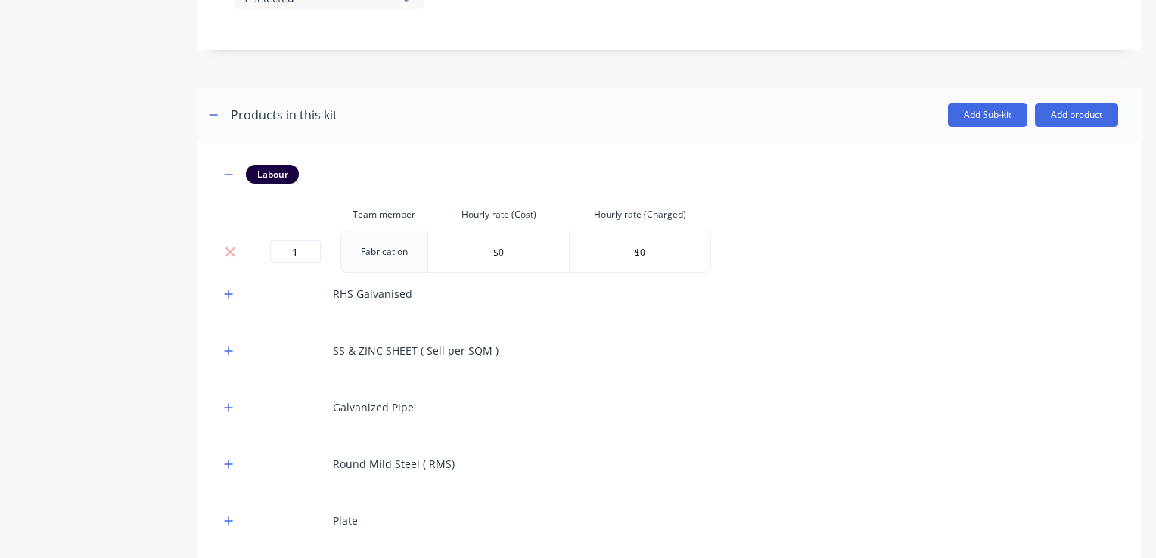
scroll to position [679, 0]
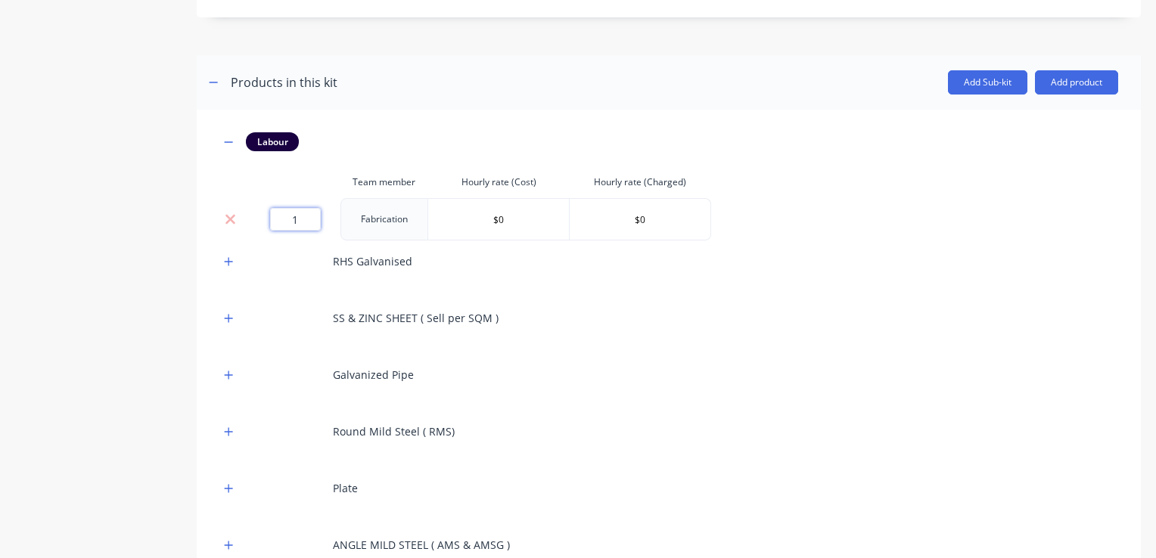
click at [309, 226] on input "1" at bounding box center [295, 219] width 51 height 23
type input "60"
click at [454, 225] on input "$0" at bounding box center [498, 219] width 141 height 23
click at [505, 225] on input "$0" at bounding box center [498, 219] width 141 height 23
drag, startPoint x: 505, startPoint y: 225, endPoint x: 490, endPoint y: 232, distance: 16.3
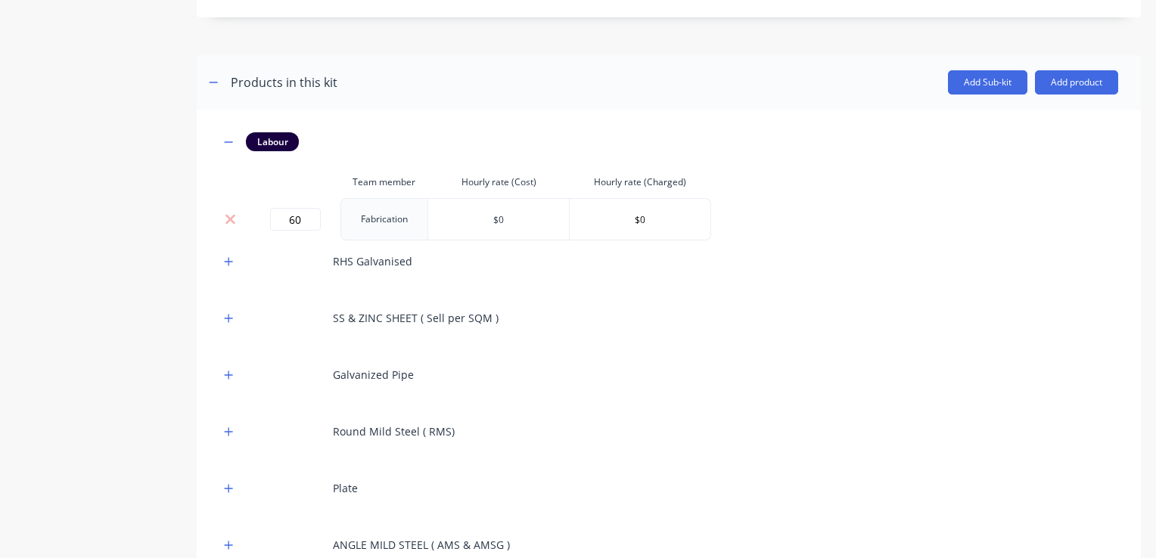
click at [490, 232] on td "$0" at bounding box center [498, 219] width 141 height 42
type input "$35"
click at [642, 222] on input "$0" at bounding box center [640, 219] width 141 height 23
type input "$130"
click at [609, 285] on div "Labour Team member Hourly rate (Cost) Hourly rate (Charged) 60 Fabrication $35 …" at bounding box center [668, 547] width 899 height 831
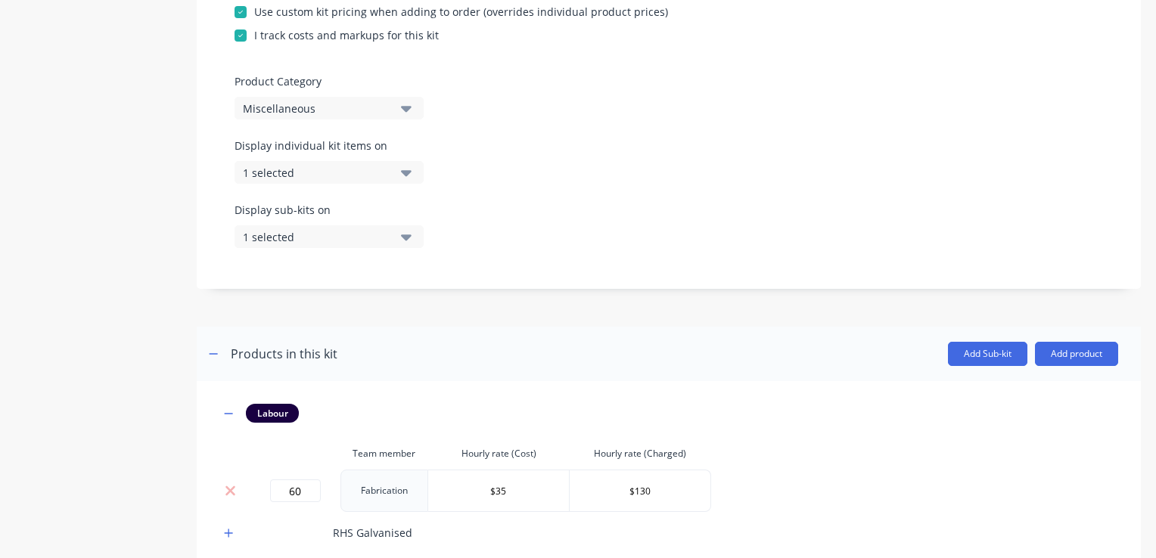
scroll to position [375, 0]
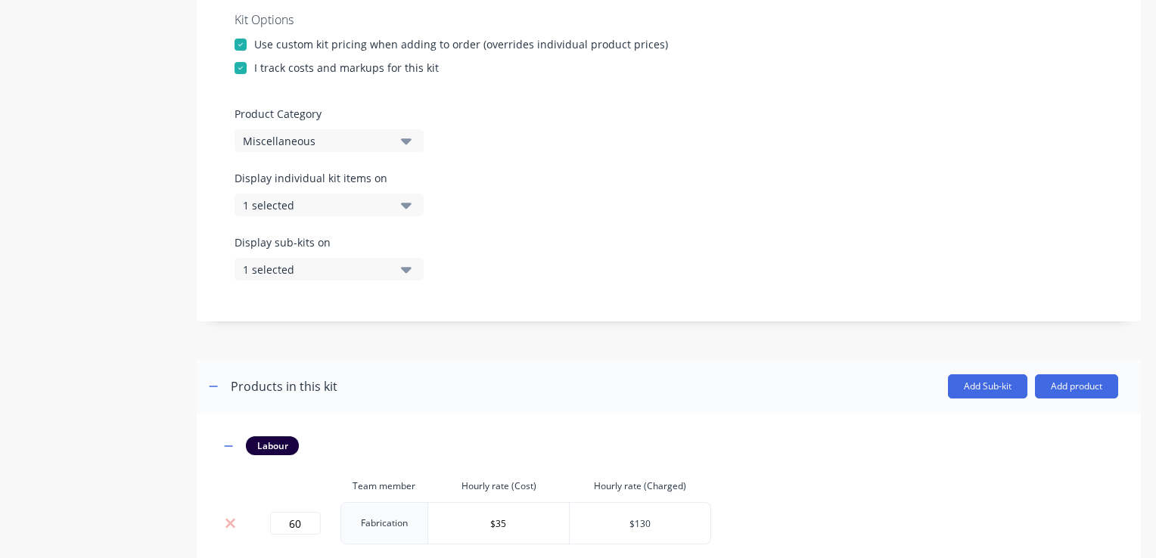
click at [673, 520] on input "$130" at bounding box center [640, 523] width 141 height 23
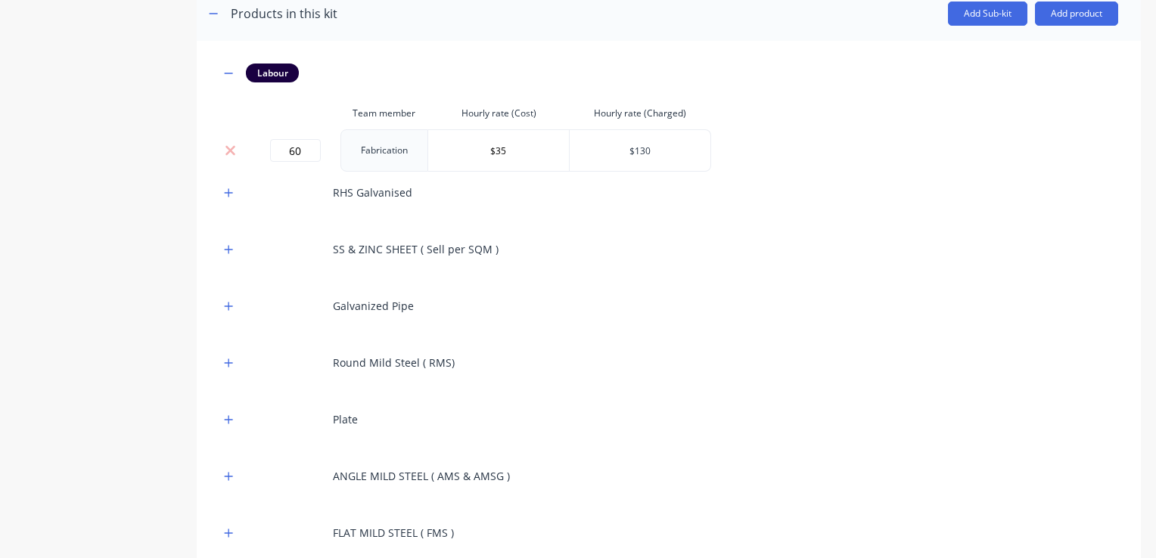
scroll to position [829, 0]
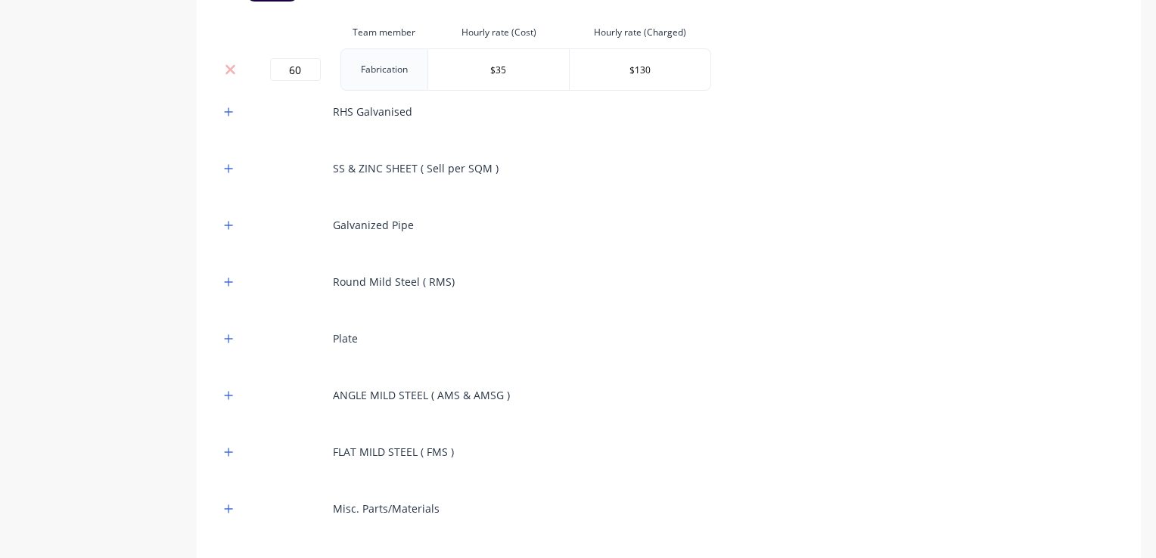
click at [673, 344] on div "Plate" at bounding box center [668, 339] width 899 height 42
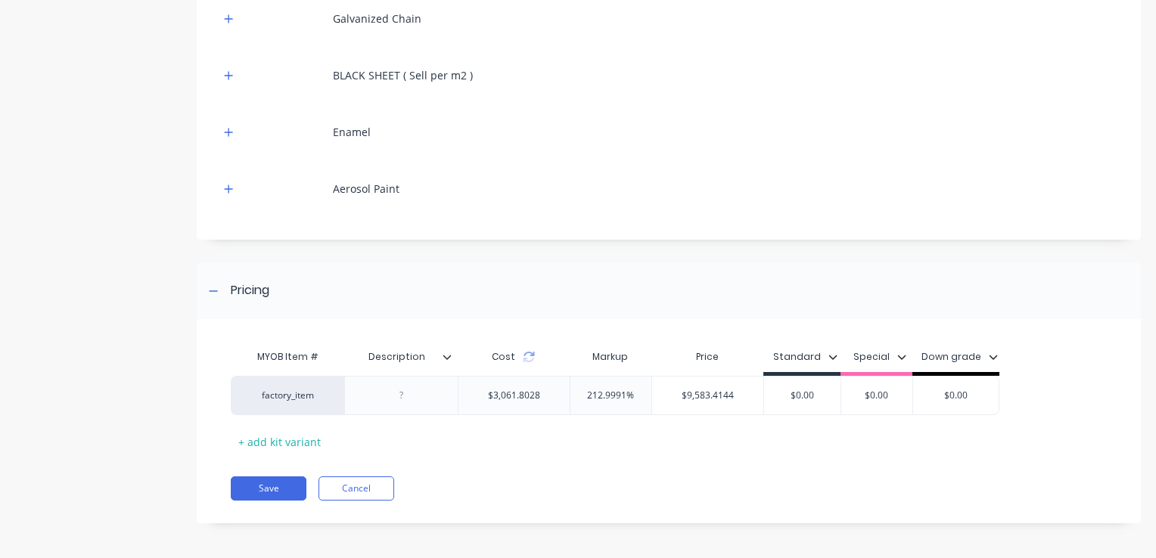
scroll to position [1434, 0]
click at [625, 422] on div "MYOB Item # Description Cost Markup Price Standard Special Down grade factory_i…" at bounding box center [664, 396] width 867 height 112
click at [587, 452] on div "MYOB Item # Description Cost Markup Price Standard Special Down grade factory_i…" at bounding box center [669, 427] width 944 height 189
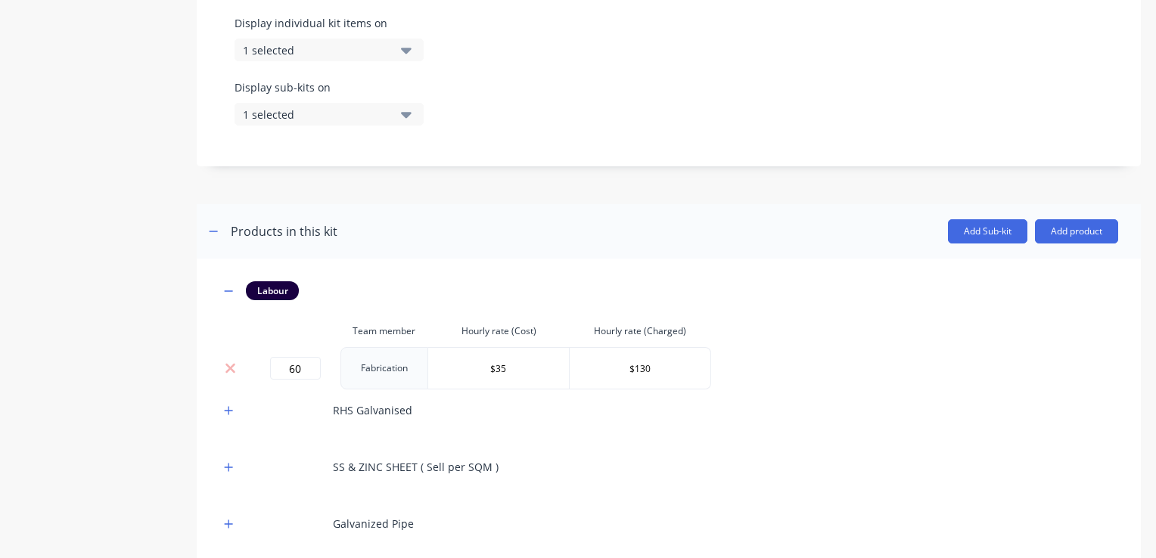
scroll to position [530, 0]
click at [552, 396] on div "RHS Galvanised" at bounding box center [668, 411] width 899 height 42
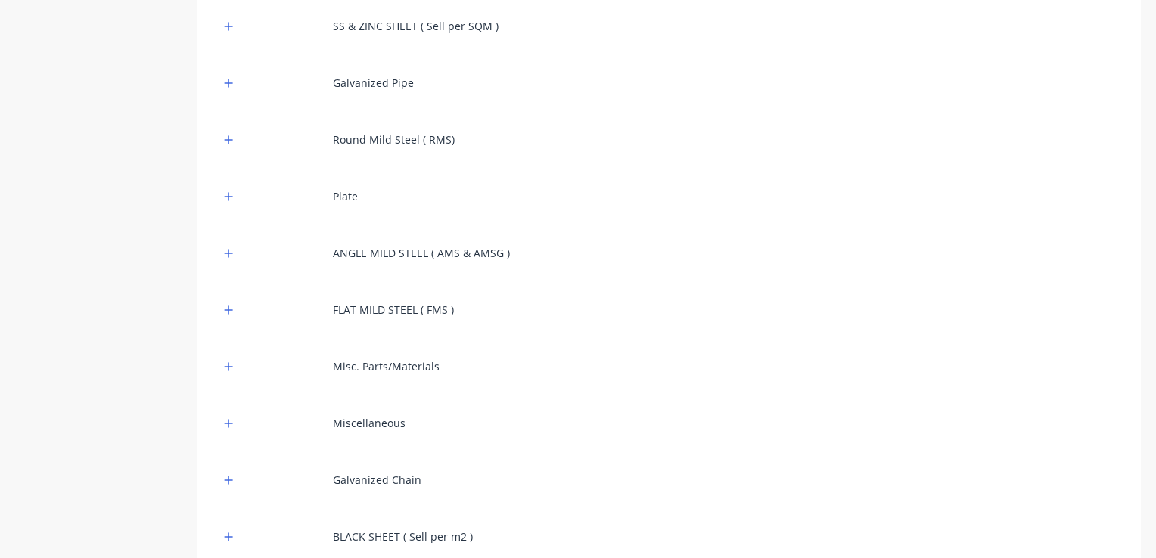
scroll to position [1434, 0]
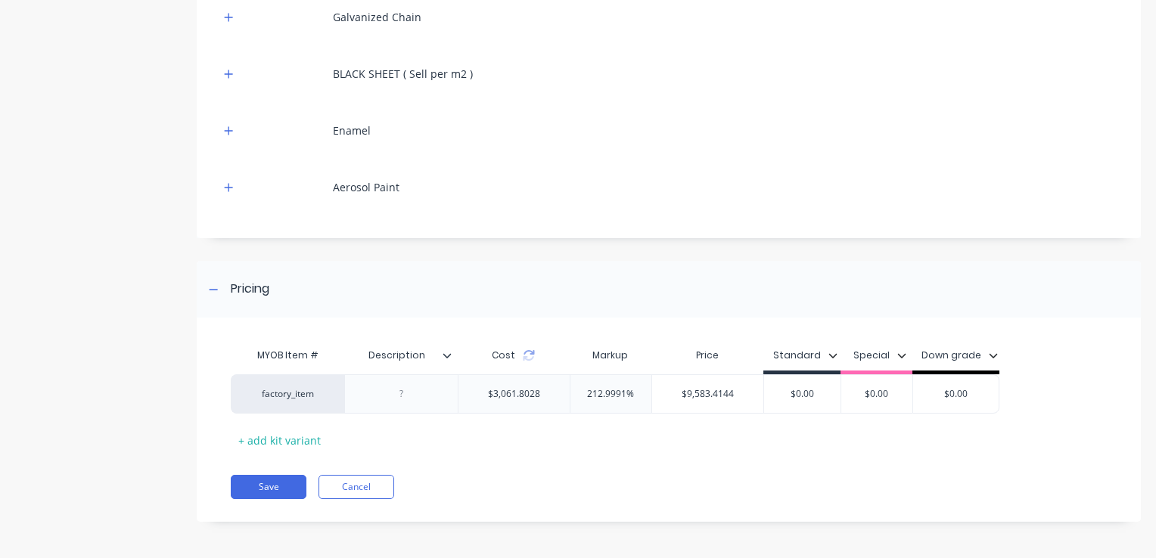
click at [621, 449] on div "MYOB Item # Description Cost Markup Price Standard Special Down grade factory_i…" at bounding box center [664, 396] width 867 height 112
click at [787, 403] on div "$0.00" at bounding box center [802, 394] width 76 height 38
drag, startPoint x: 794, startPoint y: 395, endPoint x: 834, endPoint y: 387, distance: 41.0
click at [831, 389] on input "$0.00" at bounding box center [802, 394] width 76 height 14
type input "$10000"
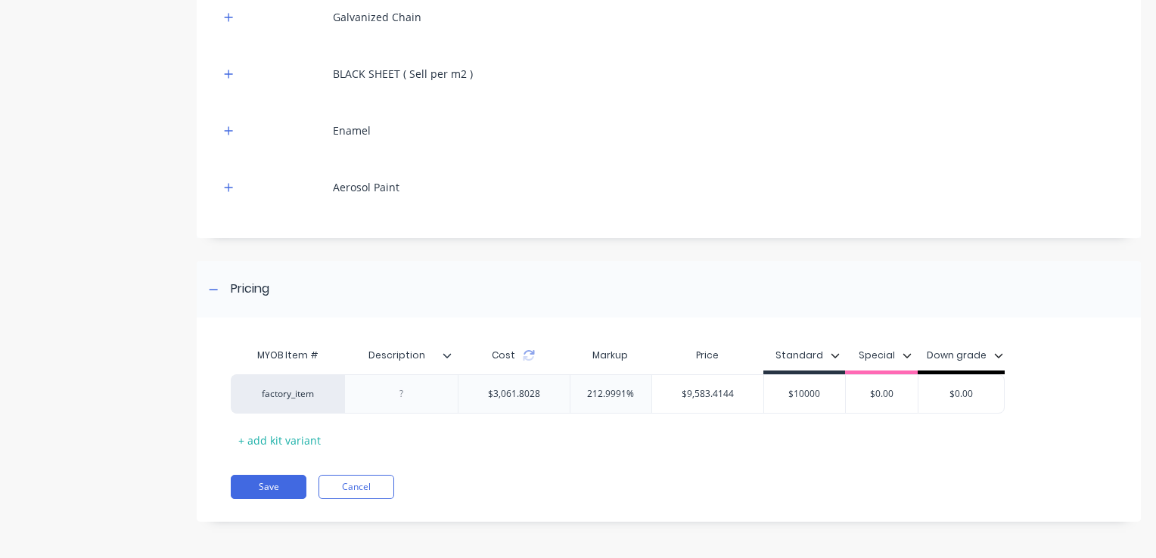
click at [797, 425] on div "MYOB Item # Description Cost Markup Price Standard Special Down grade factory_i…" at bounding box center [664, 396] width 867 height 112
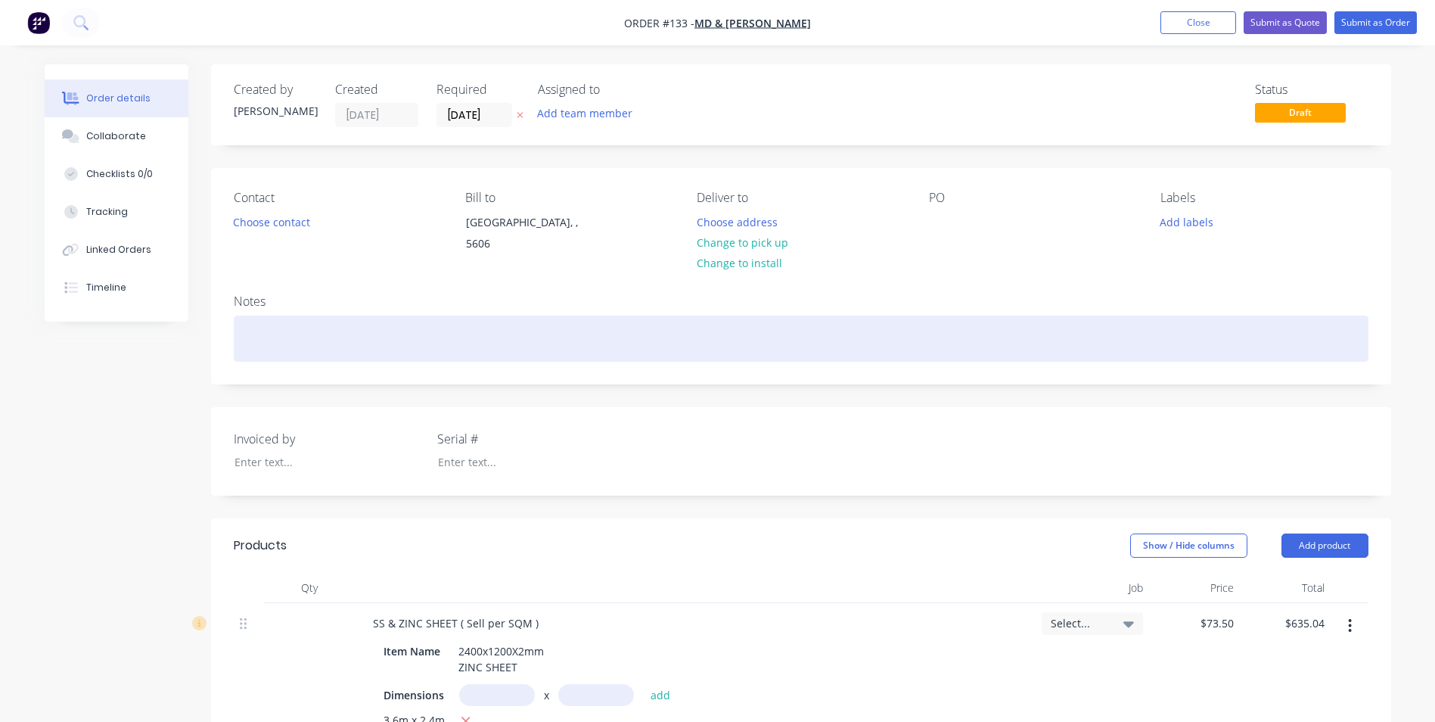
scroll to position [303, 0]
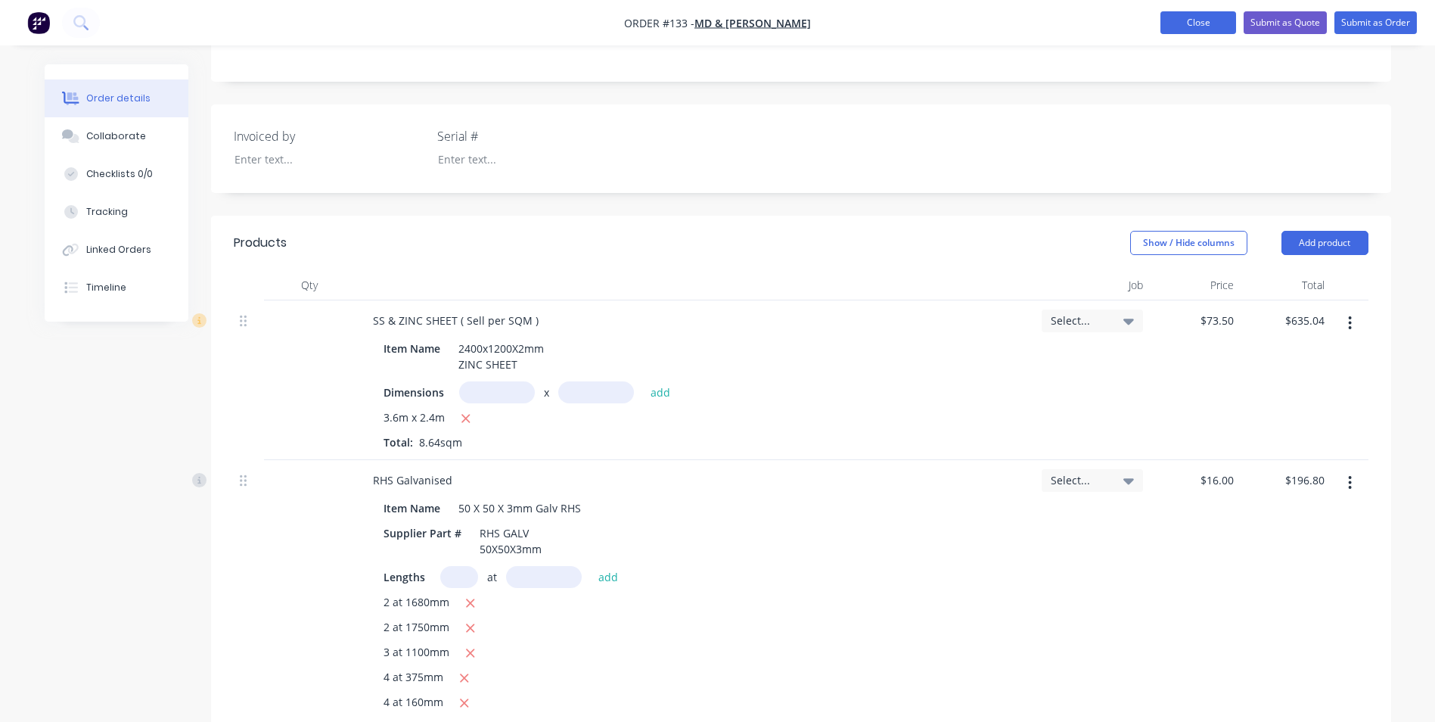
click at [1202, 13] on button "Close" at bounding box center [1199, 22] width 76 height 23
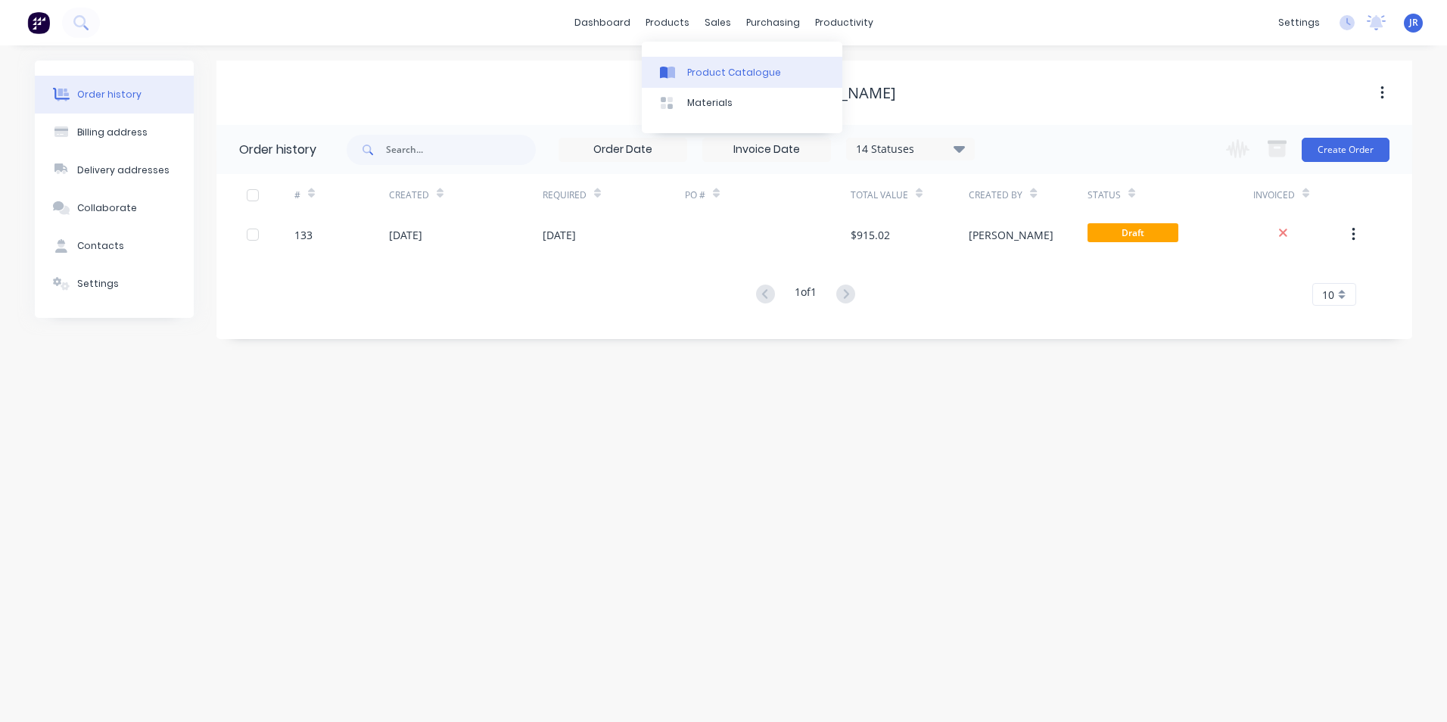
click at [716, 71] on div "Product Catalogue" at bounding box center [734, 73] width 94 height 14
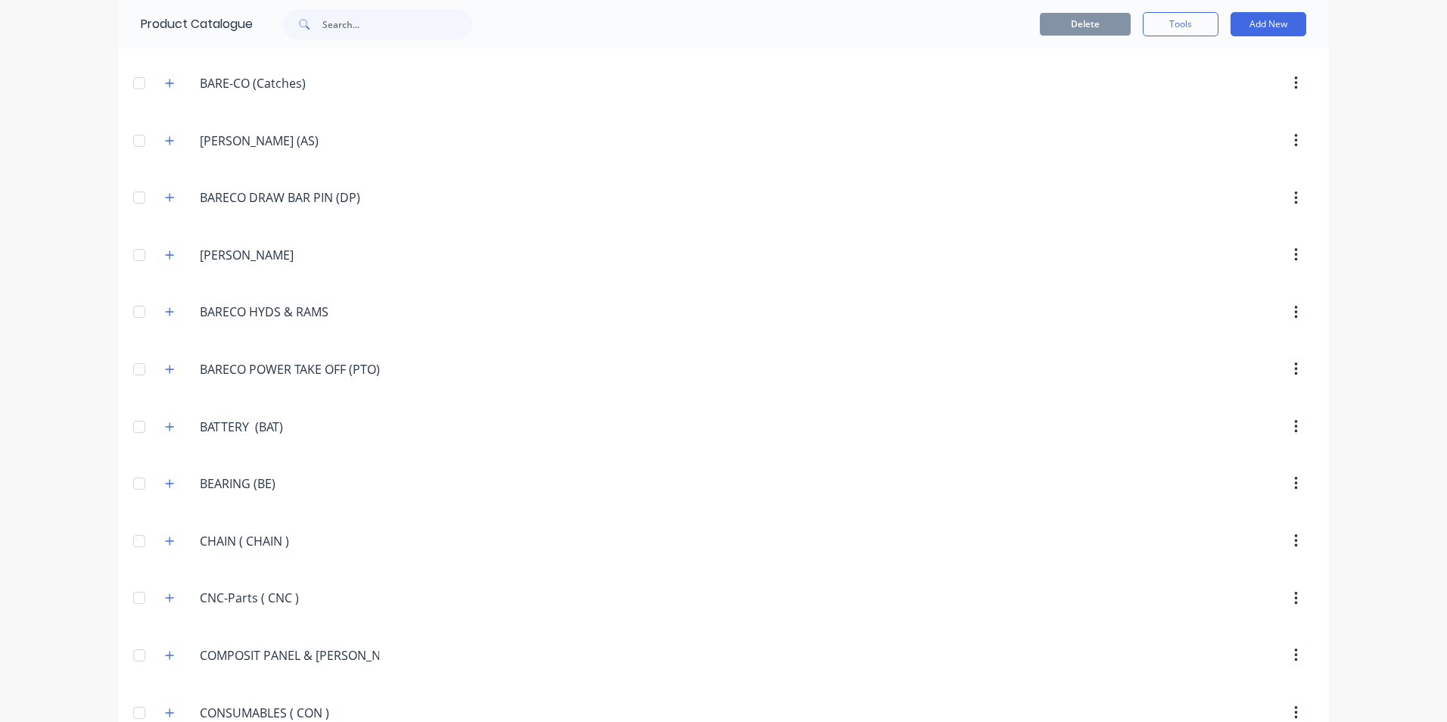
scroll to position [908, 0]
click at [383, 30] on input "text" at bounding box center [397, 24] width 150 height 30
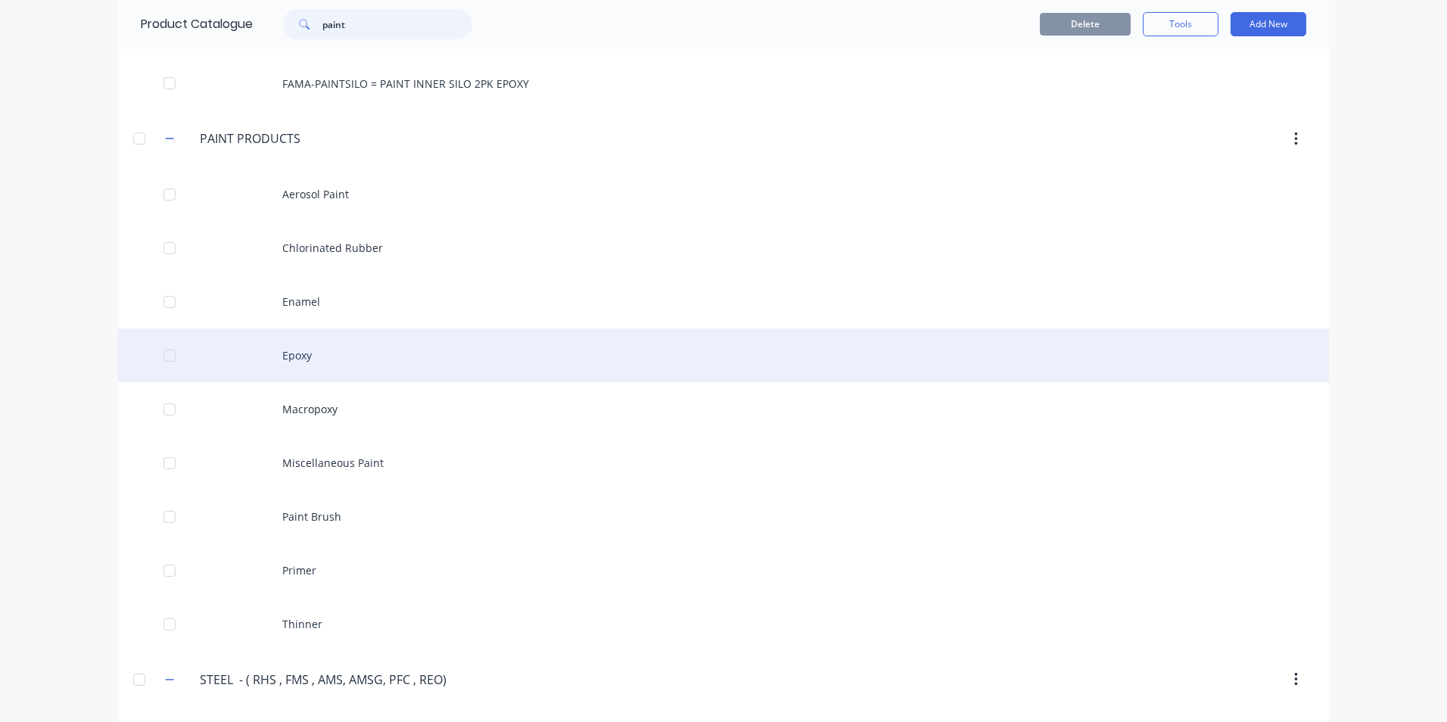
scroll to position [151, 0]
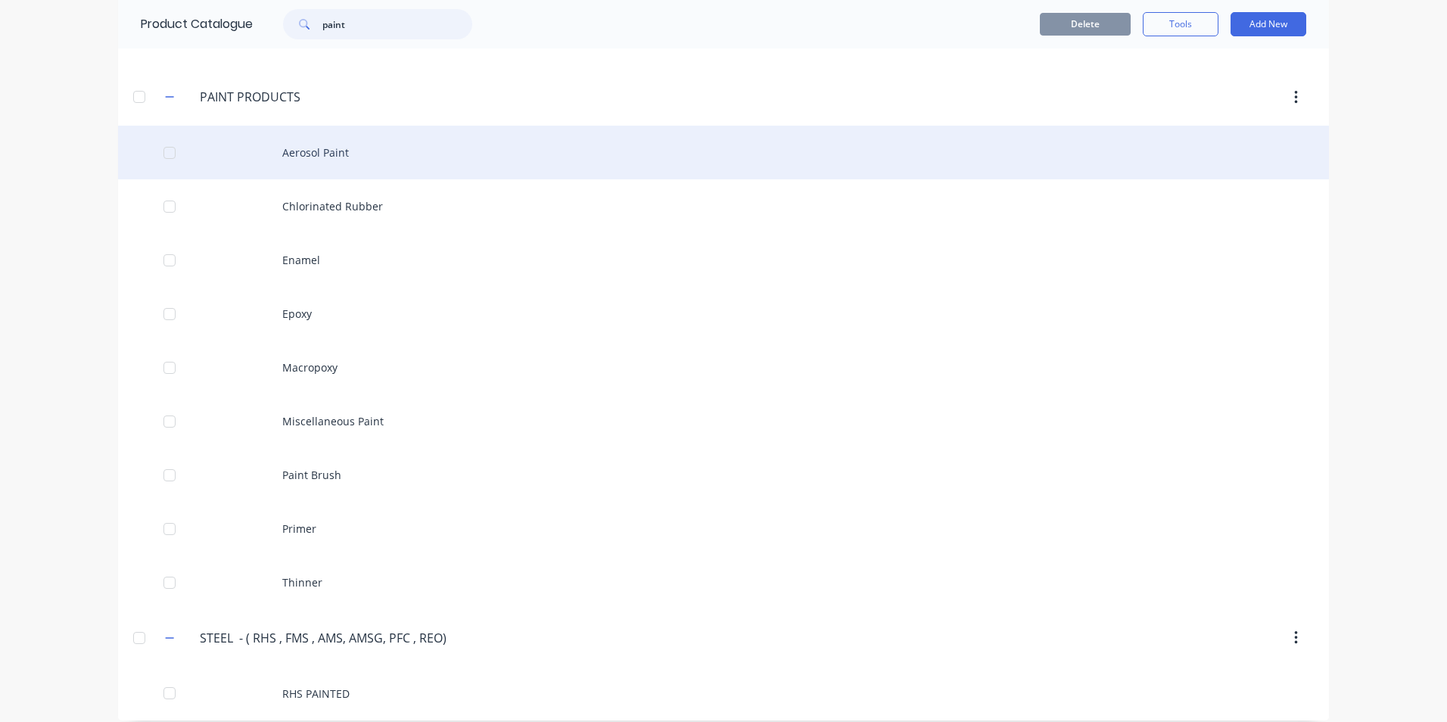
type input "paint"
click at [307, 156] on div "Aerosol Paint" at bounding box center [723, 153] width 1211 height 54
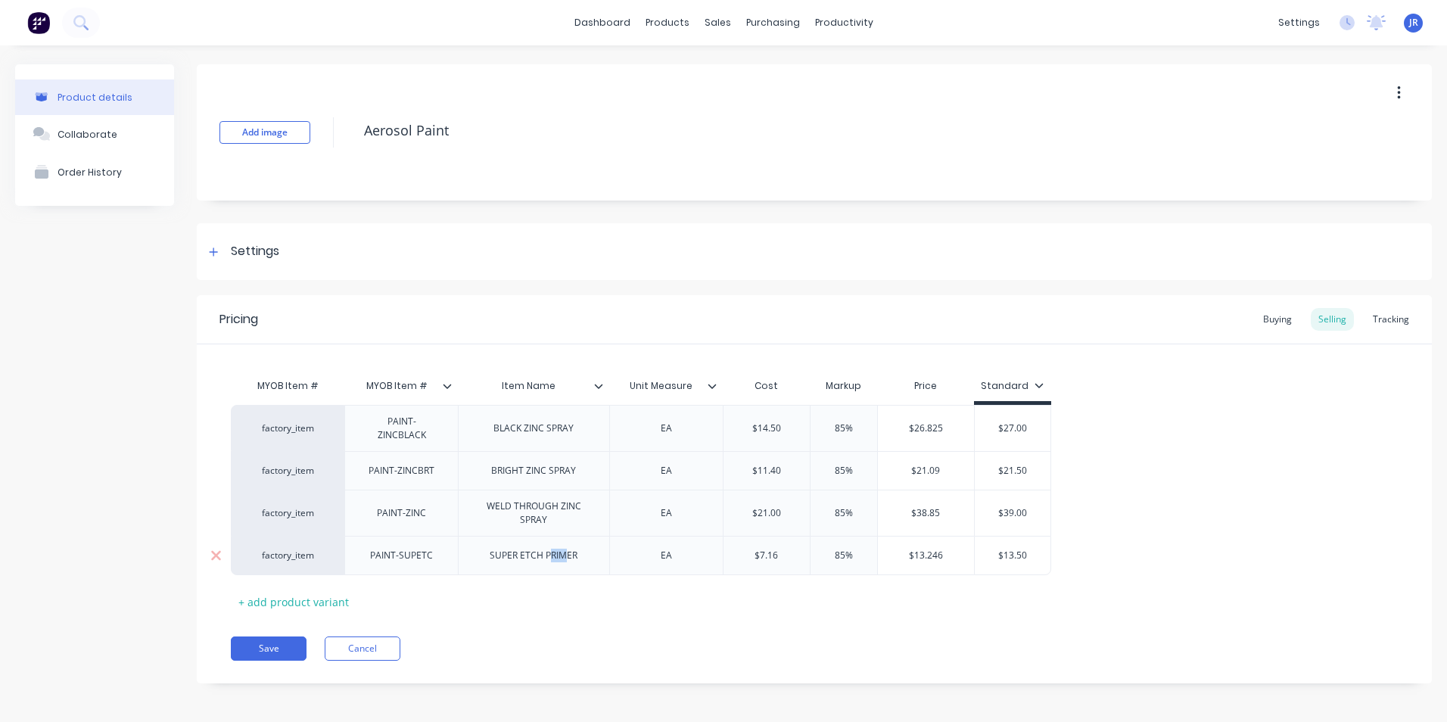
drag, startPoint x: 552, startPoint y: 557, endPoint x: 565, endPoint y: 549, distance: 15.3
click at [565, 549] on div "SUPER ETCH PRIMER" at bounding box center [533, 556] width 112 height 20
click at [310, 552] on div "factory_item" at bounding box center [287, 556] width 83 height 14
click at [446, 555] on div "factory_item PAINT-ZINCBLACK BLACK ZINC SPRAY EA $14.50 85% $26.825 $27.00 fact…" at bounding box center [814, 490] width 1167 height 170
click at [552, 551] on div "SUPER ETCH PRIMER" at bounding box center [533, 556] width 112 height 20
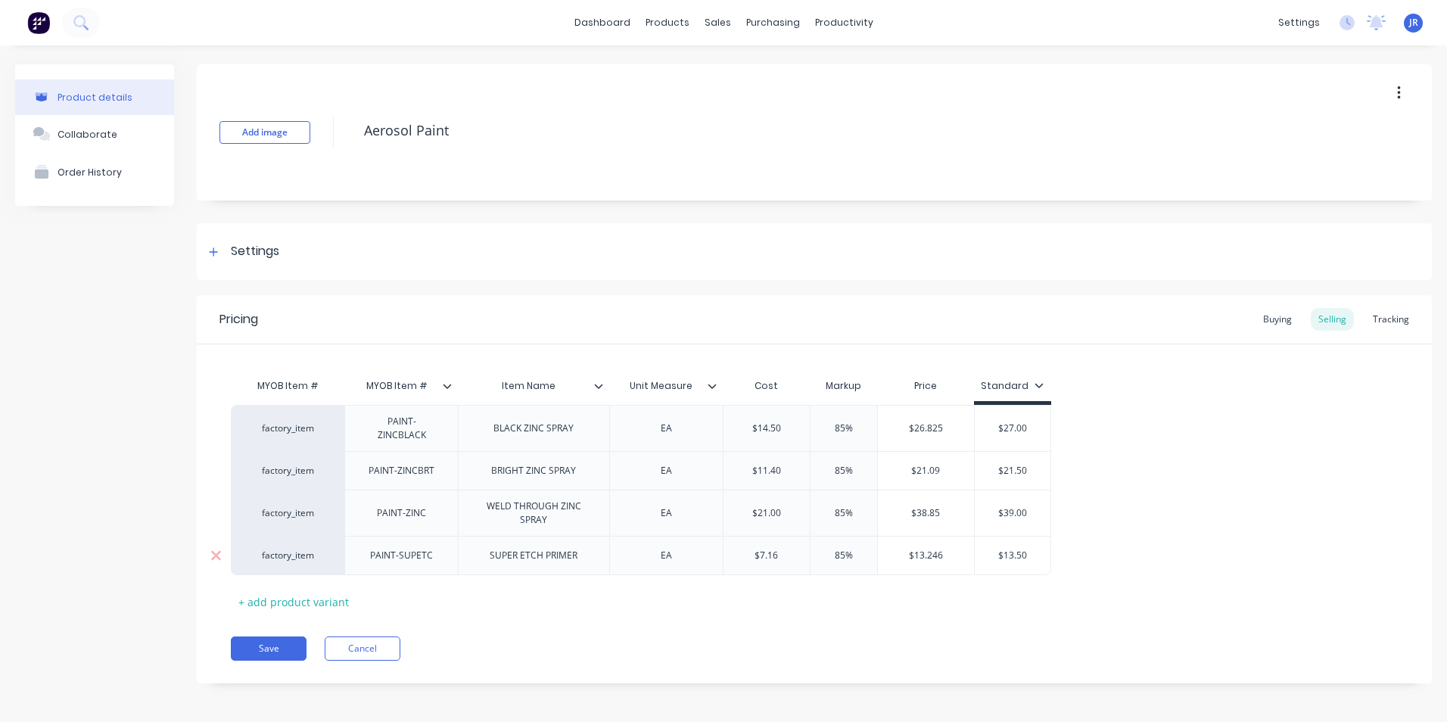
click at [610, 546] on div "EA" at bounding box center [665, 555] width 113 height 39
click at [691, 550] on div "EA" at bounding box center [666, 556] width 76 height 20
type textarea "x"
type input "$7.16"
click at [792, 552] on input "$7.16" at bounding box center [766, 556] width 86 height 14
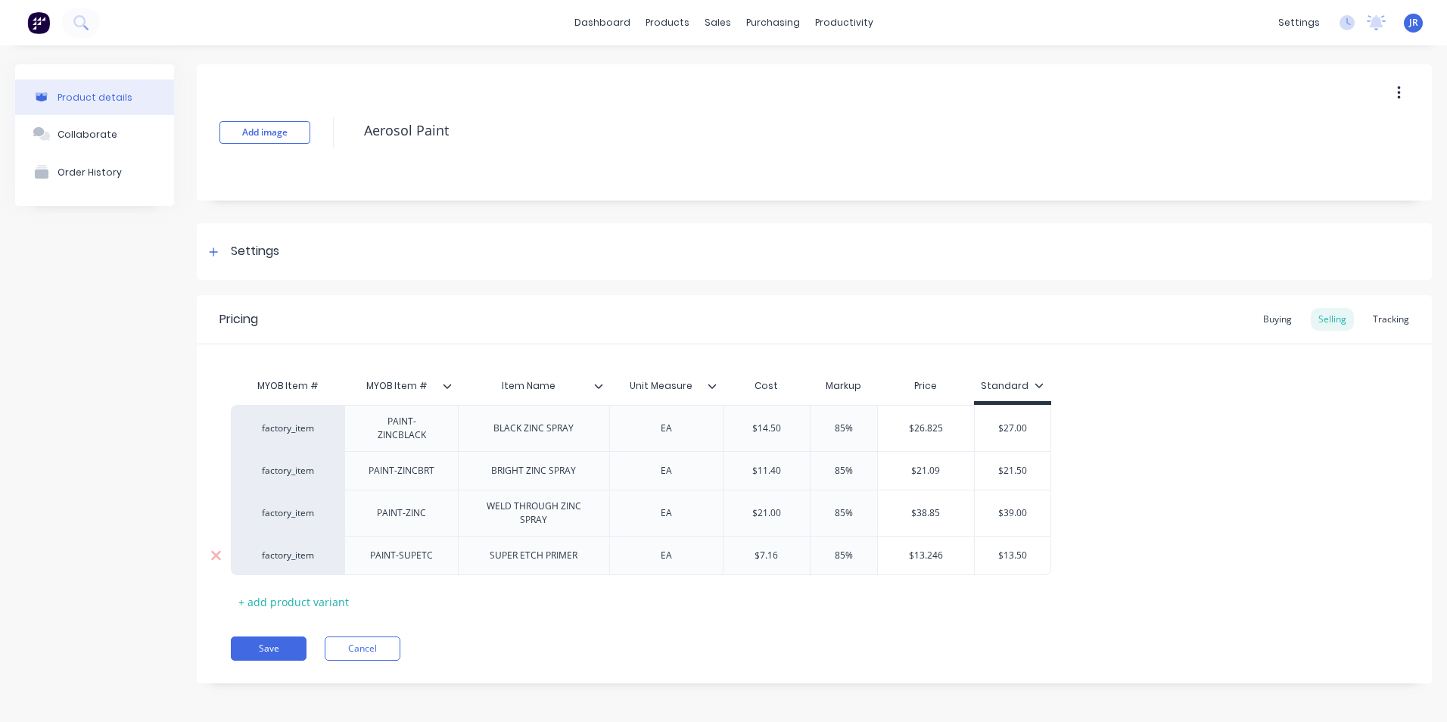
type input "$13.246"
click at [894, 549] on input "$13.246" at bounding box center [926, 556] width 96 height 14
click at [953, 549] on input "$13.246" at bounding box center [926, 556] width 96 height 14
click at [240, 595] on div "+ add product variant" at bounding box center [294, 601] width 126 height 23
type textarea "x"
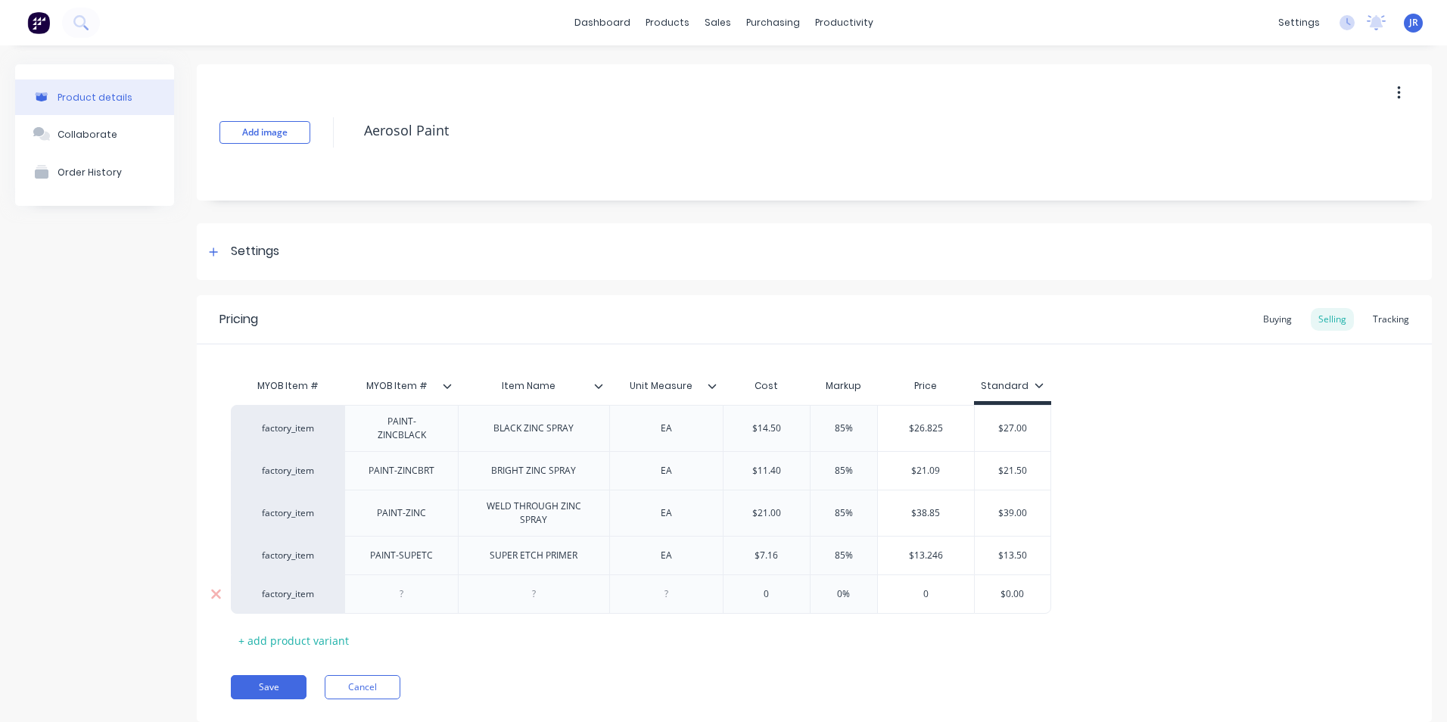
click at [409, 589] on div at bounding box center [402, 594] width 76 height 20
paste div
type textarea "x"
click at [553, 594] on div at bounding box center [534, 594] width 76 height 20
paste div
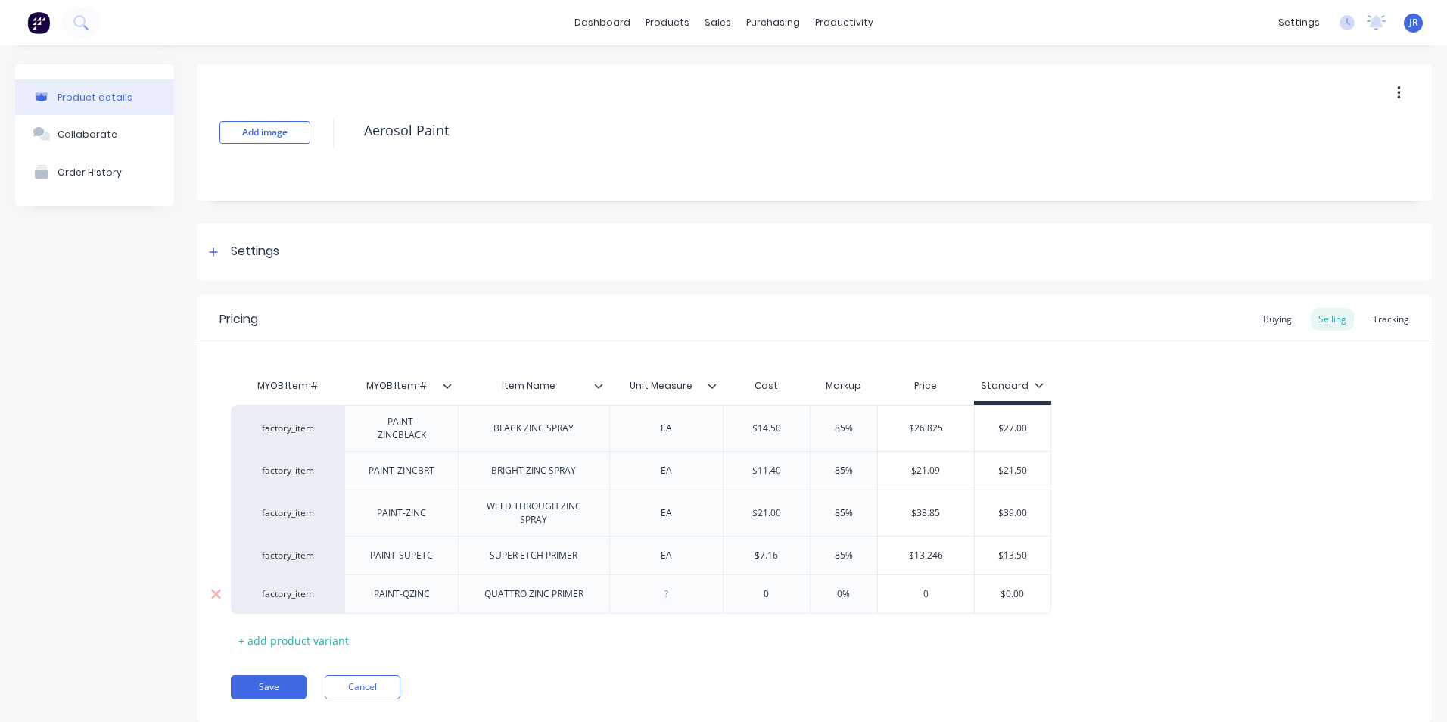
type textarea "x"
click at [665, 587] on div at bounding box center [666, 594] width 76 height 20
type textarea "x"
click at [764, 588] on input "0" at bounding box center [766, 594] width 86 height 14
type input "EA0"
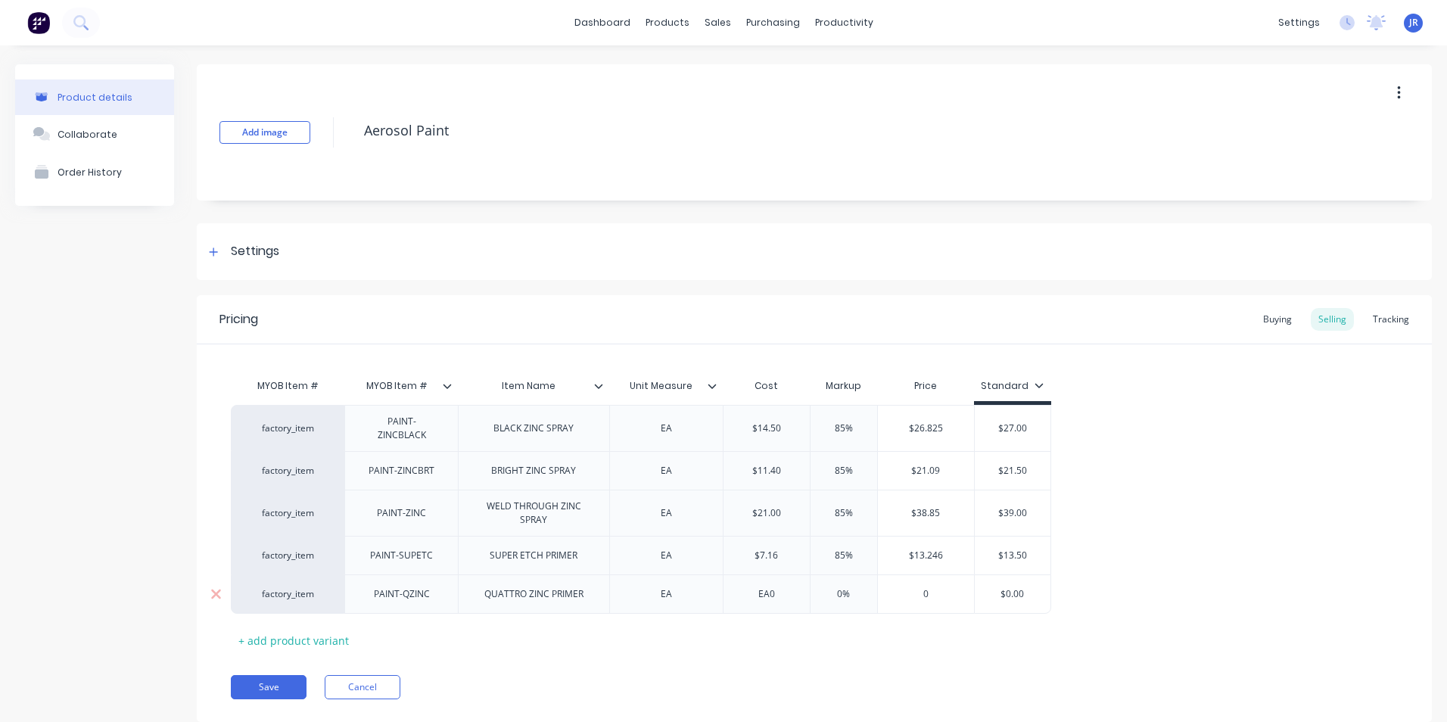
drag, startPoint x: 791, startPoint y: 590, endPoint x: 742, endPoint y: 586, distance: 50.1
click at [742, 587] on input "EA0" at bounding box center [766, 594] width 86 height 14
click at [844, 594] on div "0%" at bounding box center [844, 594] width 76 height 38
type input "0%"
drag, startPoint x: 843, startPoint y: 589, endPoint x: 828, endPoint y: 585, distance: 15.6
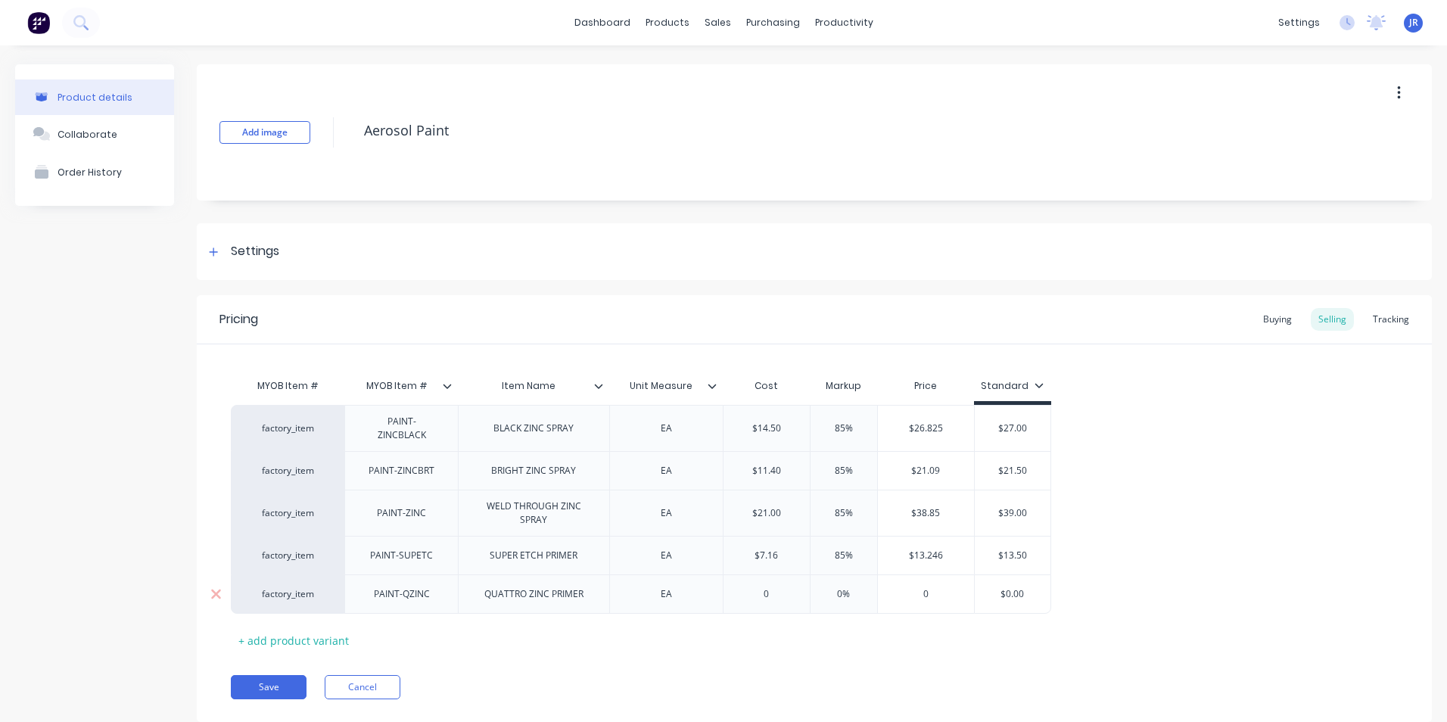
click at [828, 587] on input "0%" at bounding box center [844, 594] width 76 height 14
type textarea "x"
type input "8%"
type textarea "x"
type input "85%"
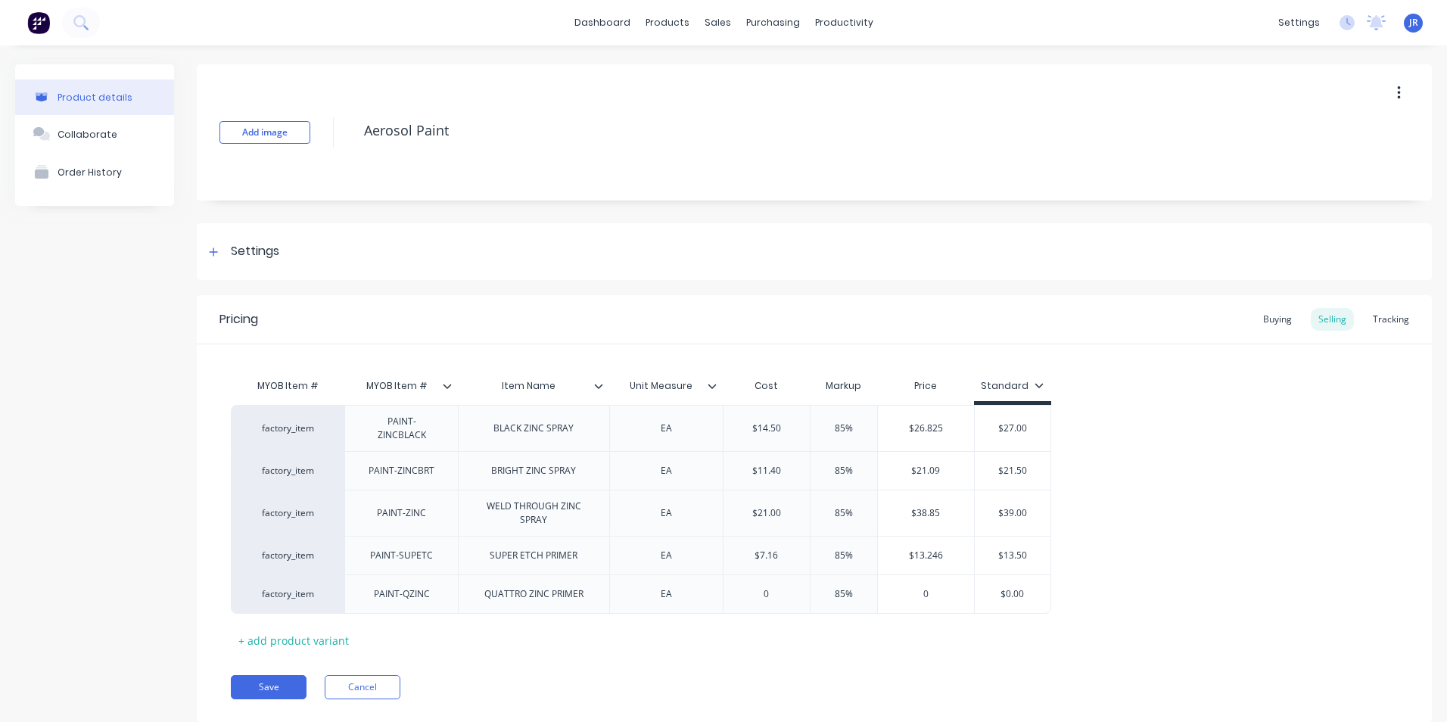
click at [891, 623] on div "MYOB Item # MYOB Item # Item Name Unit Measure Cost Markup Price Standard facto…" at bounding box center [814, 511] width 1167 height 281
type input "0"
click at [772, 588] on input "0" at bounding box center [766, 594] width 86 height 14
type textarea "x"
type input "02"
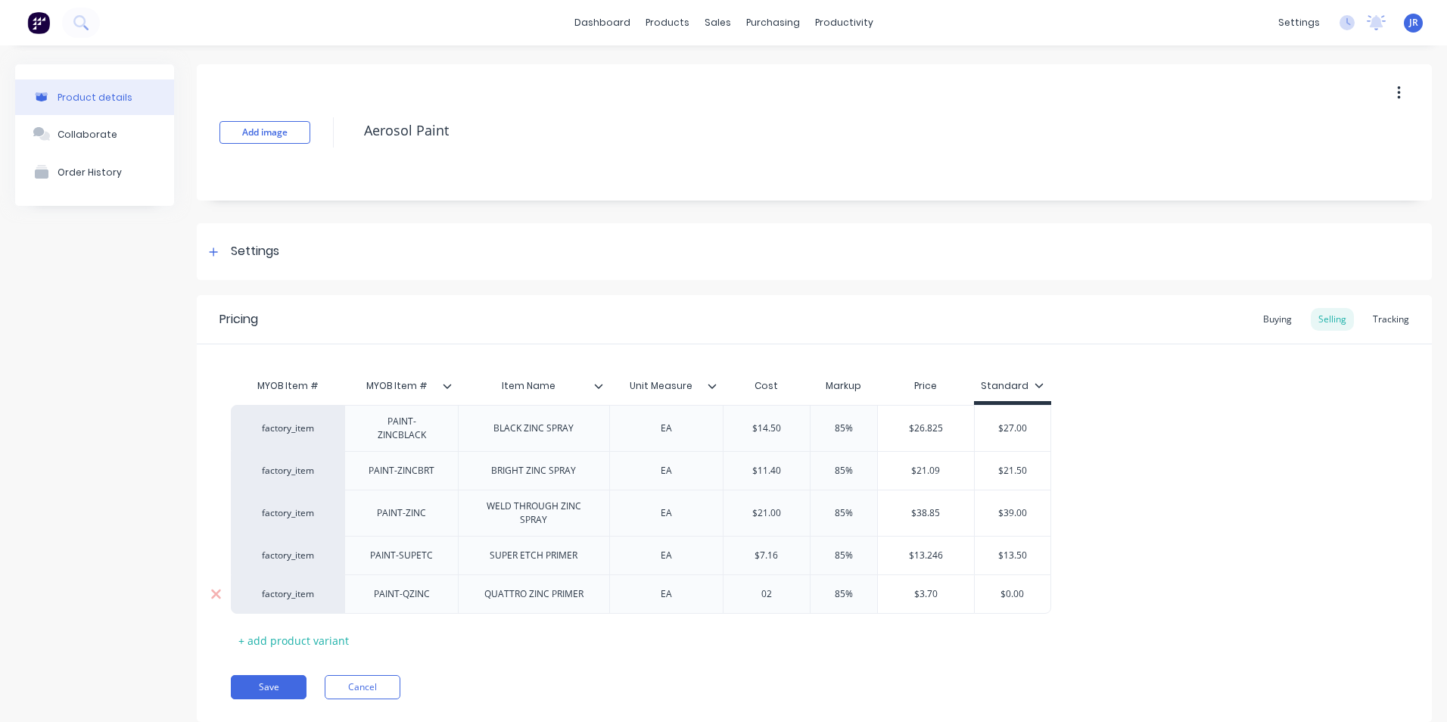
type textarea "x"
type input "023."
type textarea "x"
type input "023.3"
click at [957, 593] on div "$43.105" at bounding box center [926, 594] width 96 height 38
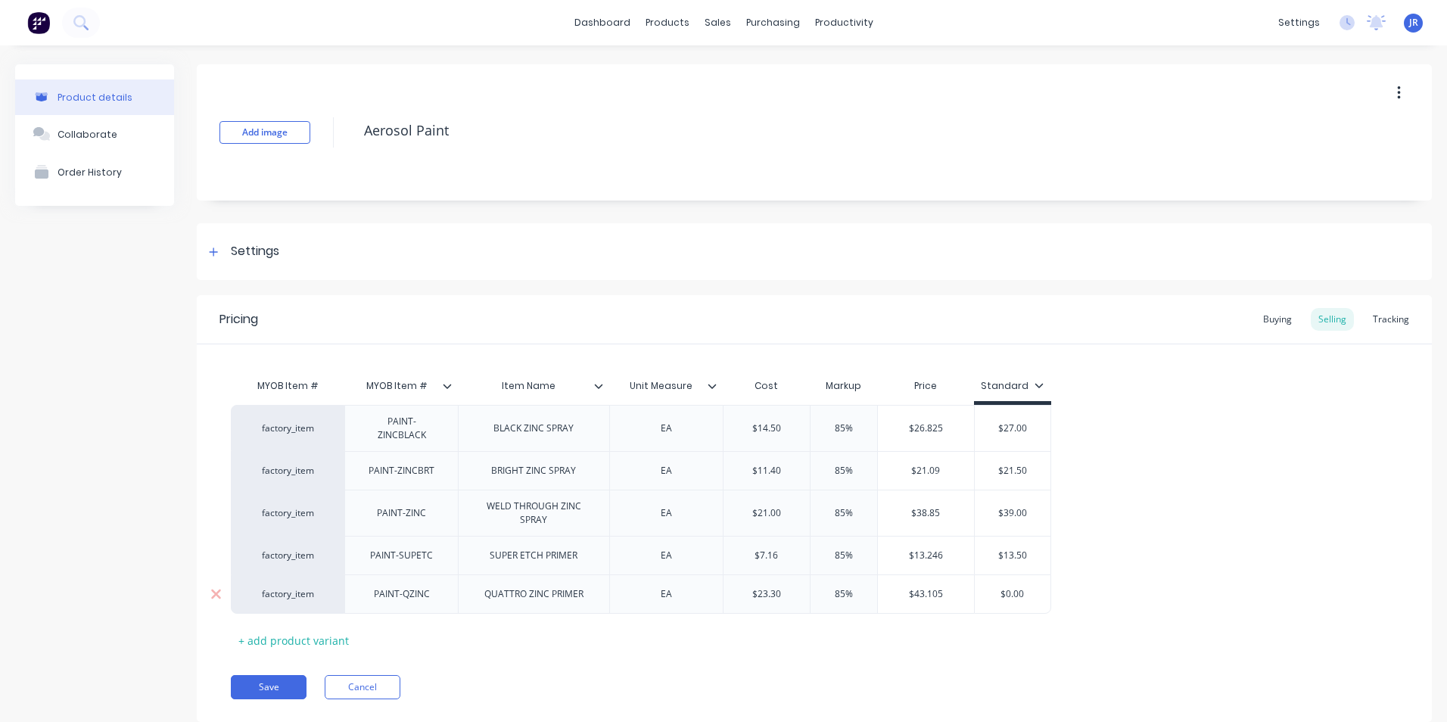
type input "$43.105"
click at [833, 594] on div "85% 85%" at bounding box center [844, 594] width 76 height 38
type textarea "x"
type input "3"
type textarea "x"
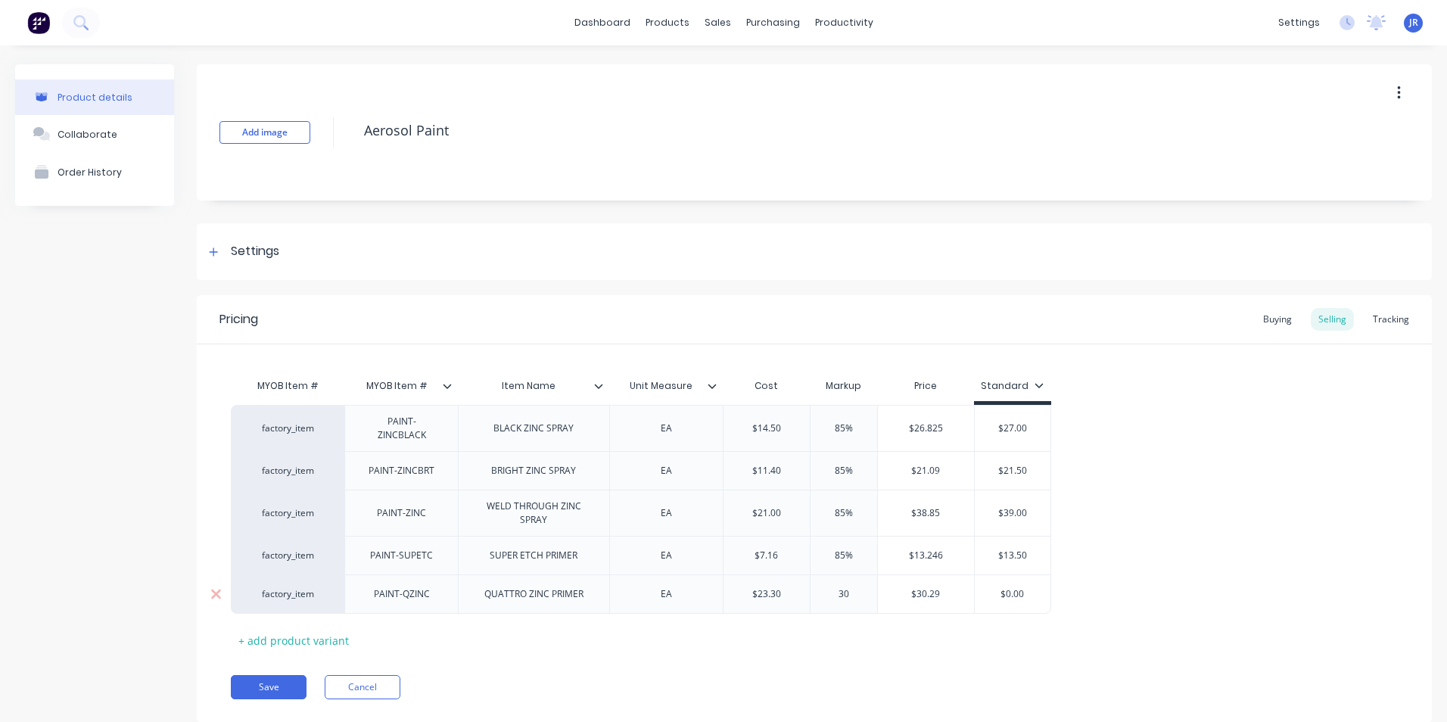
type input "30"
type input "$30.29"
type input "$0.00"
type textarea "x"
type input "$0.003"
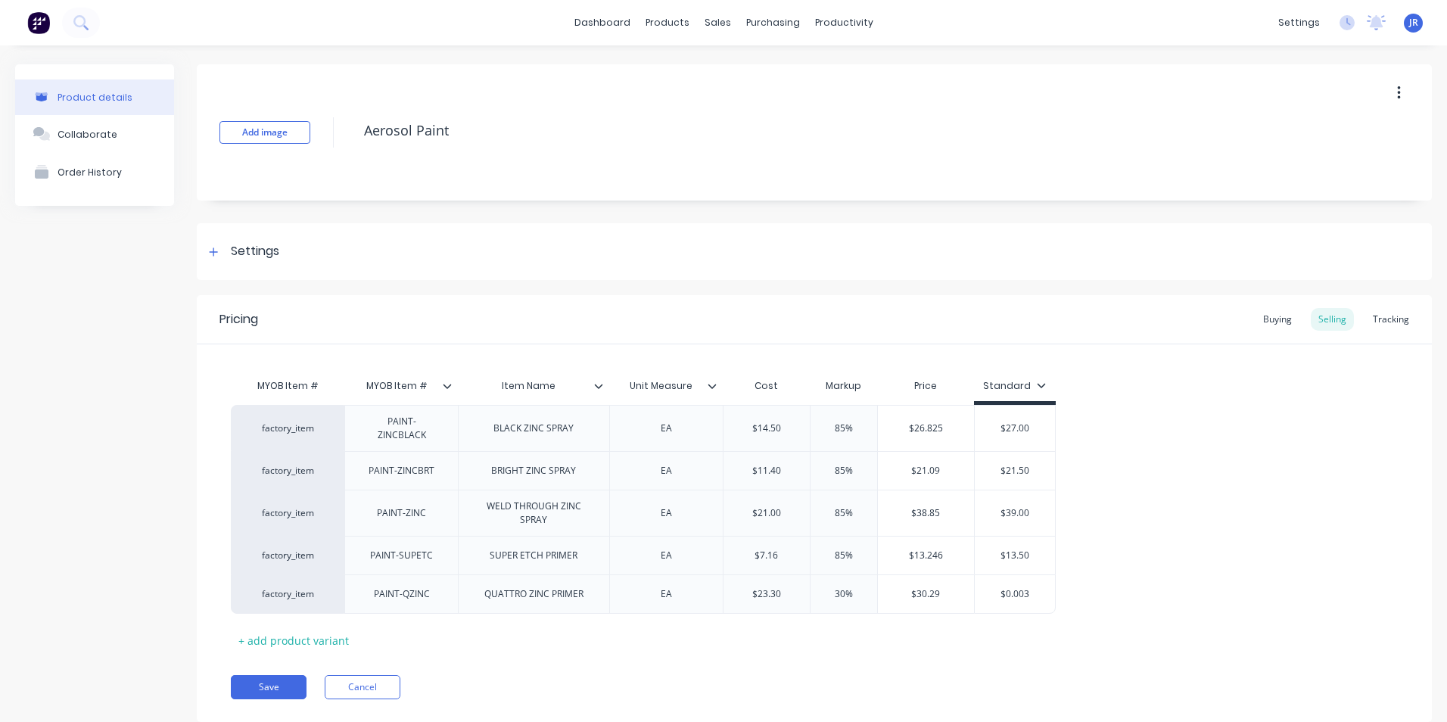
type textarea "x"
type input "$0.0030"
type textarea "x"
type input "$0.0030."
type input "$0.003"
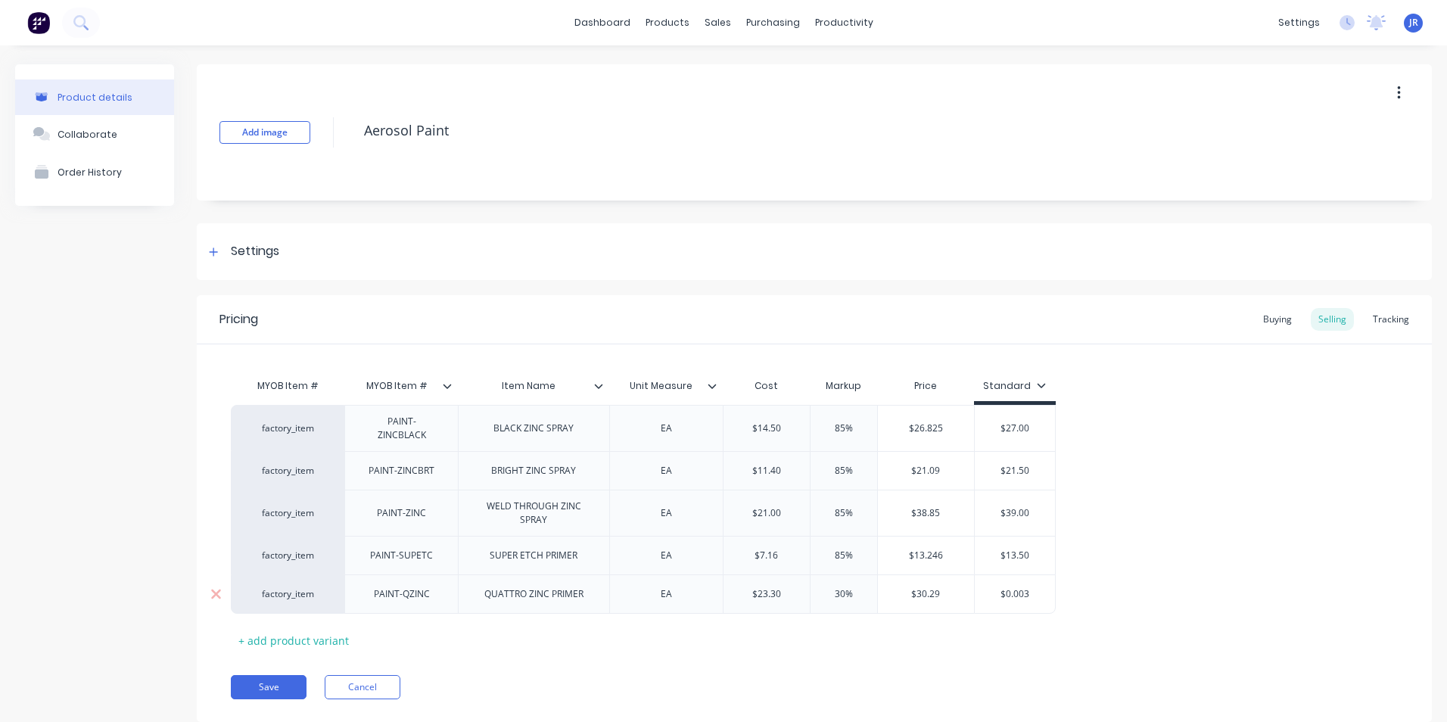
drag, startPoint x: 1032, startPoint y: 592, endPoint x: 997, endPoint y: 586, distance: 35.5
click at [997, 587] on input "$0.003" at bounding box center [1015, 594] width 81 height 14
type textarea "x"
type input "3"
type textarea "x"
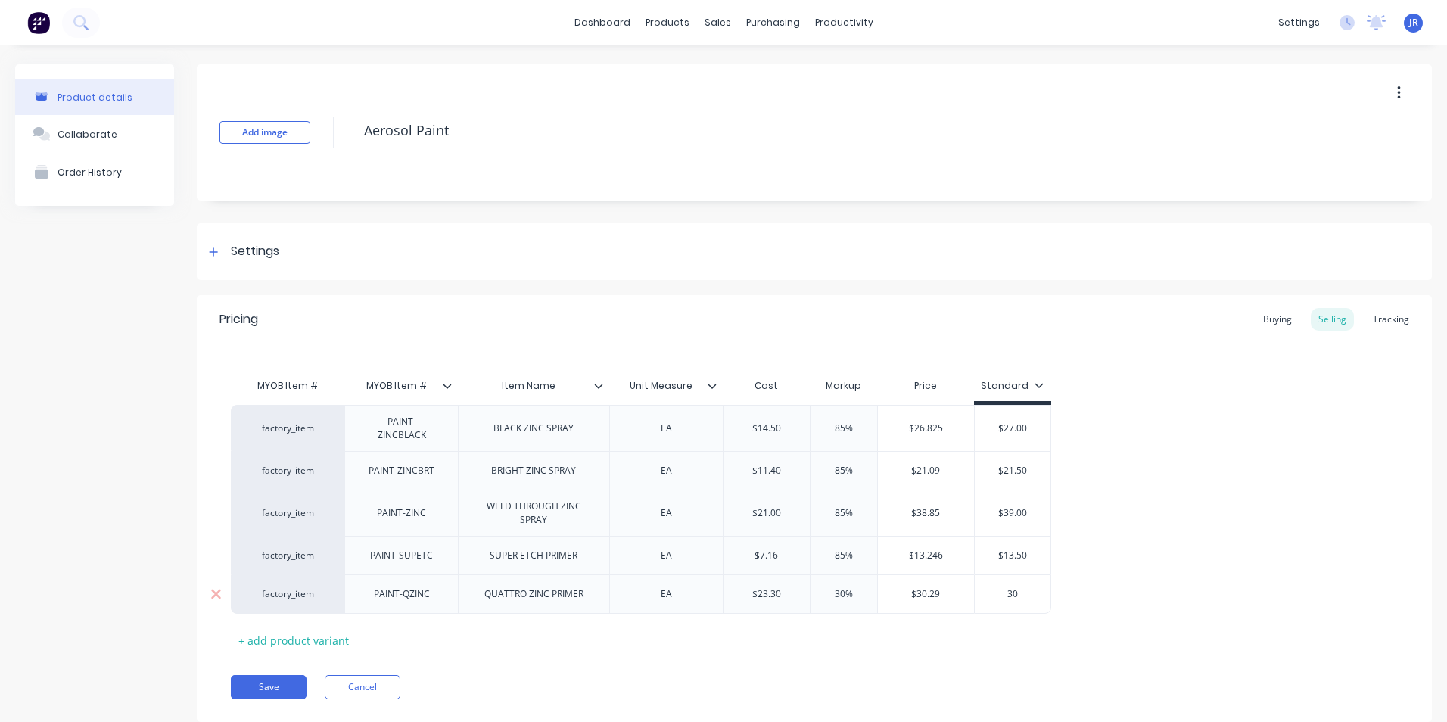
type input "30"
click at [215, 550] on icon at bounding box center [216, 555] width 10 height 10
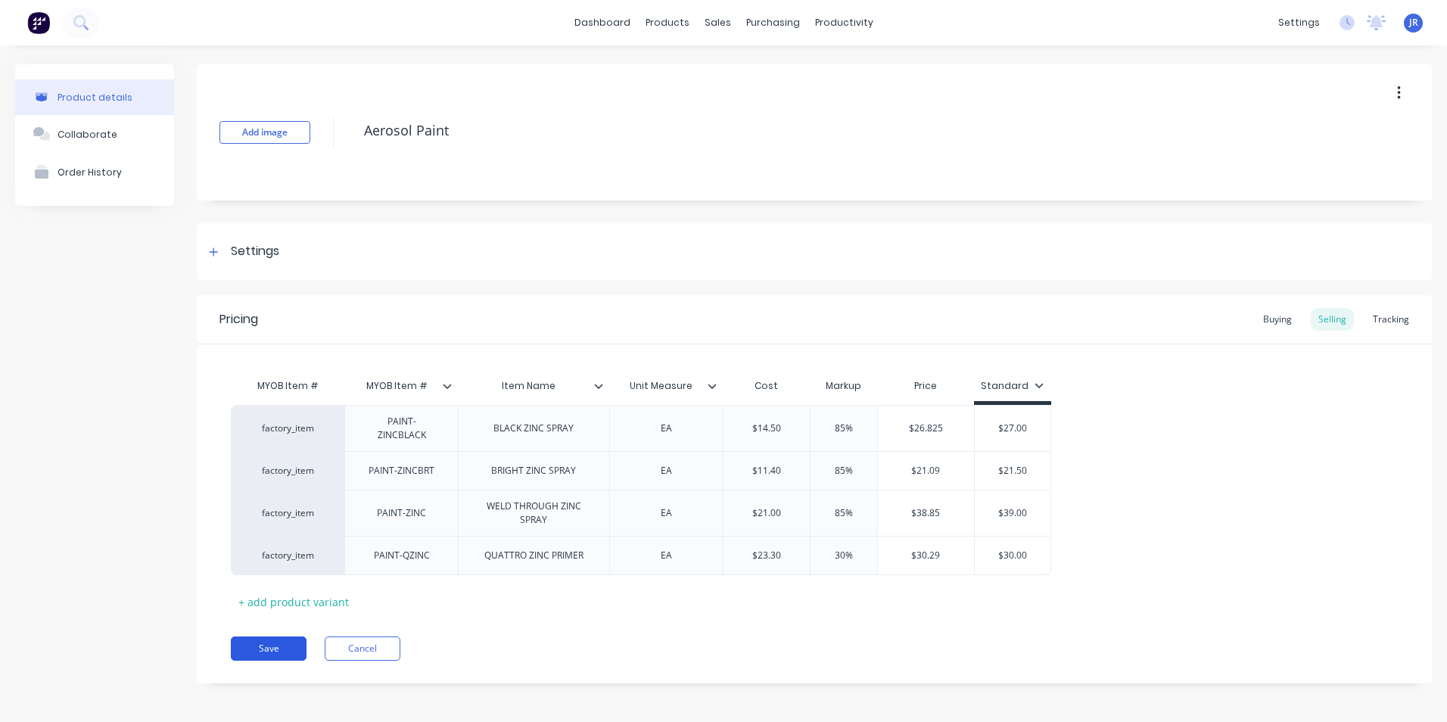
click at [278, 637] on button "Save" at bounding box center [269, 648] width 76 height 24
type textarea "x"
